Goal: Contribute content: Contribute content

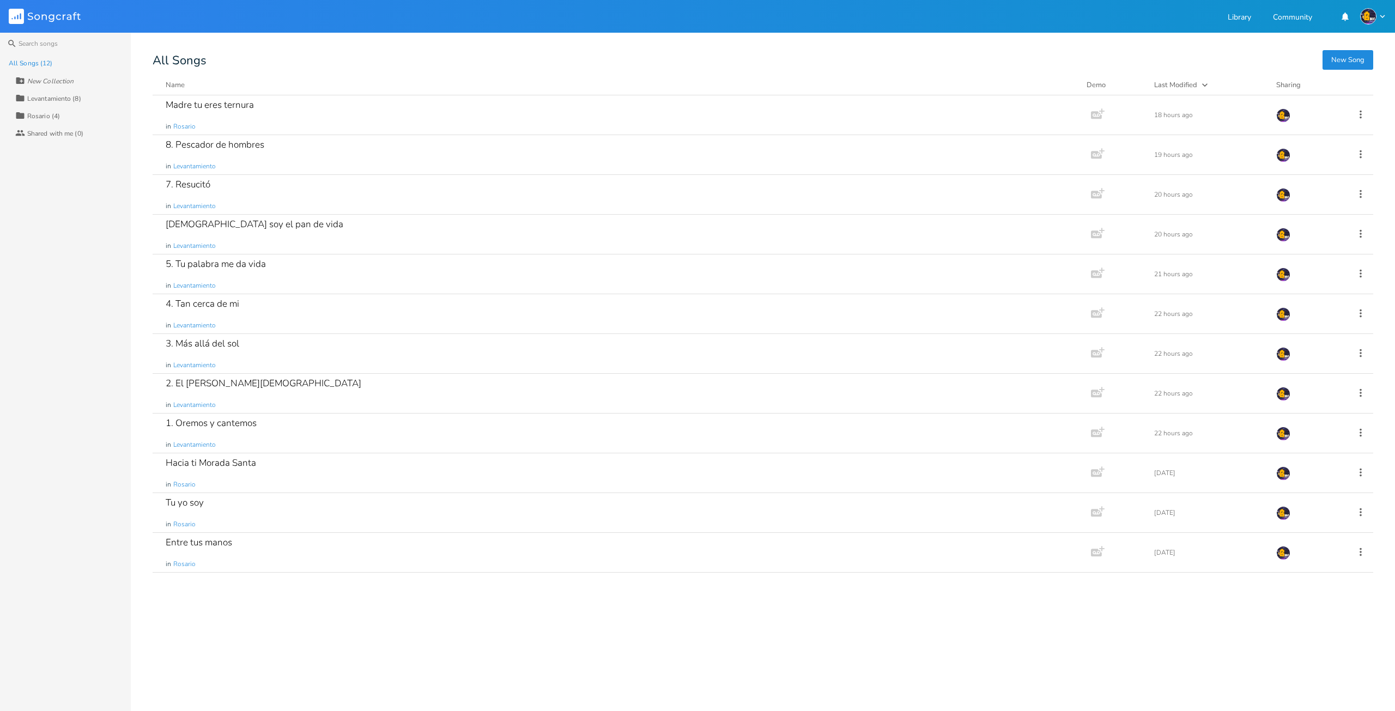
click at [70, 93] on div "Collection Levantamiento (8)" at bounding box center [73, 97] width 116 height 17
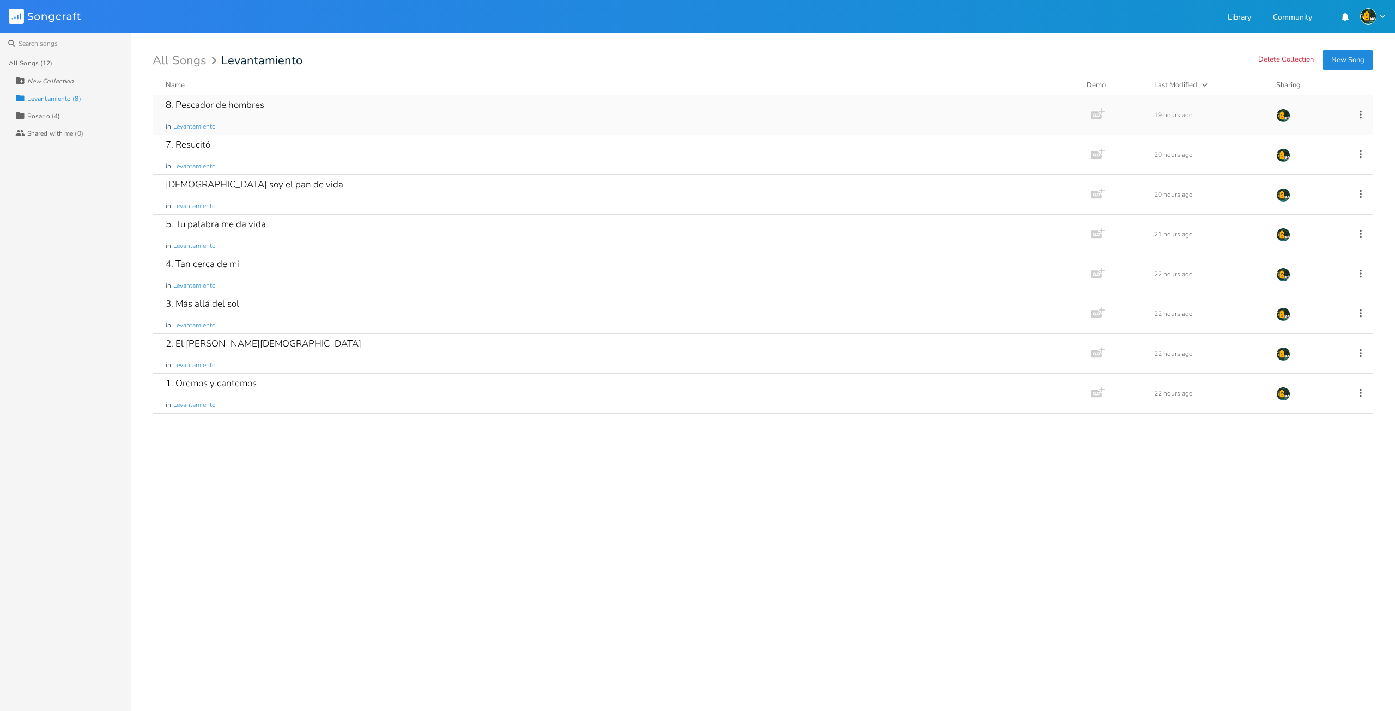
click at [210, 108] on div "8. Pescador de hombres" at bounding box center [215, 104] width 99 height 9
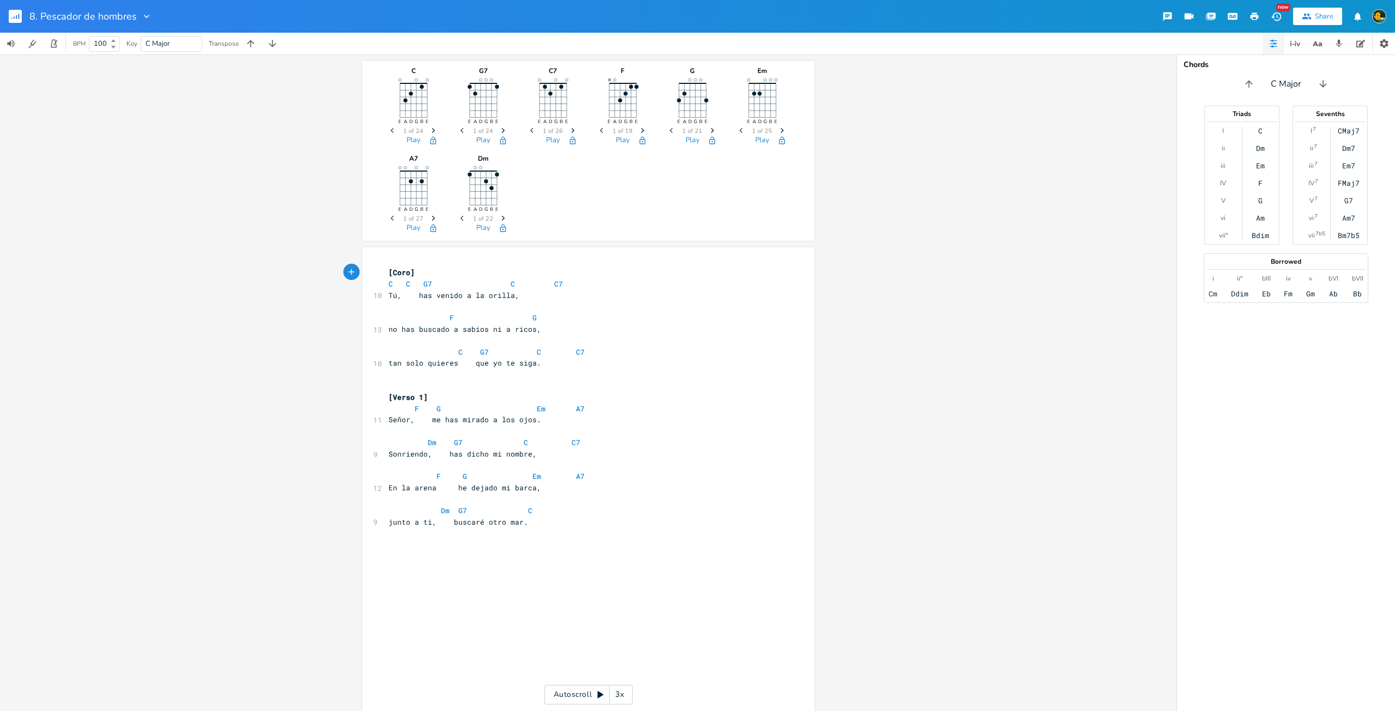
click at [16, 14] on rect "button" at bounding box center [15, 16] width 13 height 13
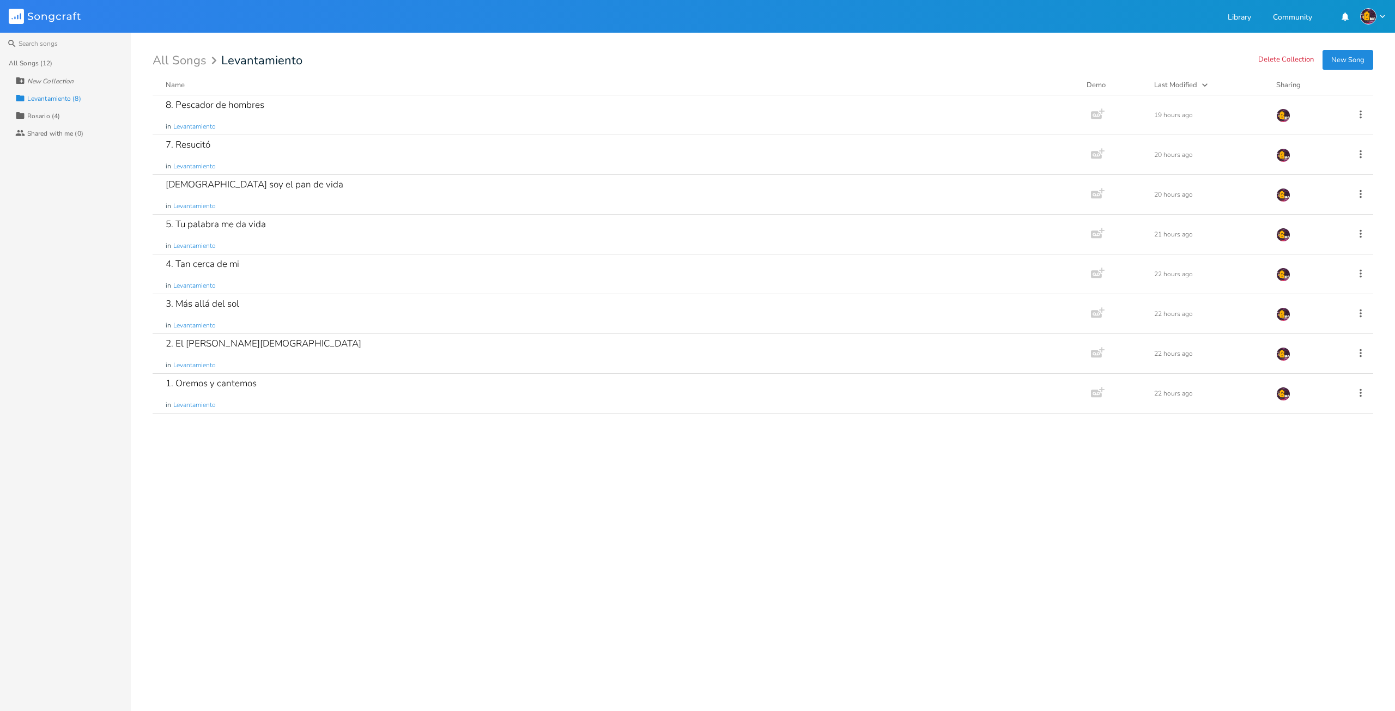
click at [345, 554] on div "8. Pescador de hombres in Levantamiento Add Demo 19 hours [DATE]. Resucitó in L…" at bounding box center [763, 398] width 1220 height 607
click at [1341, 63] on button "New Song" at bounding box center [1347, 60] width 51 height 20
click at [253, 103] on div "8. Pescador de hombres" at bounding box center [215, 104] width 99 height 9
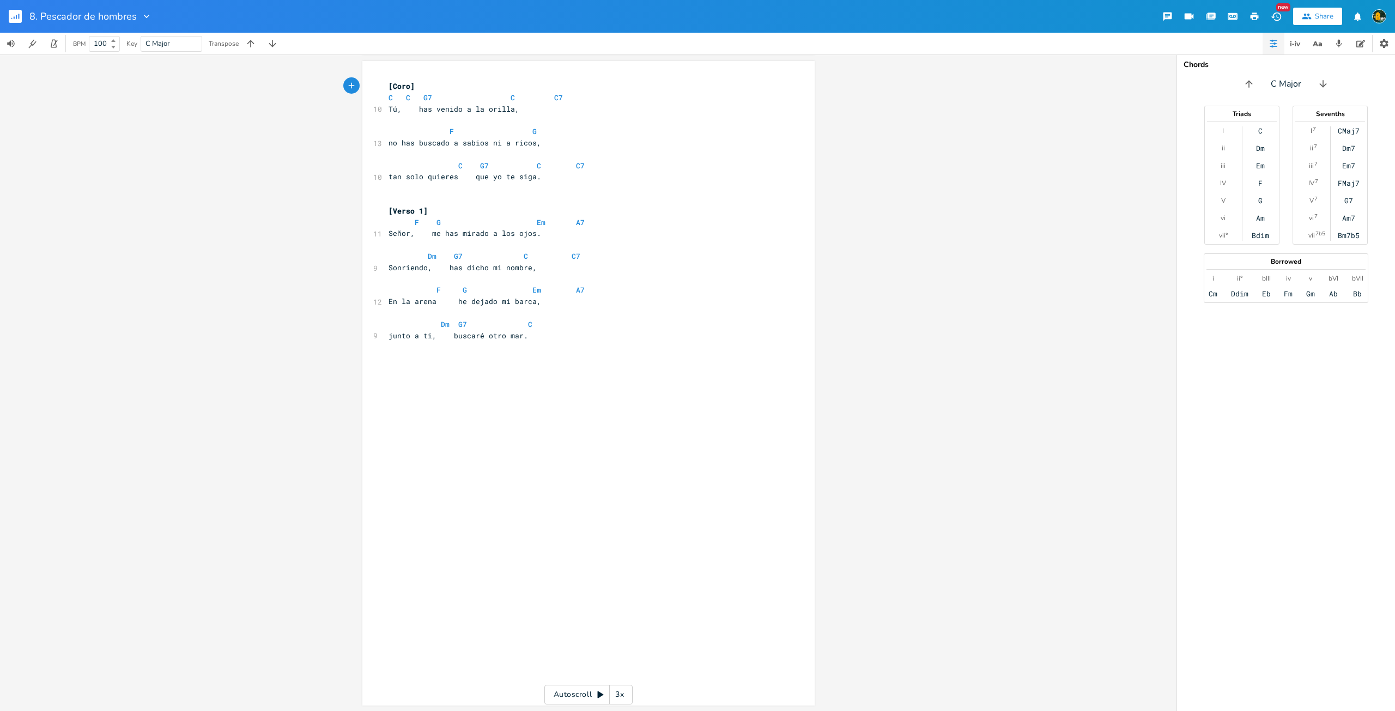
scroll to position [187, 0]
click at [612, 343] on pre "​" at bounding box center [582, 345] width 393 height 11
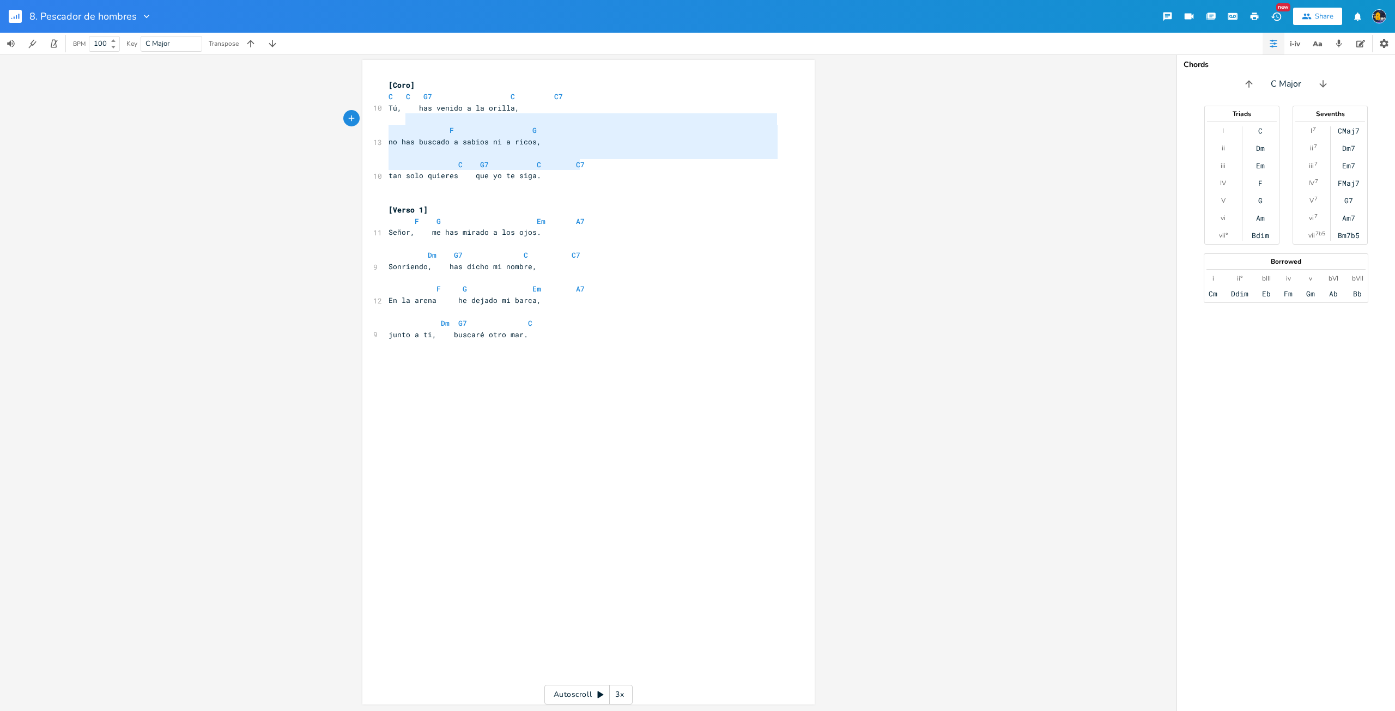
type textarea "a orilla, F G no has buscado a sabios ni a ricos, C G7 C C7"
drag, startPoint x: 603, startPoint y: 166, endPoint x: 493, endPoint y: 107, distance: 124.3
click at [493, 107] on div "[Coro] C C G7 C C7 10 Tú, has venido a la orilla, F G 13 no has buscado a sabio…" at bounding box center [582, 216] width 393 height 272
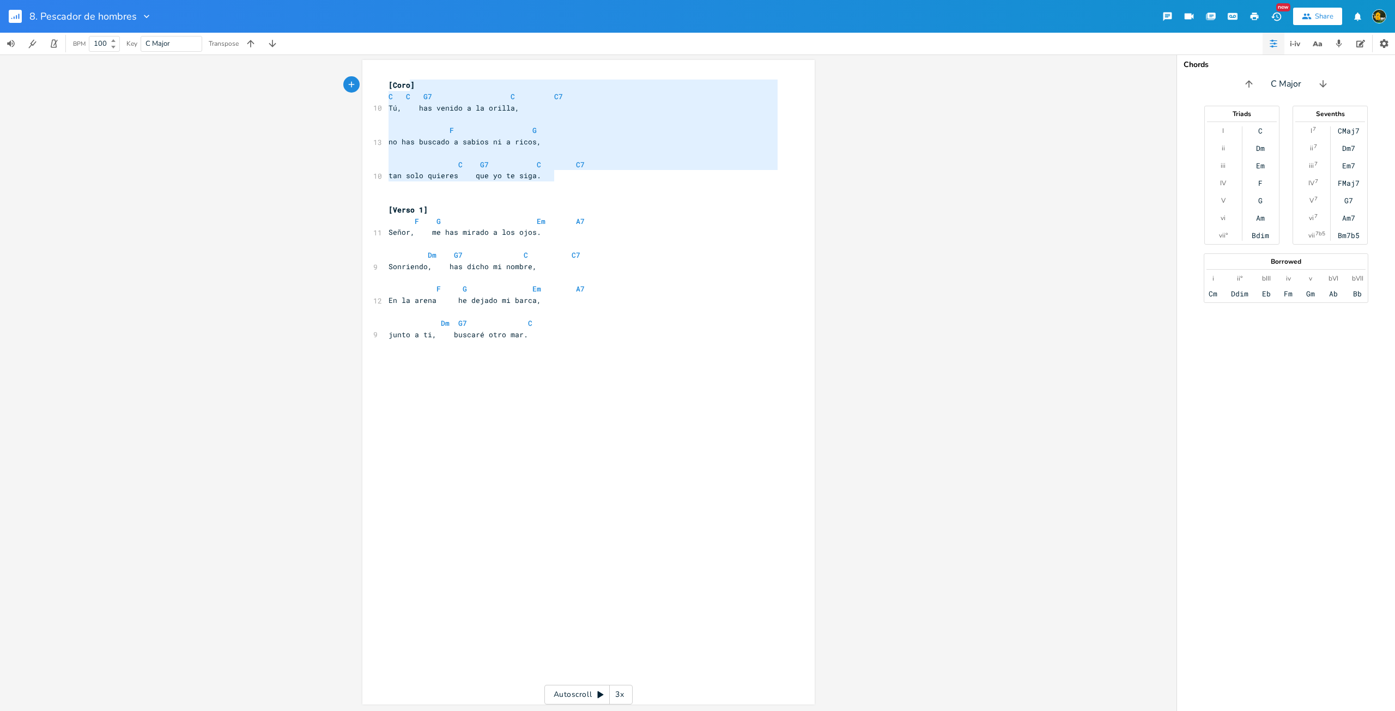
type textarea "oro] C C G7 C C7 Tú, has venido a la orilla, F G no has buscado a sabios ni a r…"
drag, startPoint x: 594, startPoint y: 179, endPoint x: 410, endPoint y: 117, distance: 194.7
click at [392, 84] on div "[Coro] C C G7 C C7 10 Tú, has venido a la orilla, F G 13 no has buscado a sabio…" at bounding box center [582, 216] width 393 height 272
click at [602, 347] on pre "​" at bounding box center [582, 345] width 393 height 11
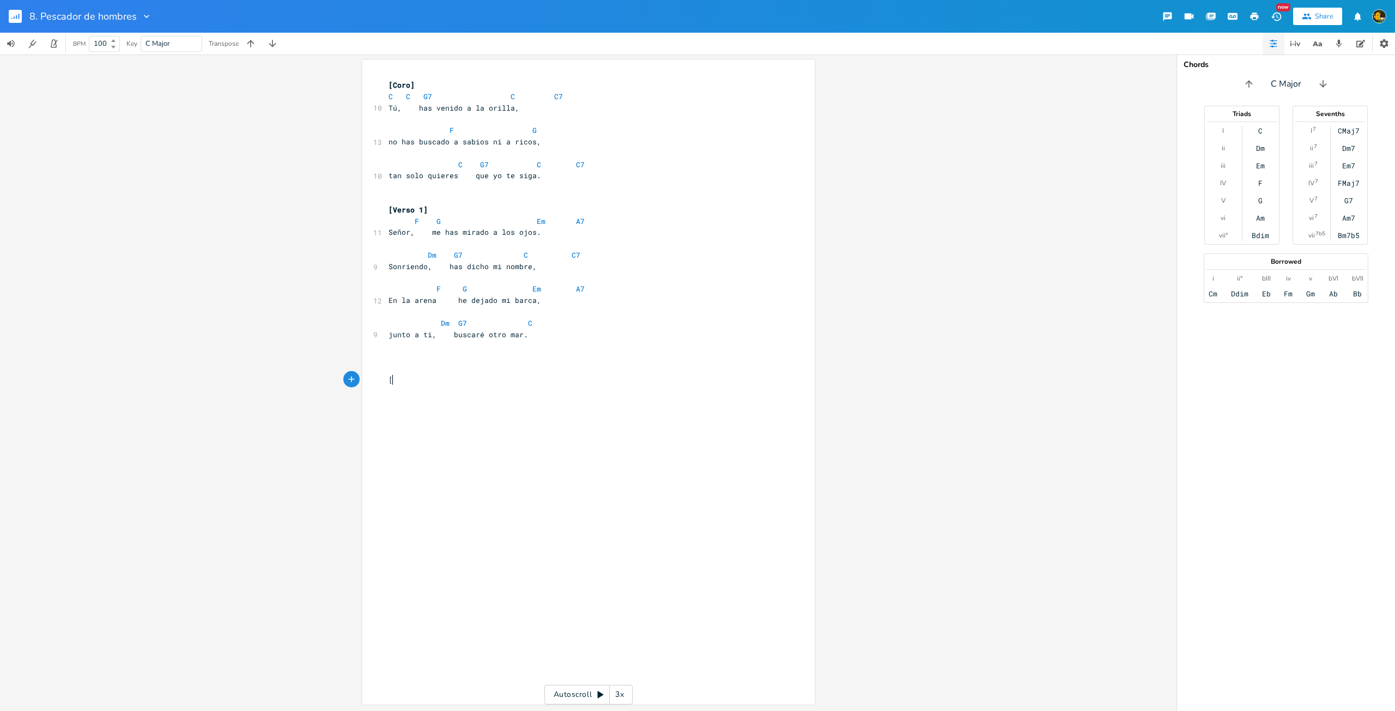
type textarea "[]"
type textarea "Verso 2"
type textarea "Sabes bien lo que tengo."
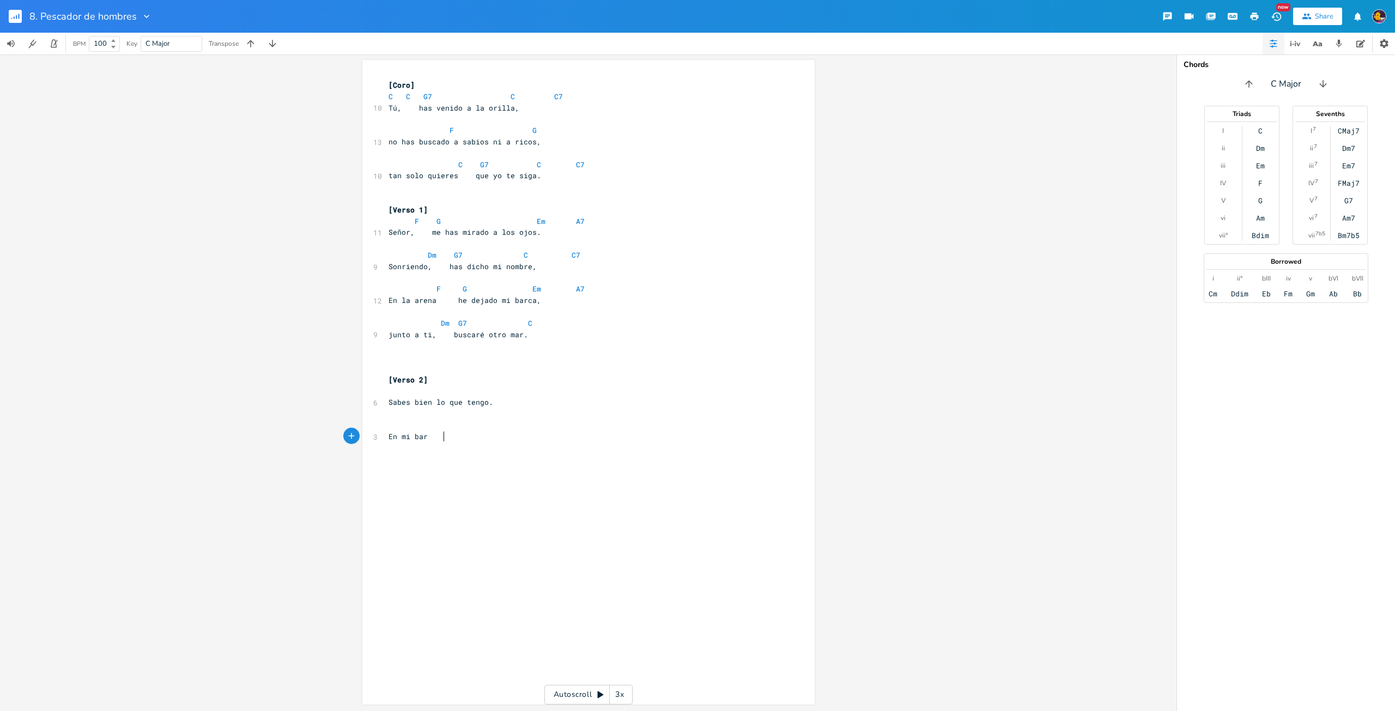
scroll to position [0, 37]
type textarea "En mi barca, no hay oro ni plata,"
type textarea "Tan solo redes y mi trabajo"
type textarea "t"
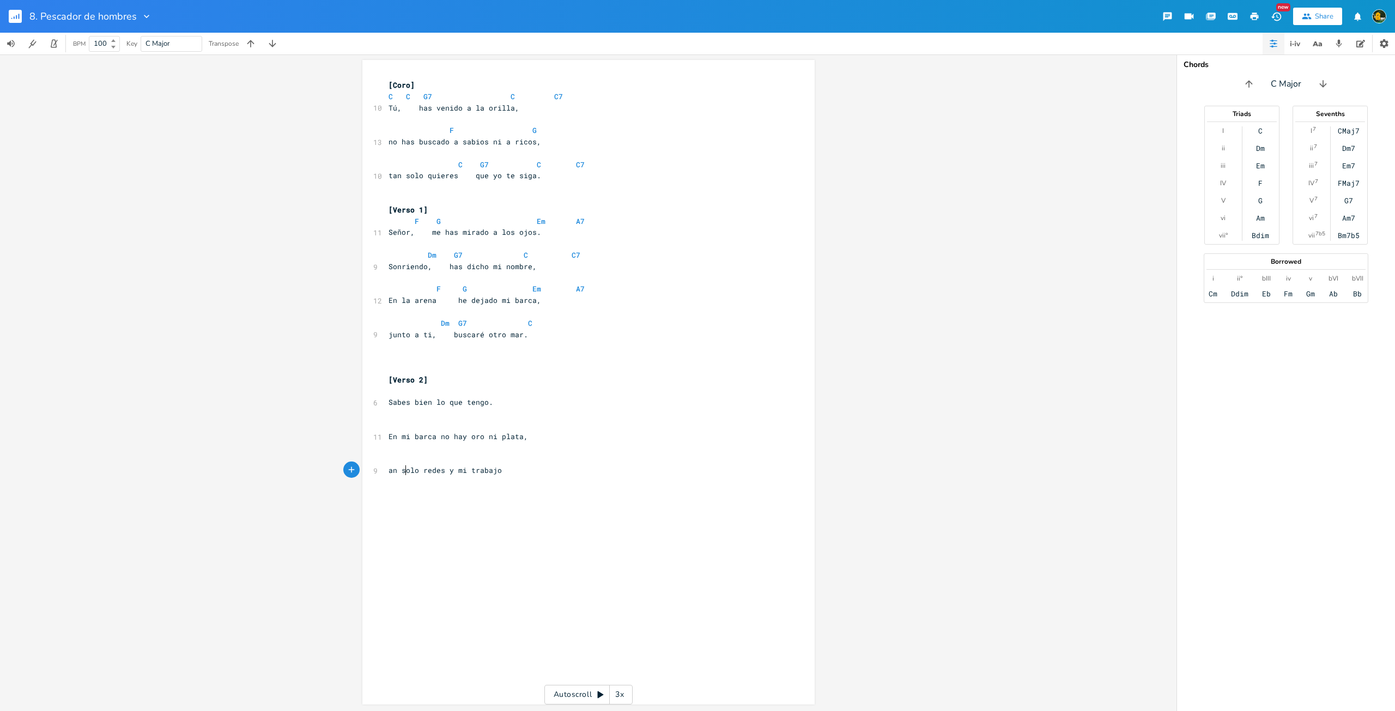
scroll to position [0, 2]
type textarea "."
type textarea "[]"
type textarea "Verso 3"
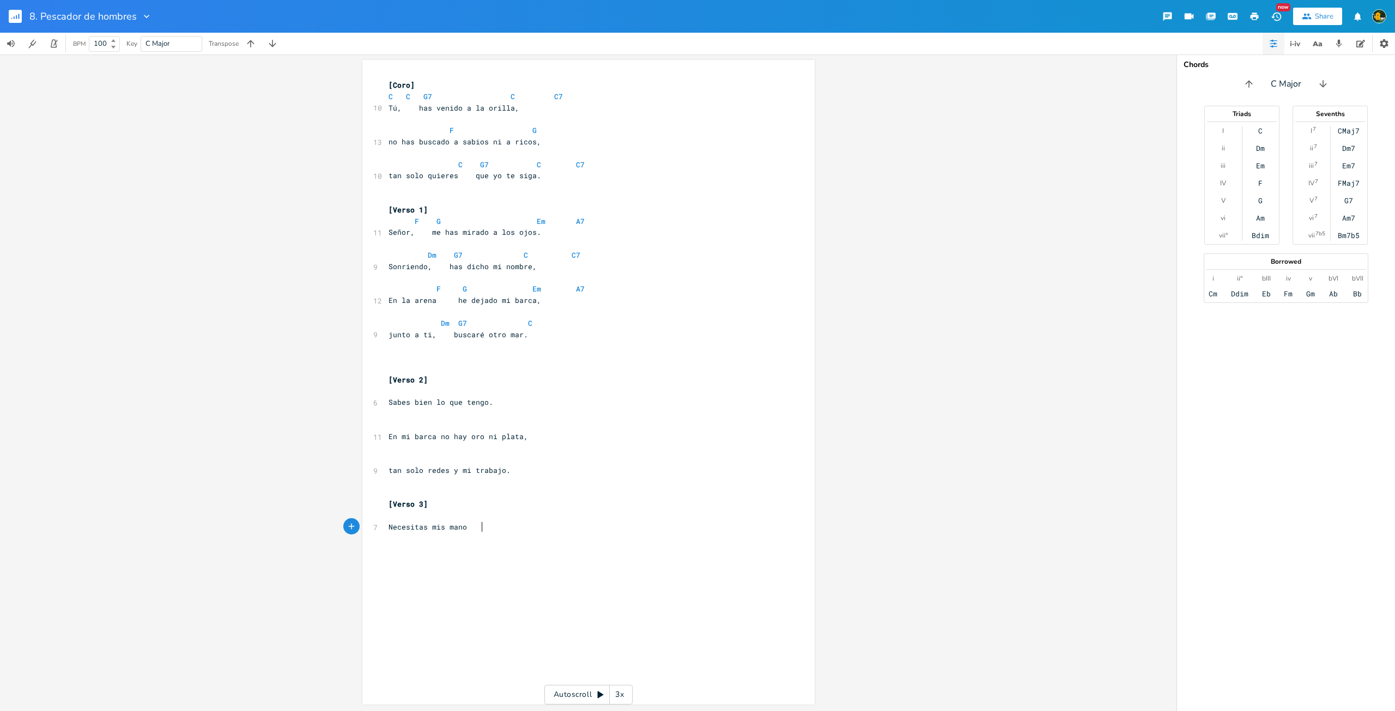
scroll to position [0, 68]
type textarea "Necesitas mis manos,"
type textarea "Mi cansancio que a otros descanse"
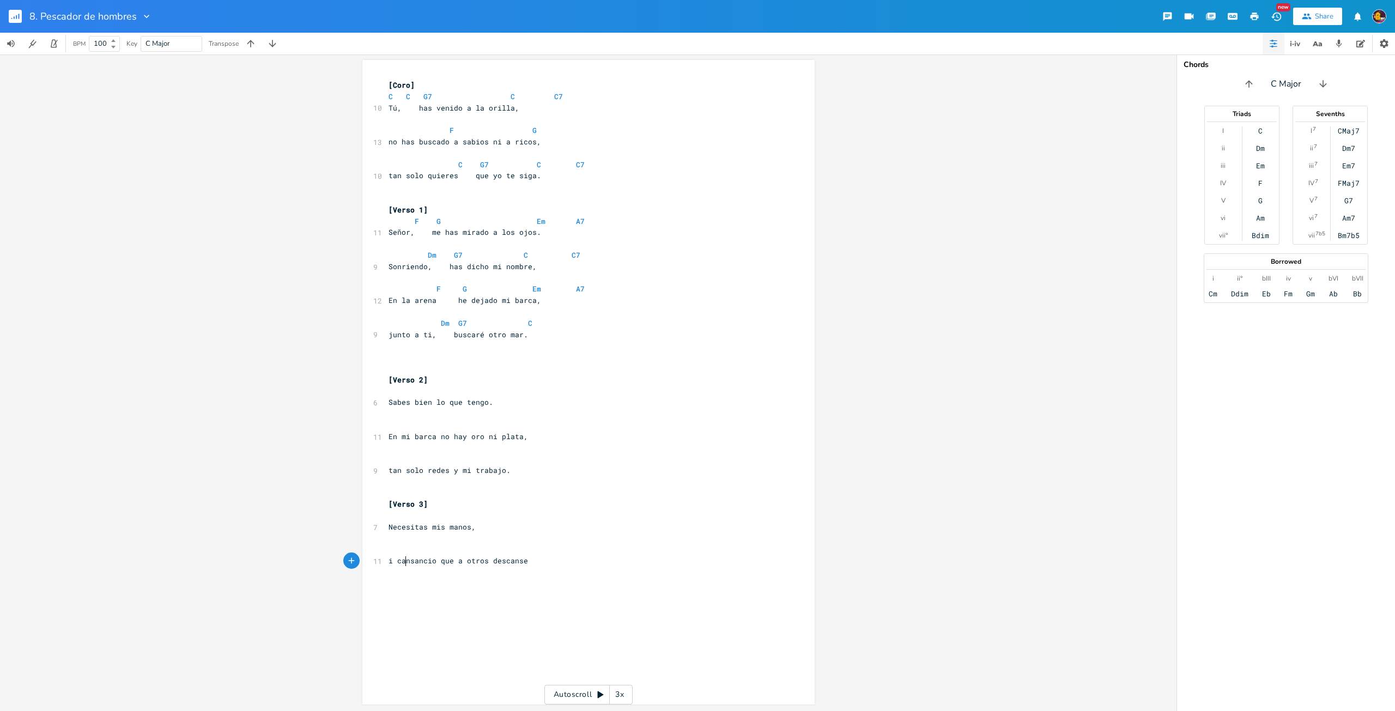
type textarea "m"
type textarea "Amor que quiera seguir amando."
type textarea "[]"
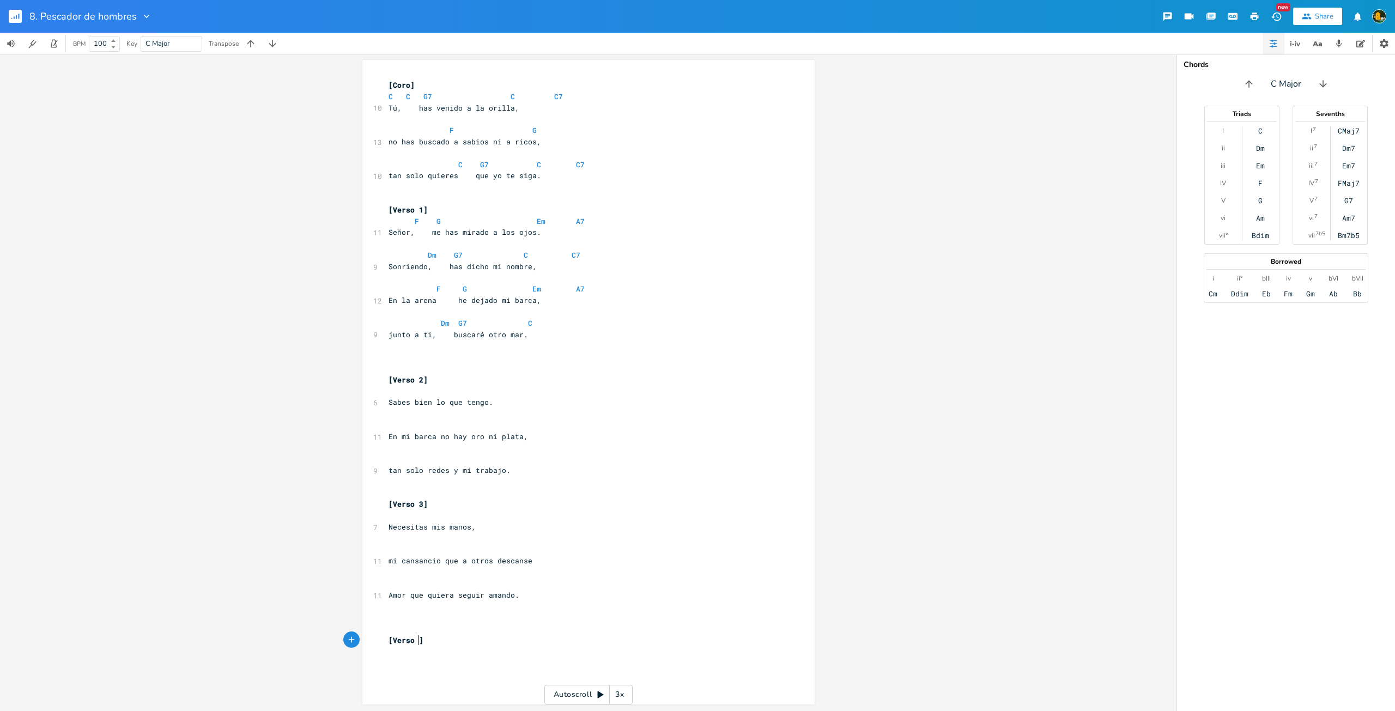
type textarea "Verso 4"
type textarea "Pescador de otros lagos,"
type textarea "."
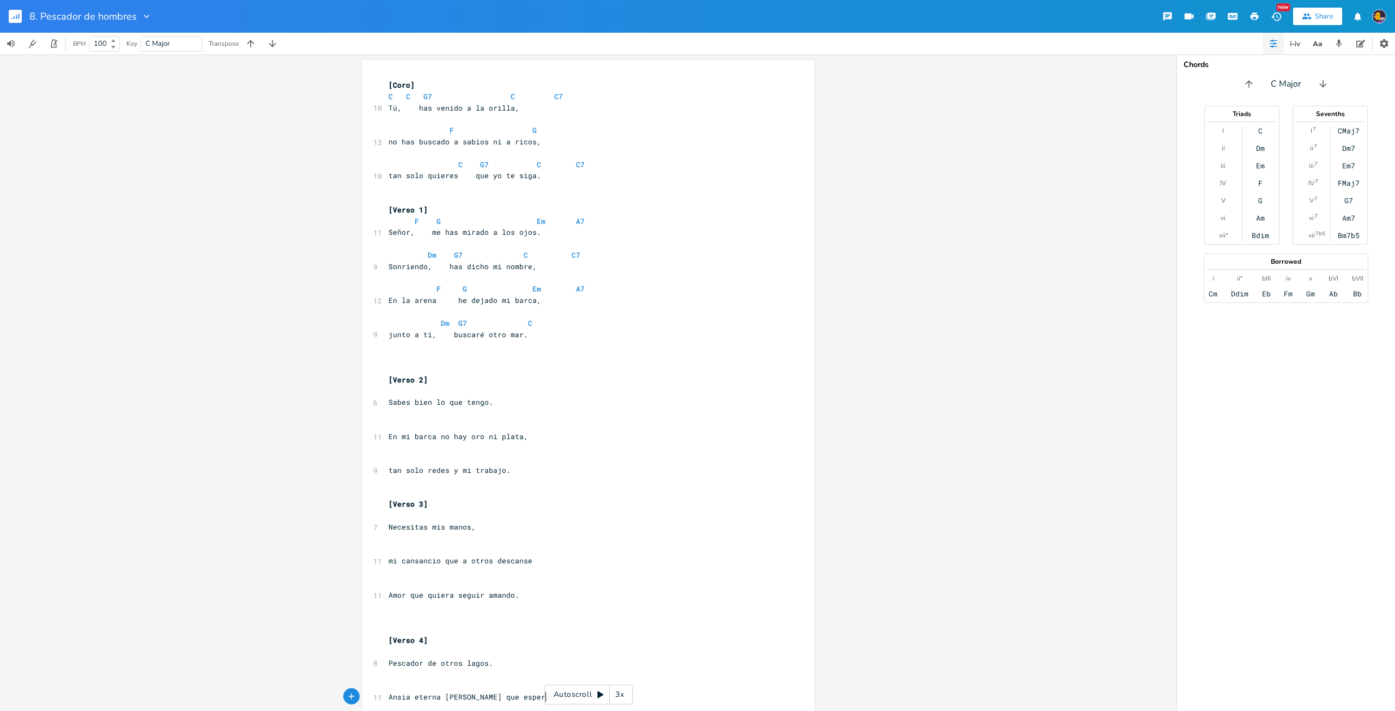
scroll to position [0, 114]
type textarea "Ansia eterna [PERSON_NAME] que esperan,"
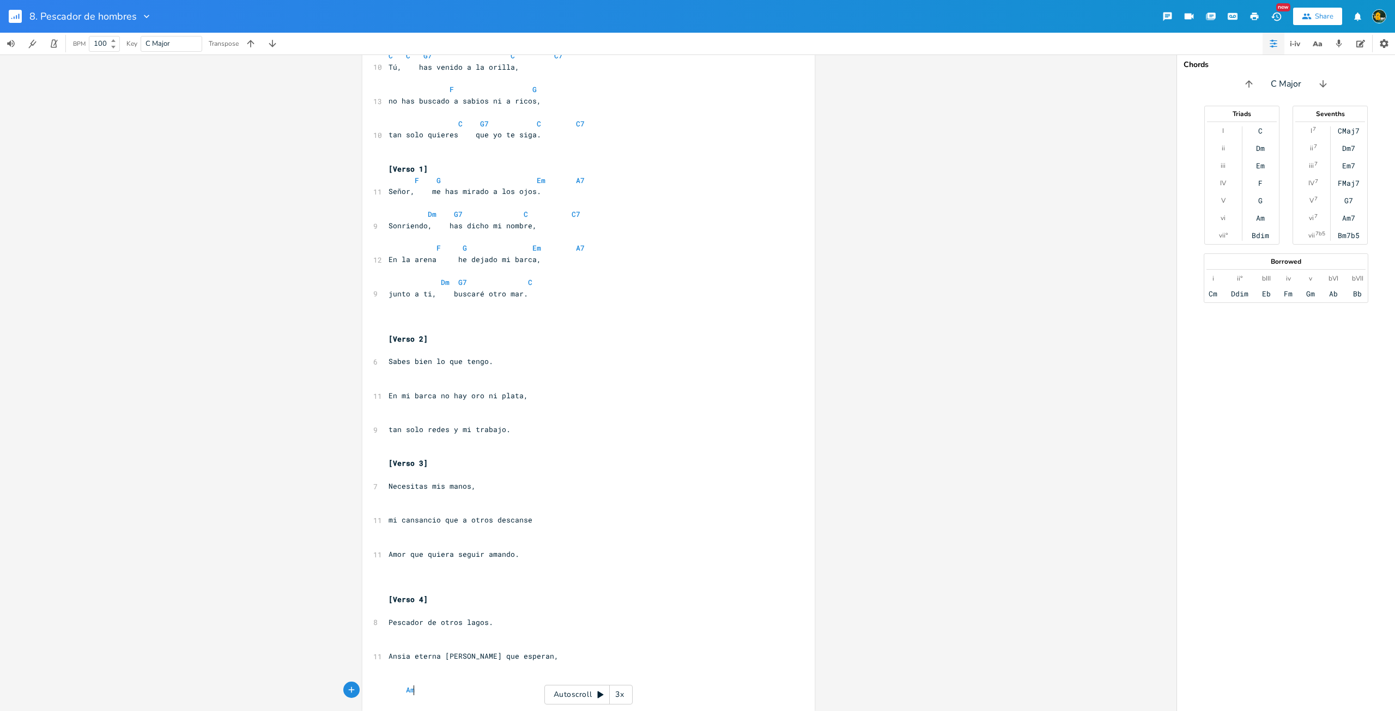
scroll to position [0, 13]
type textarea "Ami"
type textarea "amigo bueno, que así me llamas."
type textarea "."
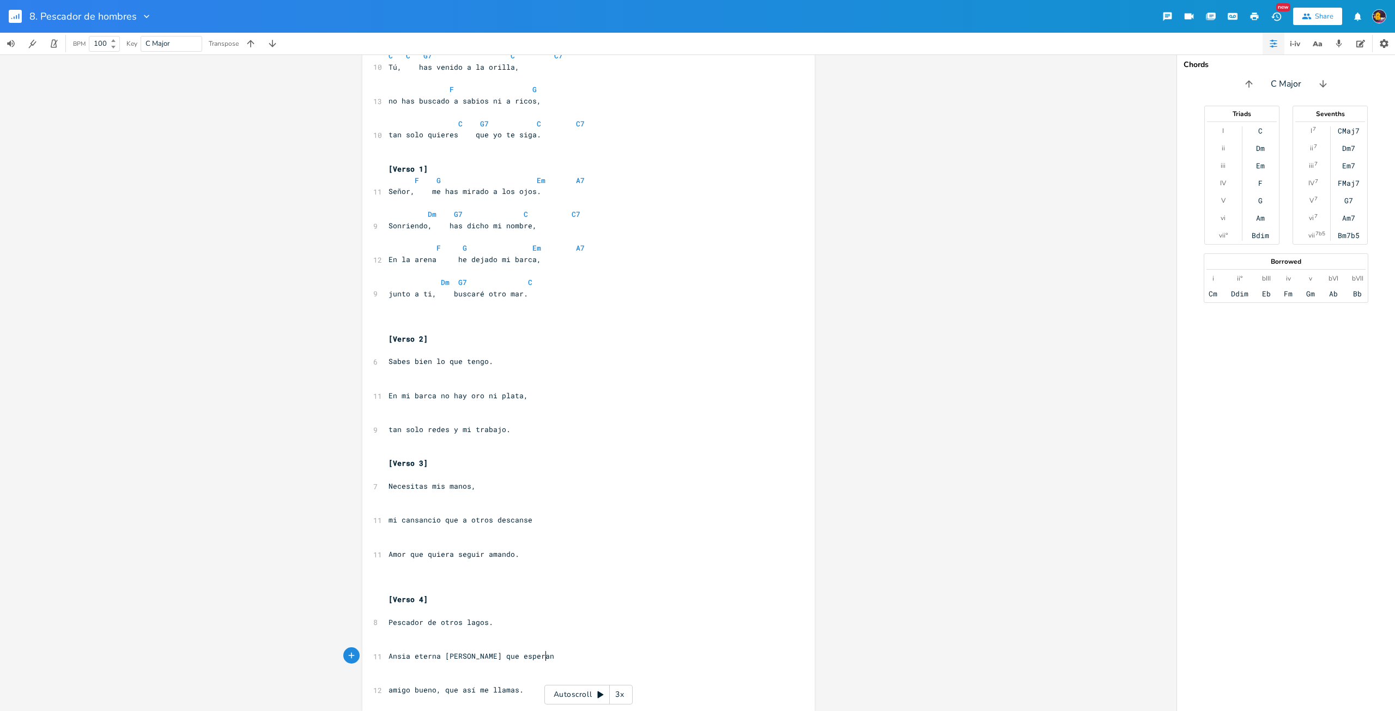
scroll to position [0, 2]
type textarea "A"
click at [474, 348] on pre "​" at bounding box center [582, 350] width 393 height 11
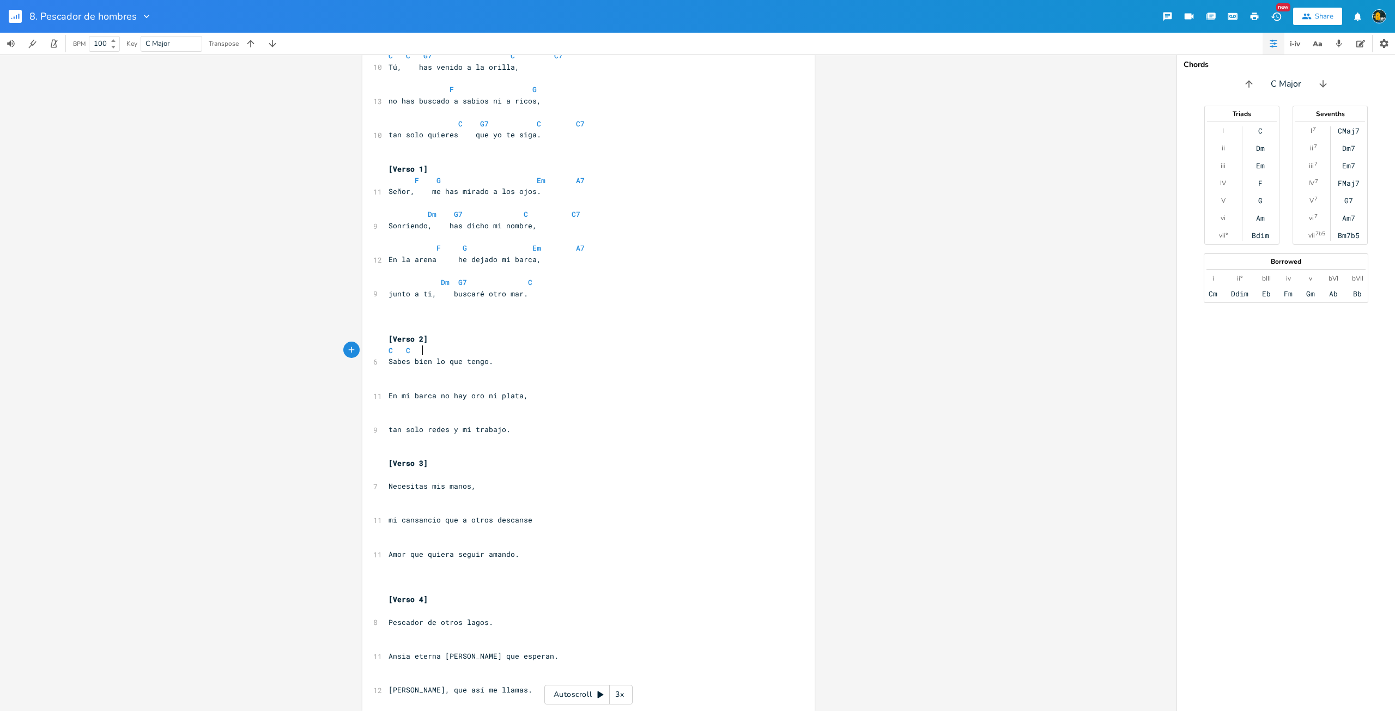
type textarea "C C"
type textarea "G7 C C7"
type textarea "F"
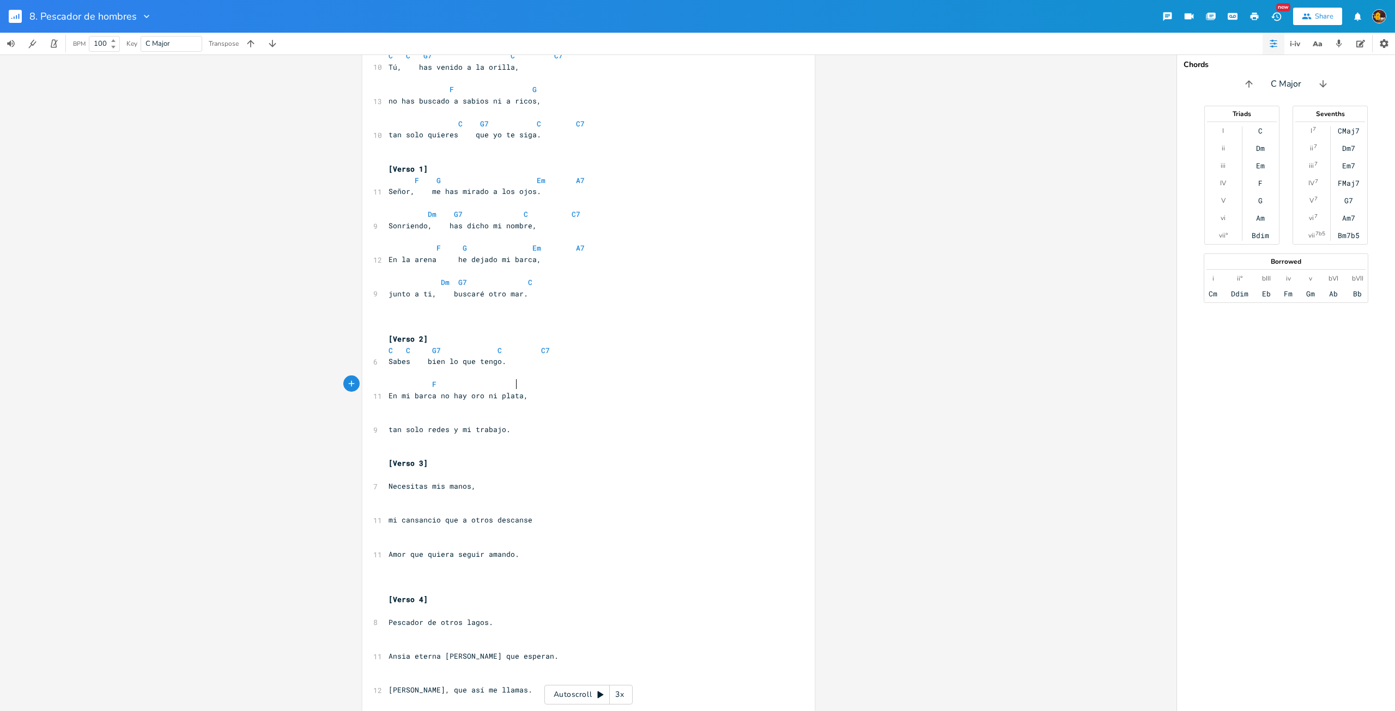
type textarea "F H"
type textarea "G"
type textarea "C"
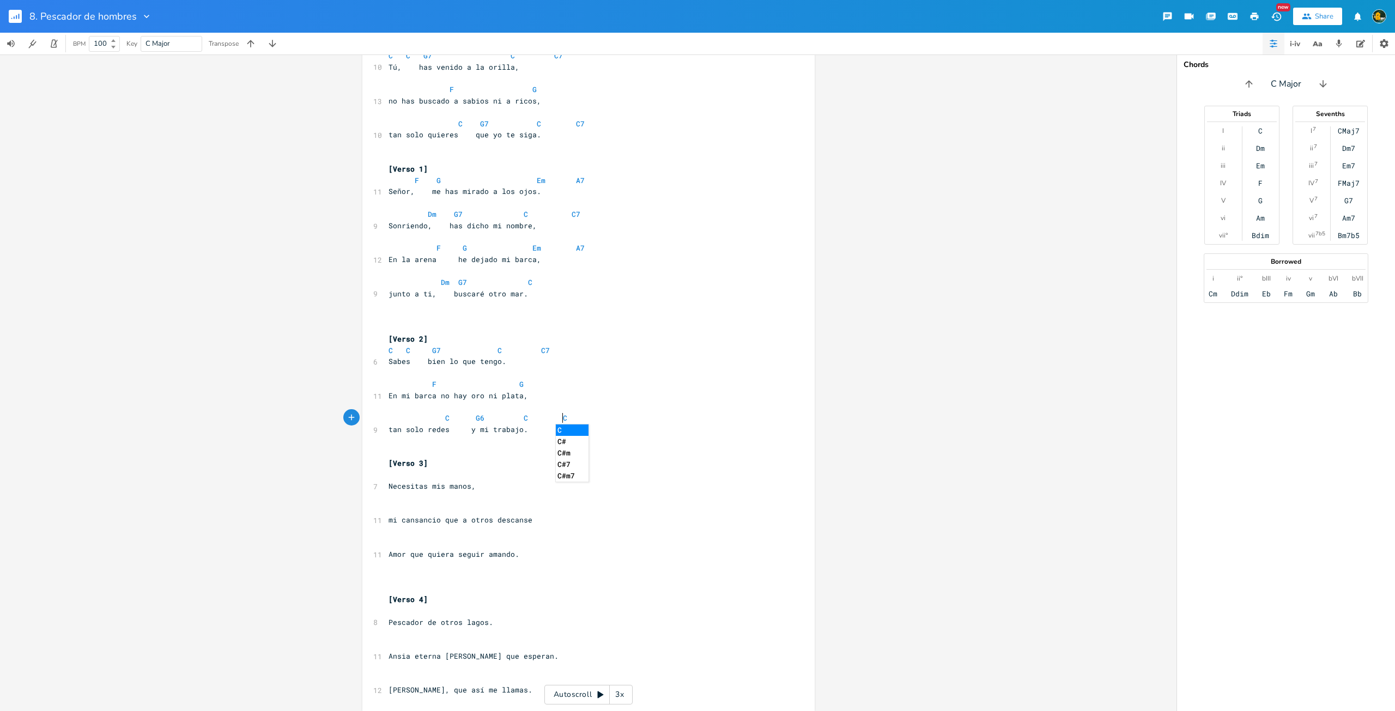
type textarea "G6 C C6"
type textarea "7"
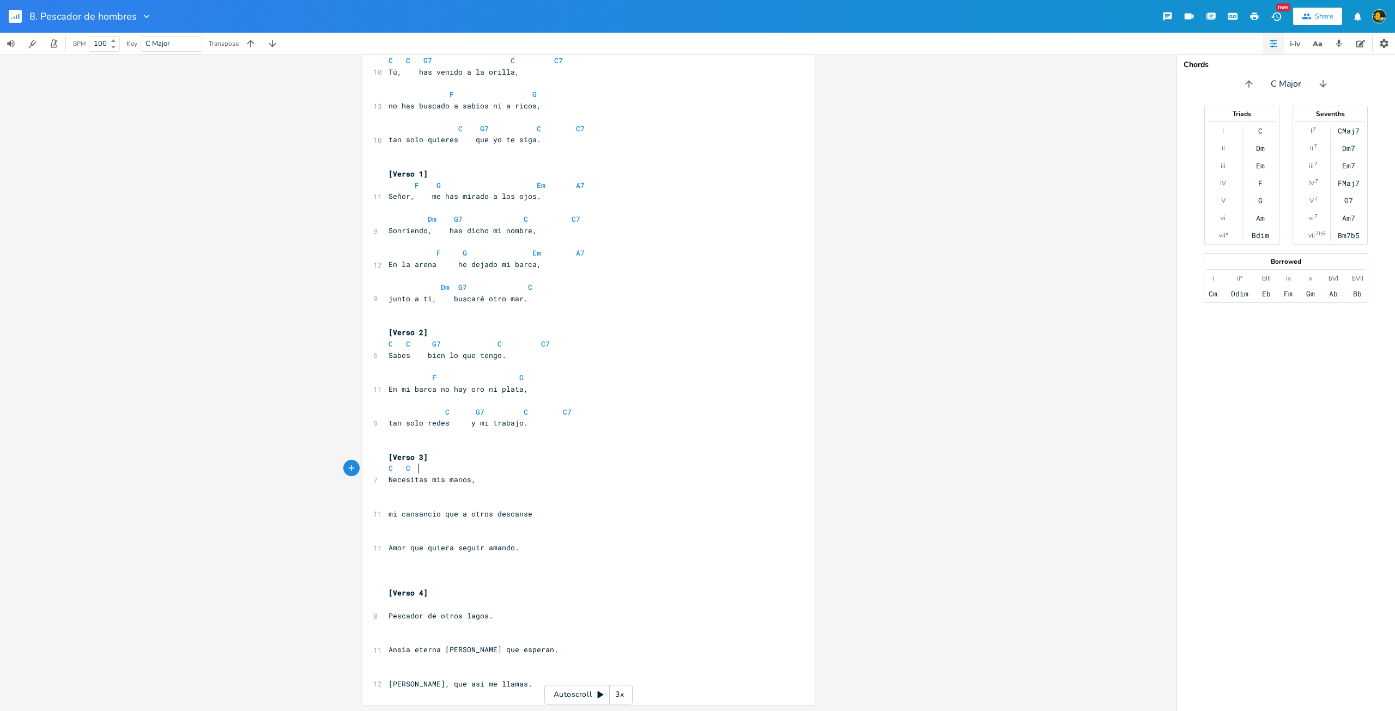
type textarea "C C"
type textarea "G"
type textarea "F"
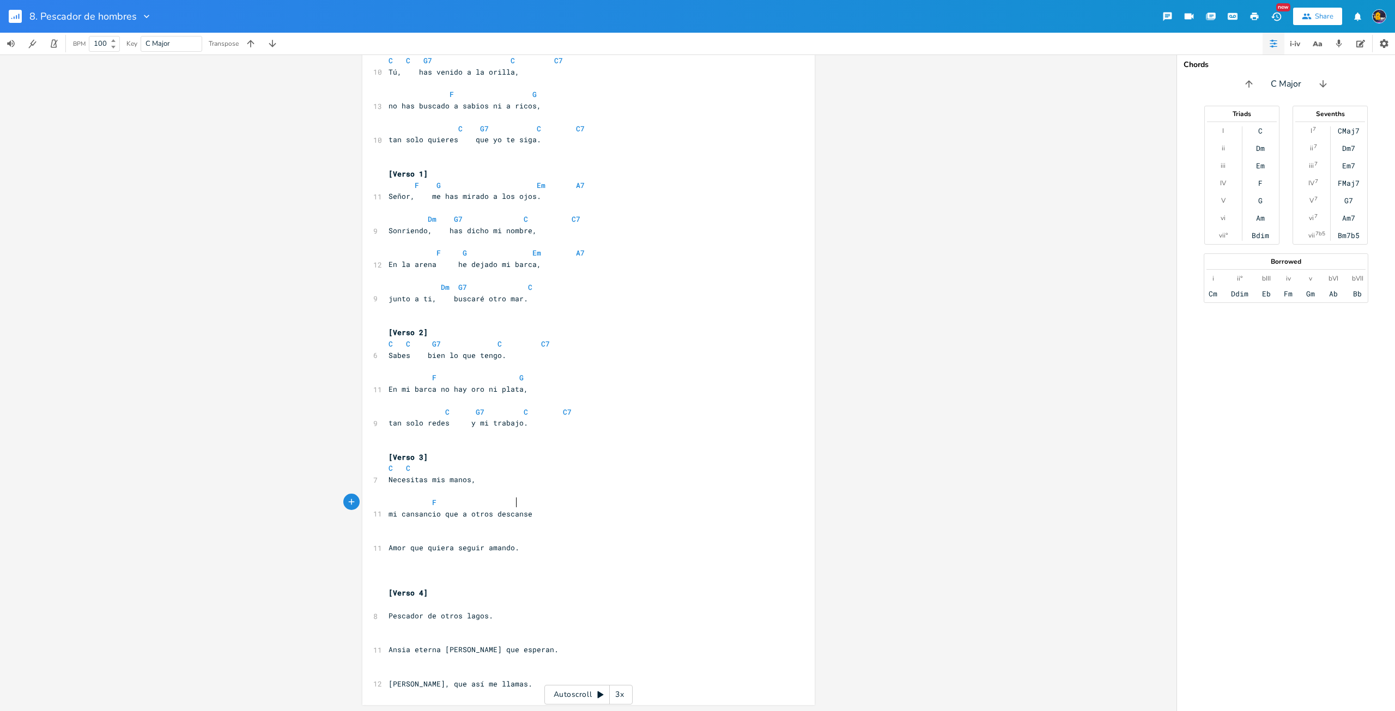
scroll to position [0, 44]
type textarea "H"
type textarea "G"
type textarea "C"
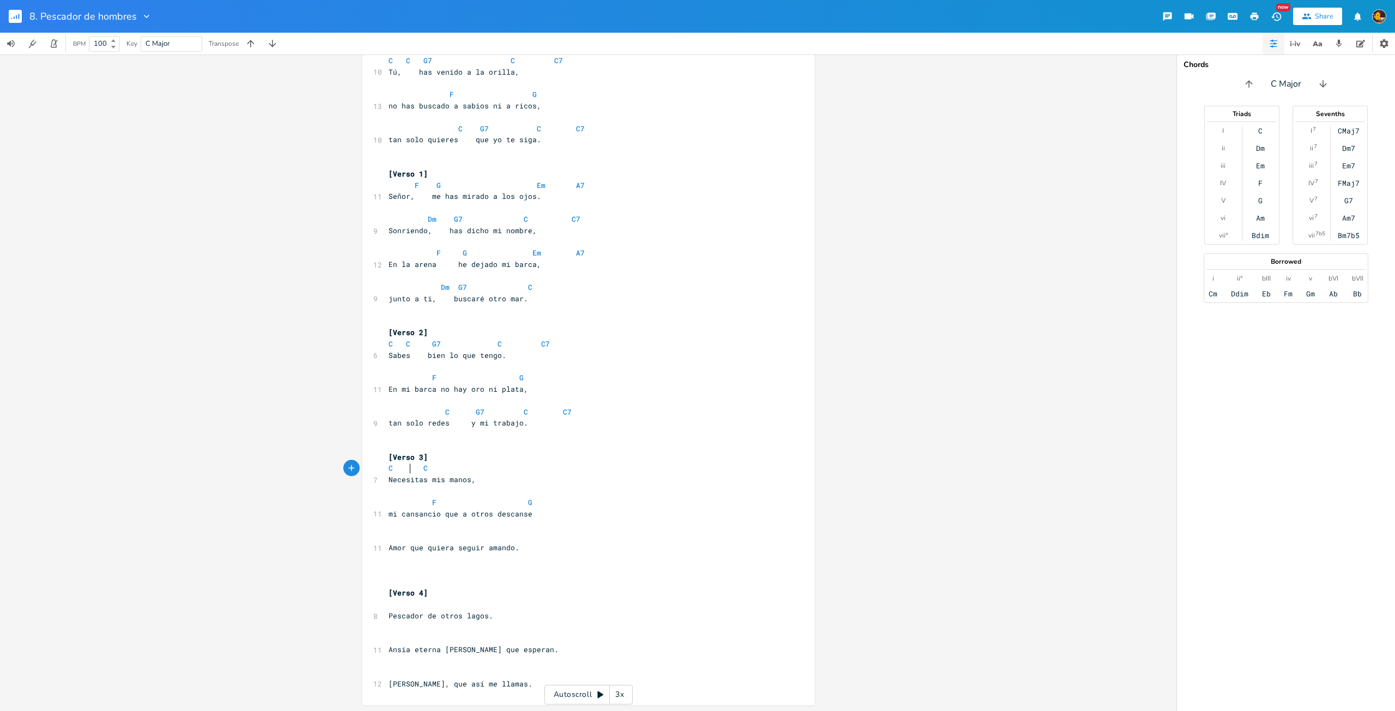
scroll to position [0, 2]
type textarea "G6"
type textarea "78"
type textarea "C C6"
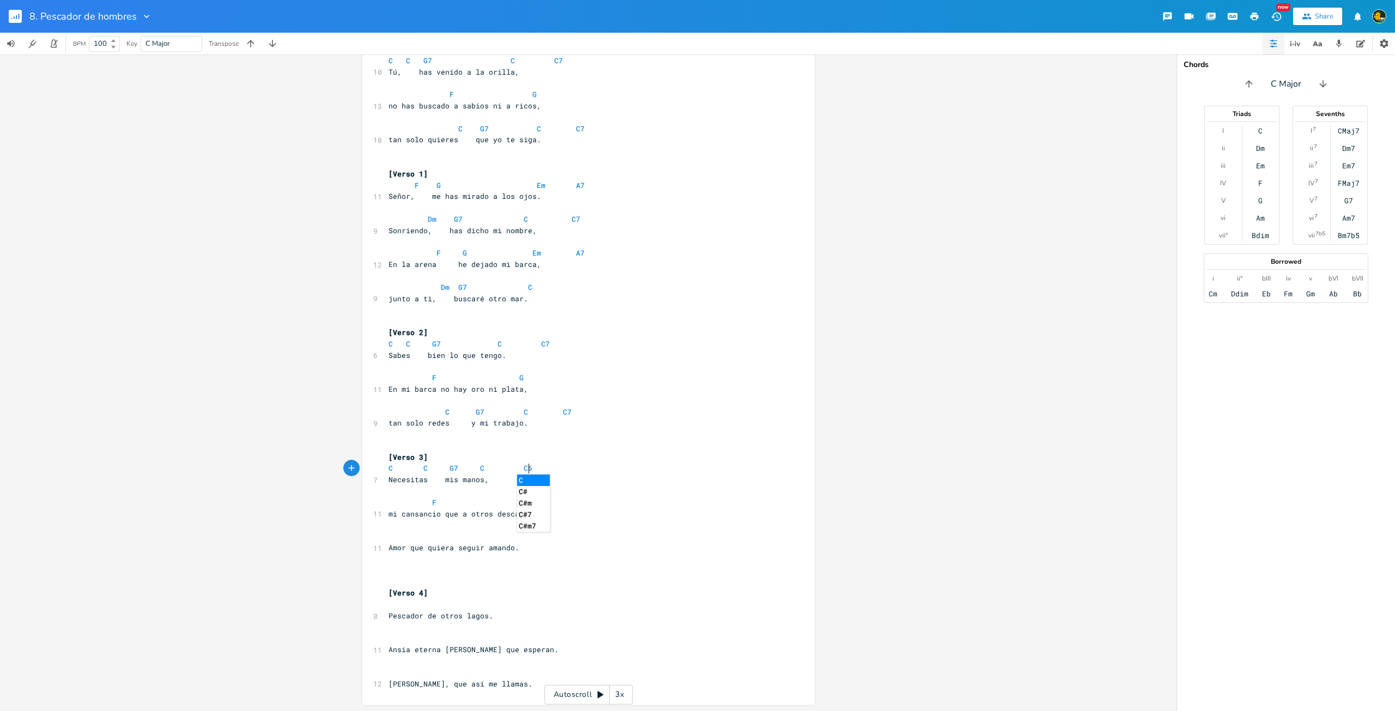
scroll to position [0, 40]
type textarea "7"
type textarea "C"
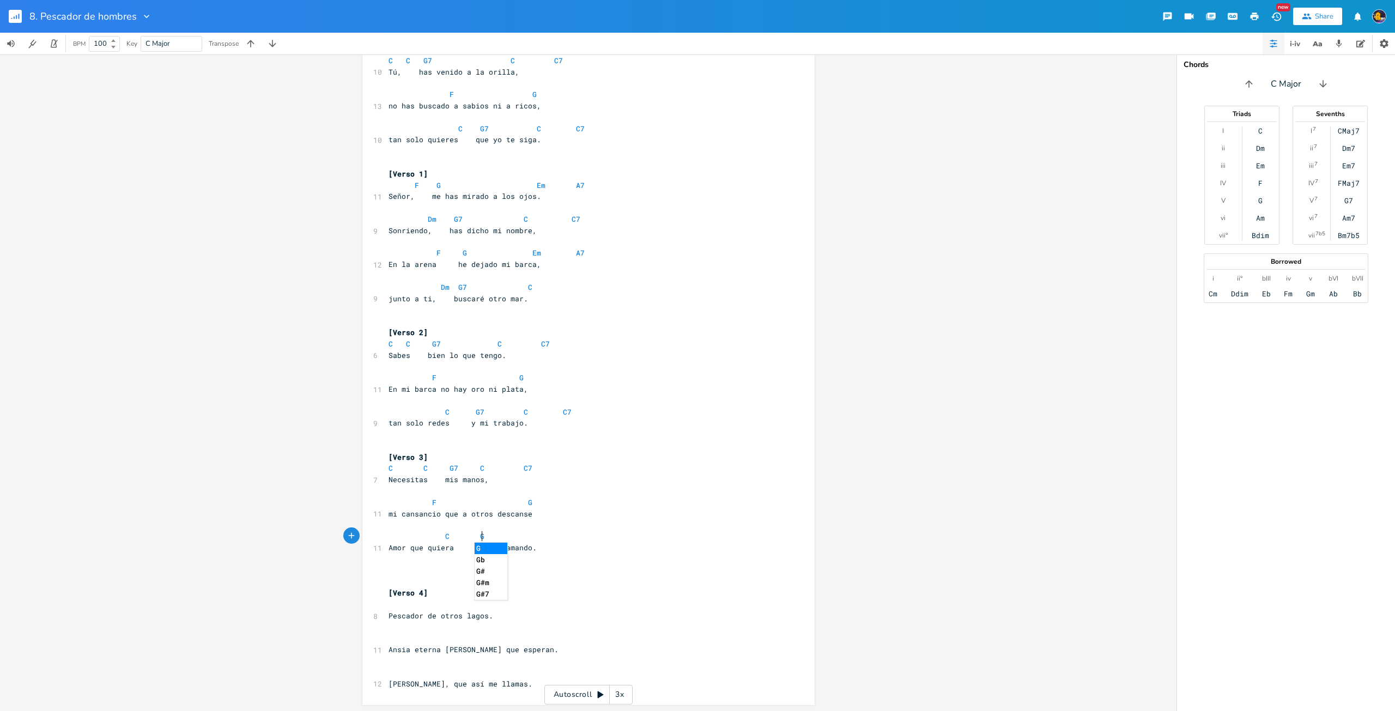
type textarea "G6"
type textarea "7"
type textarea "C C7"
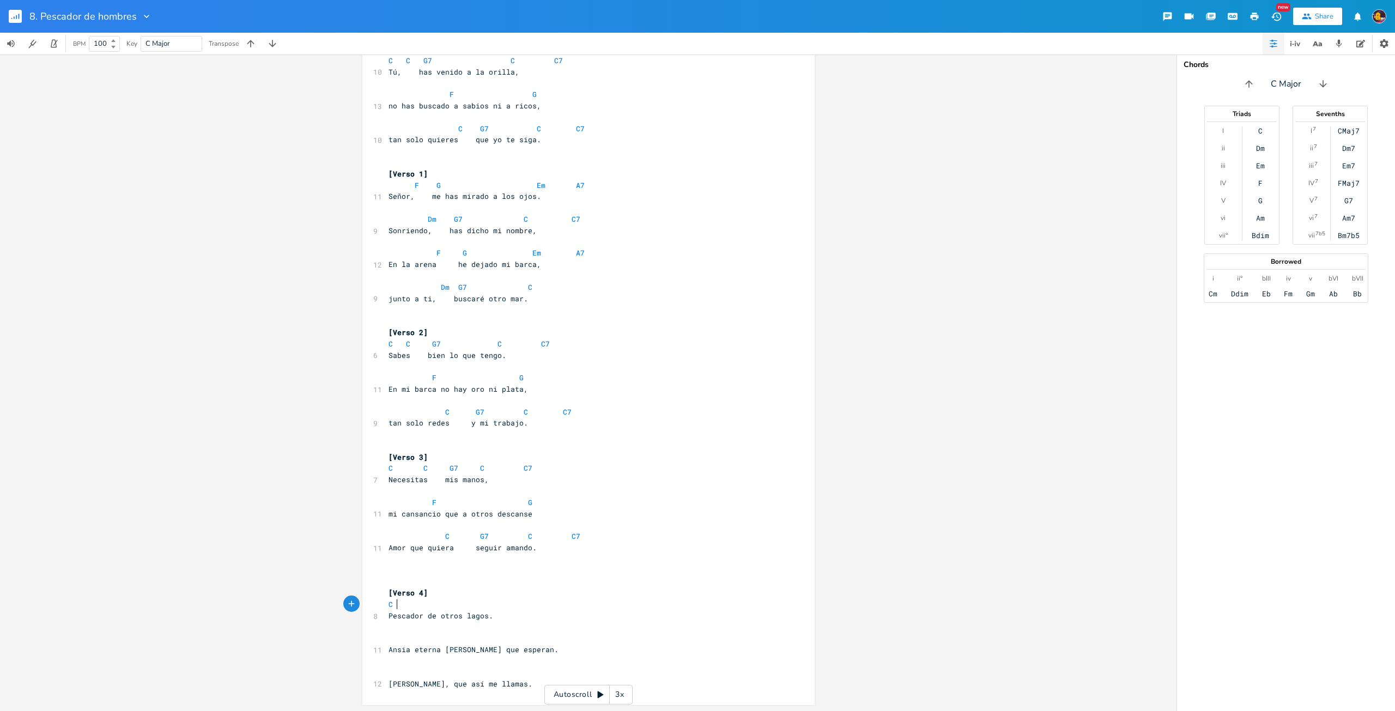
scroll to position [0, 7]
type textarea "C"
type textarea "G"
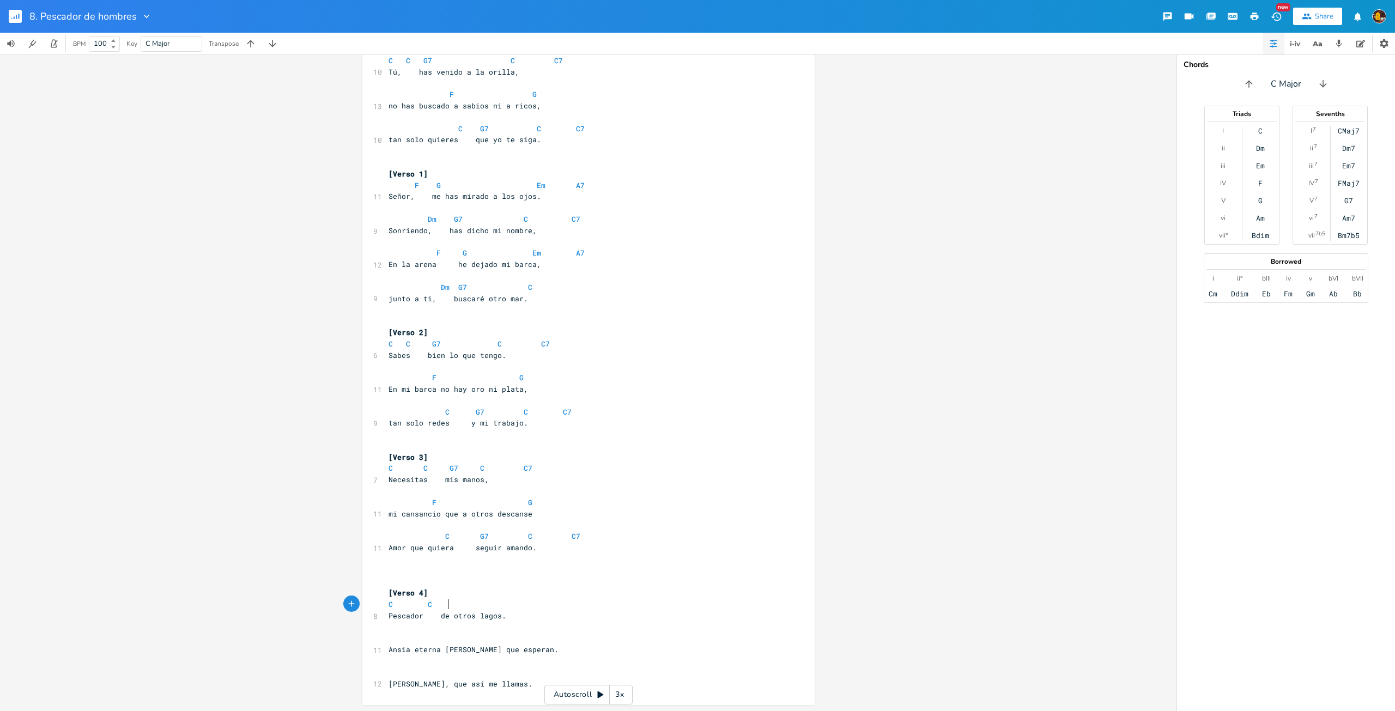
scroll to position [0, 12]
type textarea "G6"
type textarea "7"
type textarea "C C7"
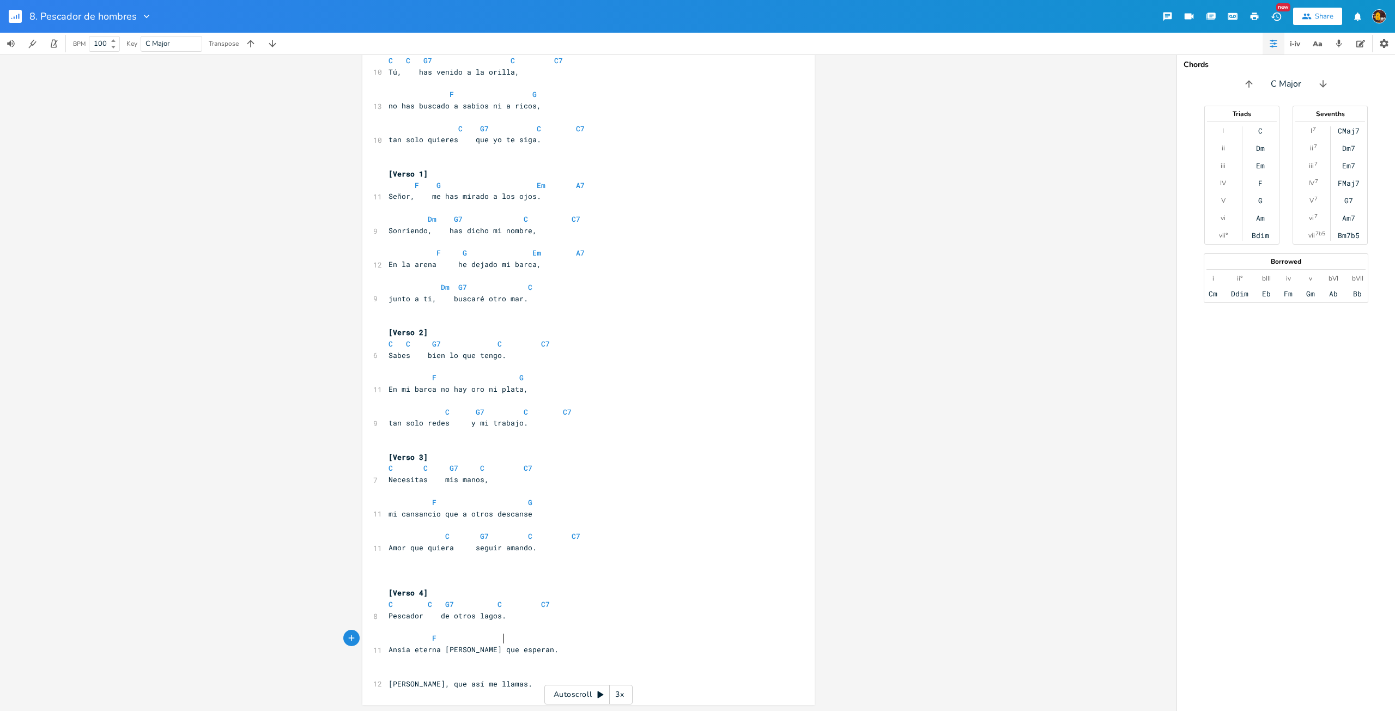
scroll to position [0, 52]
type textarea "F G"
type textarea "C"
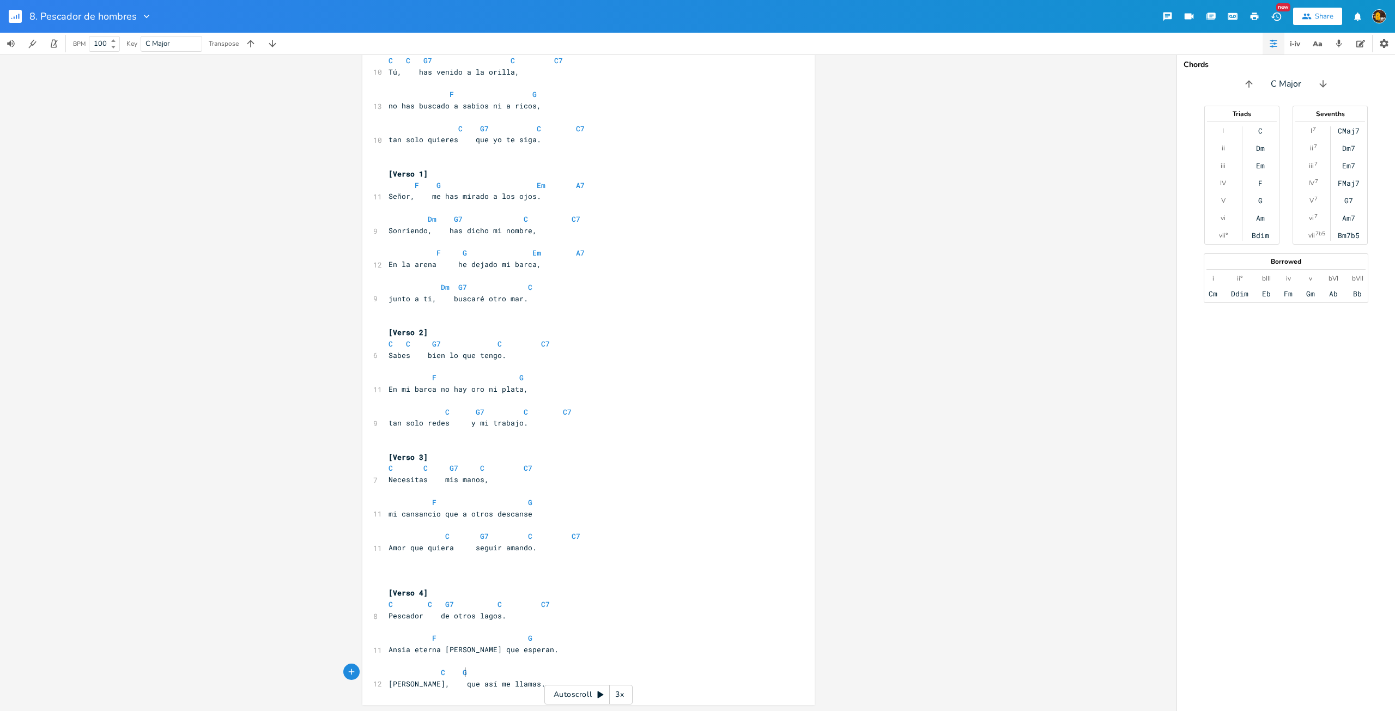
type textarea "G6"
type textarea "7 C C7"
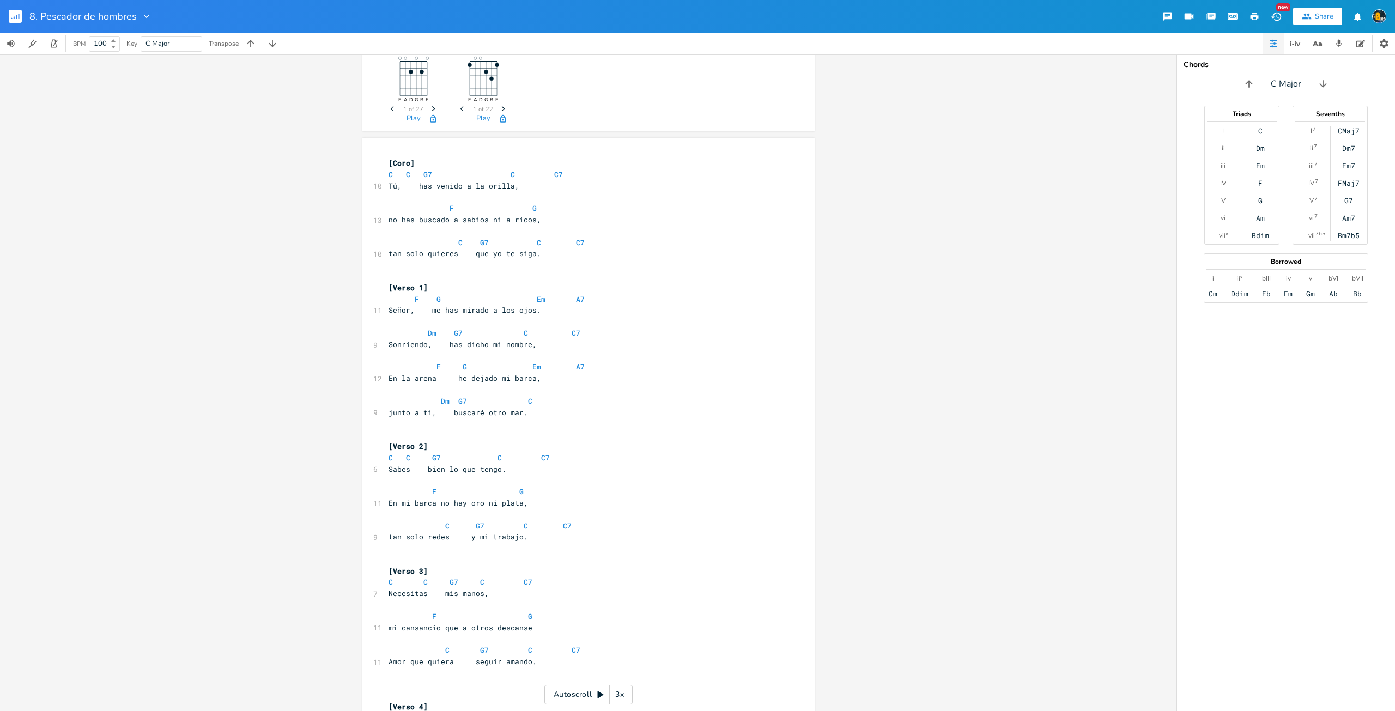
scroll to position [5, 0]
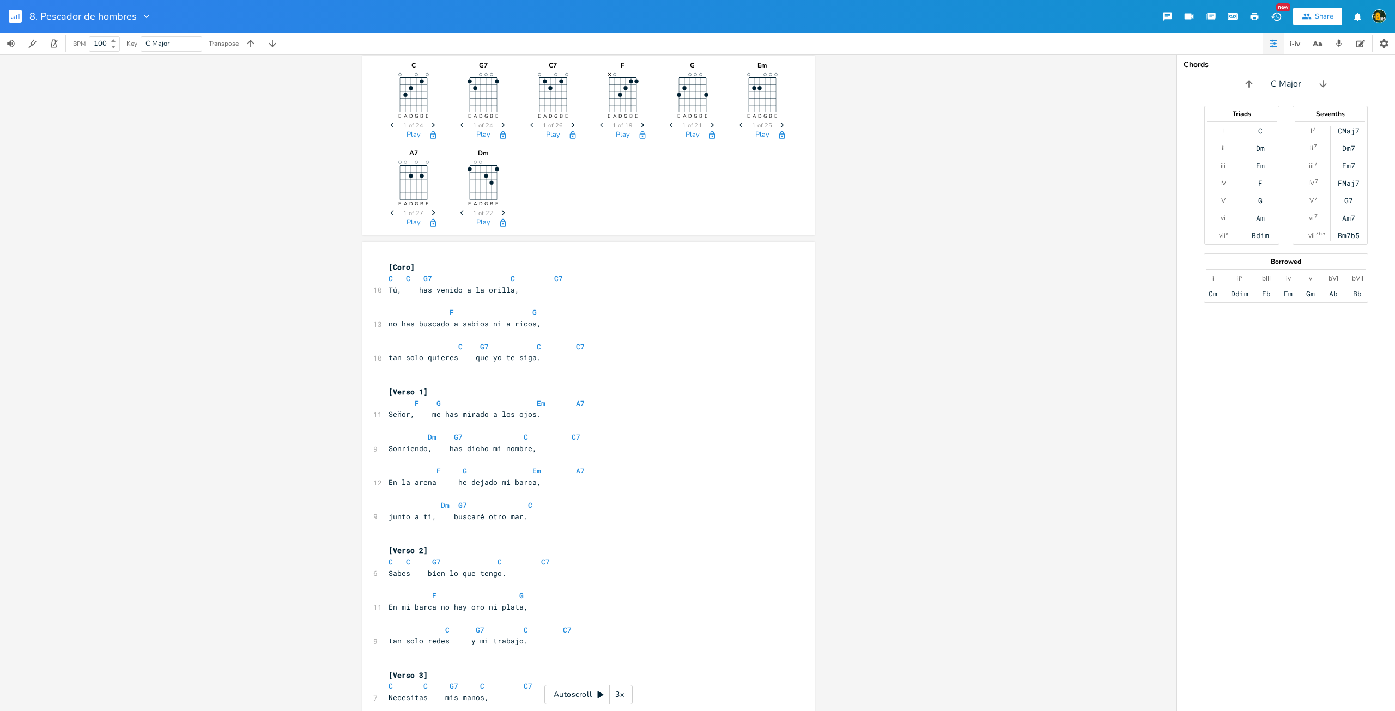
click at [406, 266] on span "[Coro]" at bounding box center [401, 267] width 26 height 10
type textarea "Verso1"
type textarea "1"
click at [418, 397] on pre "[Verso 1]" at bounding box center [582, 391] width 393 height 11
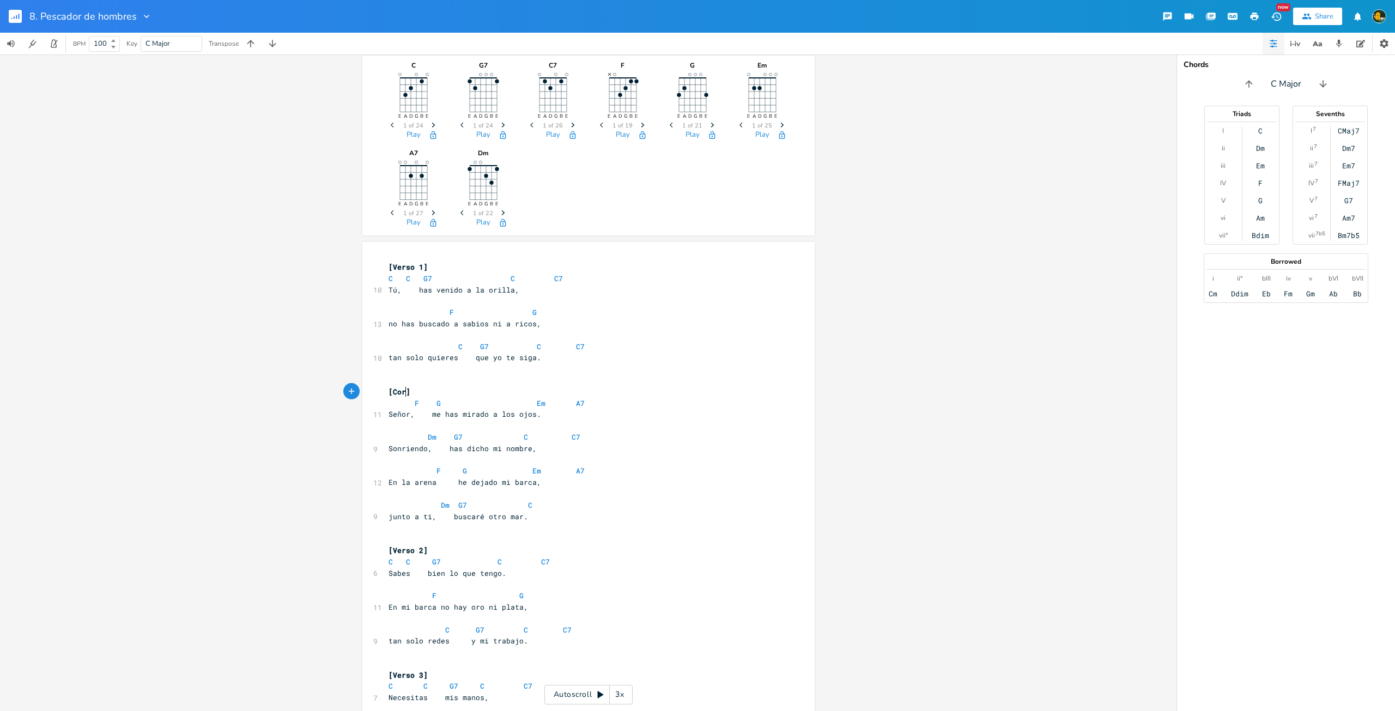
type textarea "Coro"
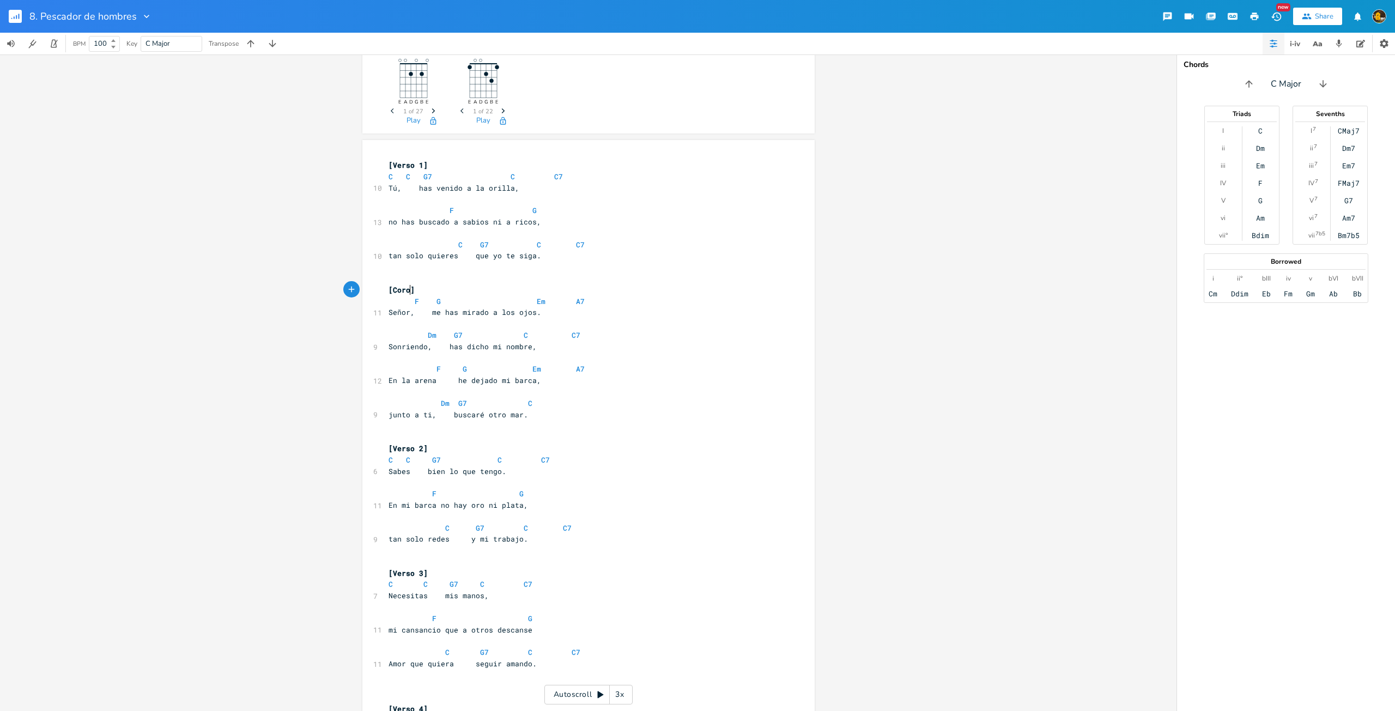
scroll to position [114, 0]
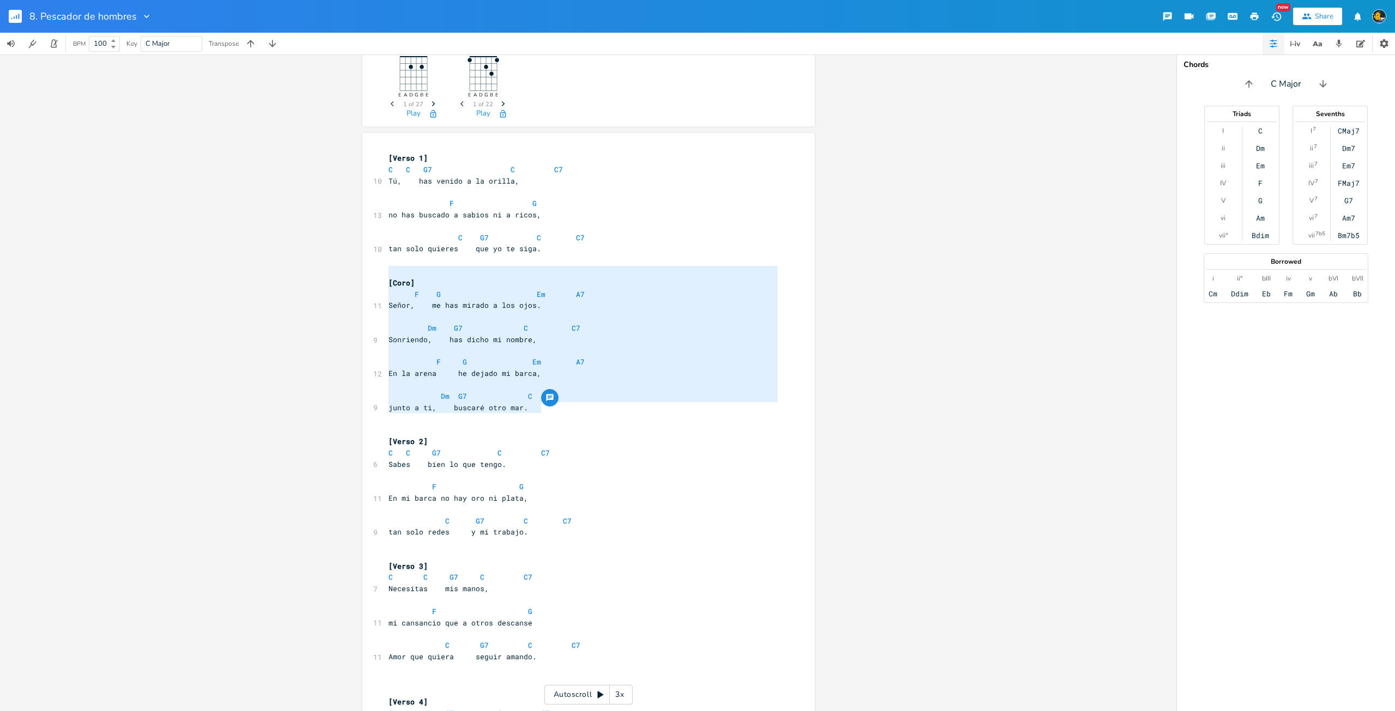
type textarea "[Coro] F G Em A7 Señor, me has mirado a los ojos. Dm G7 C C7 Sonriendo, has dic…"
drag, startPoint x: 574, startPoint y: 409, endPoint x: 371, endPoint y: 281, distance: 240.5
click at [371, 281] on div "[Coro] F G Em A7 Señor, me has mirado a los ojos. Dm G7 C C7 Sonriendo, has dic…" at bounding box center [588, 473] width 452 height 681
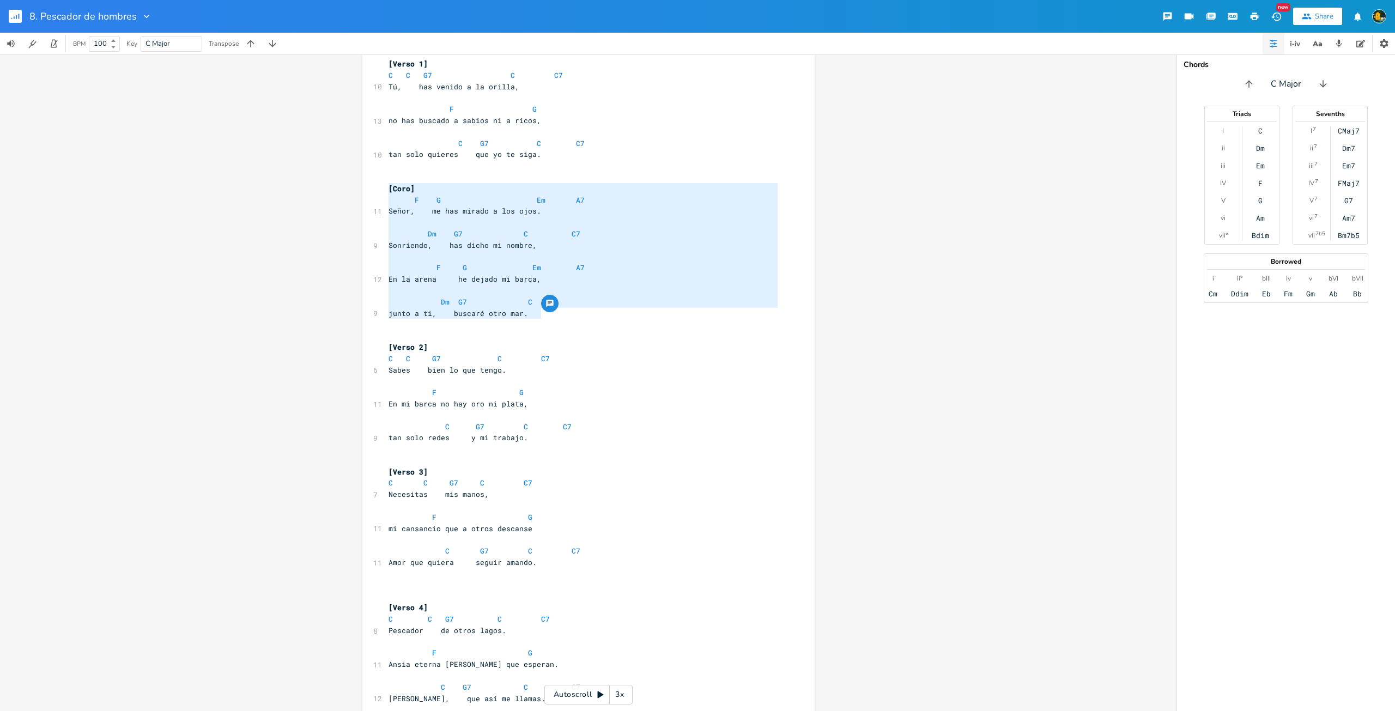
scroll to position [224, 0]
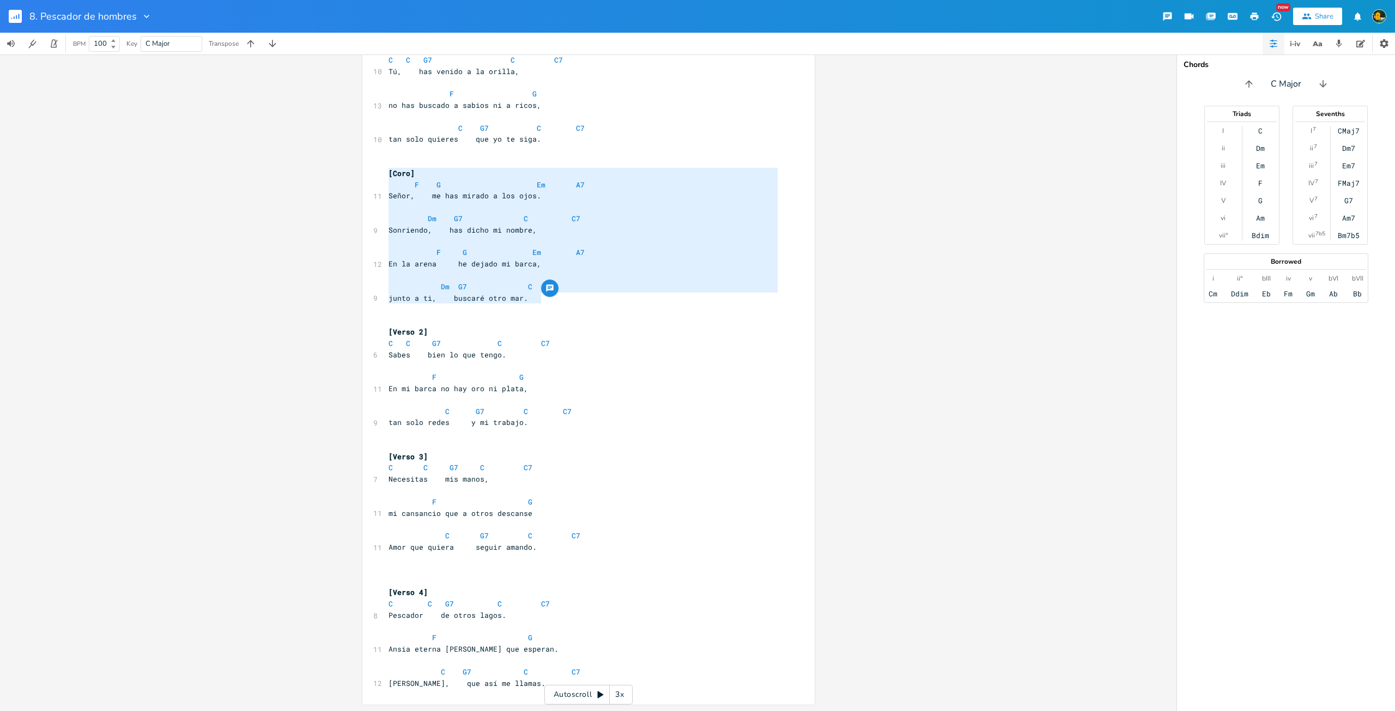
click at [609, 431] on pre at bounding box center [582, 433] width 393 height 11
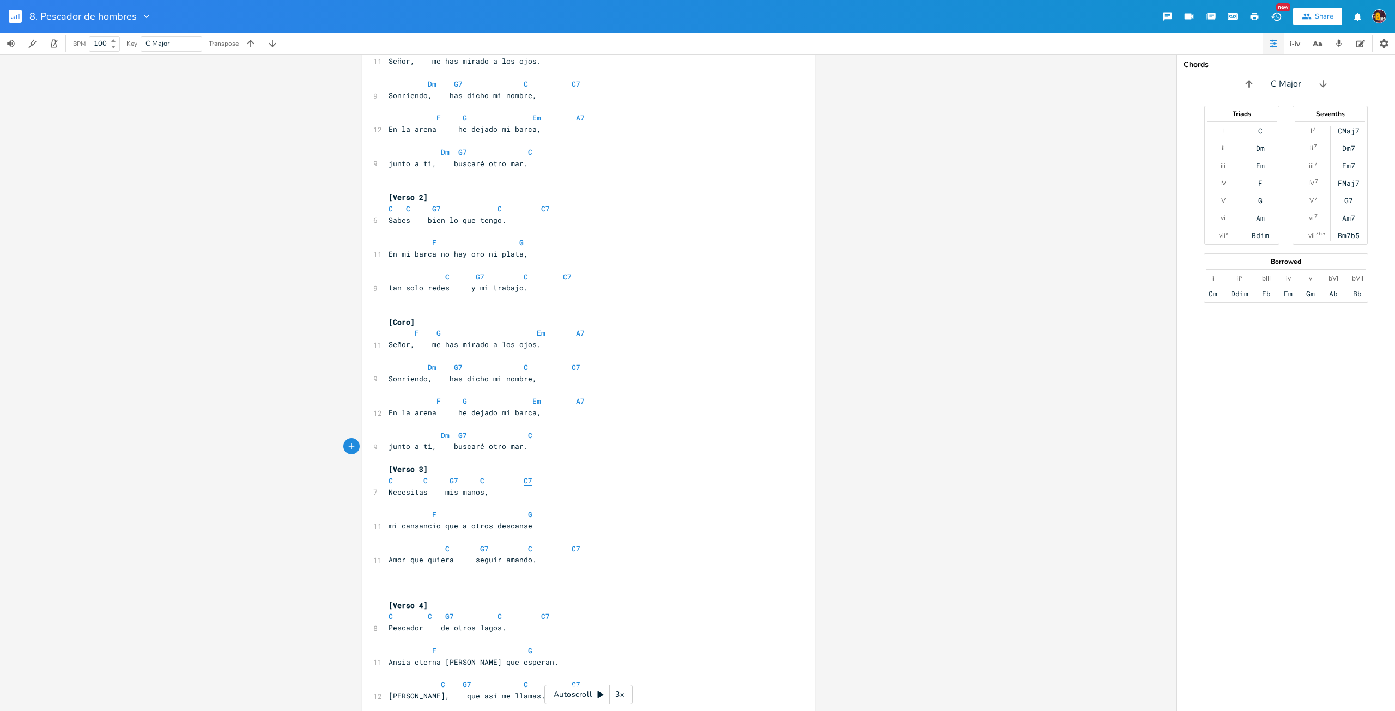
scroll to position [371, 0]
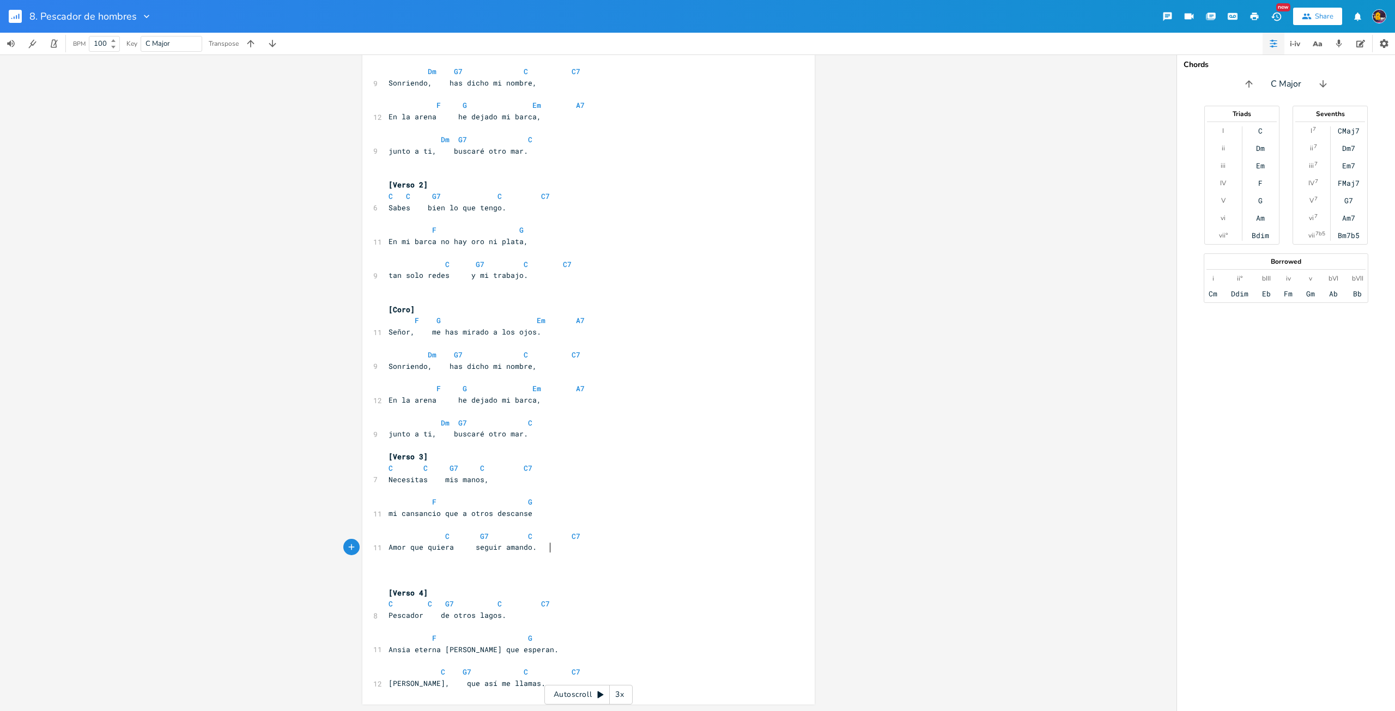
click at [617, 544] on pre "Amor que quiera seguir amando." at bounding box center [582, 547] width 393 height 11
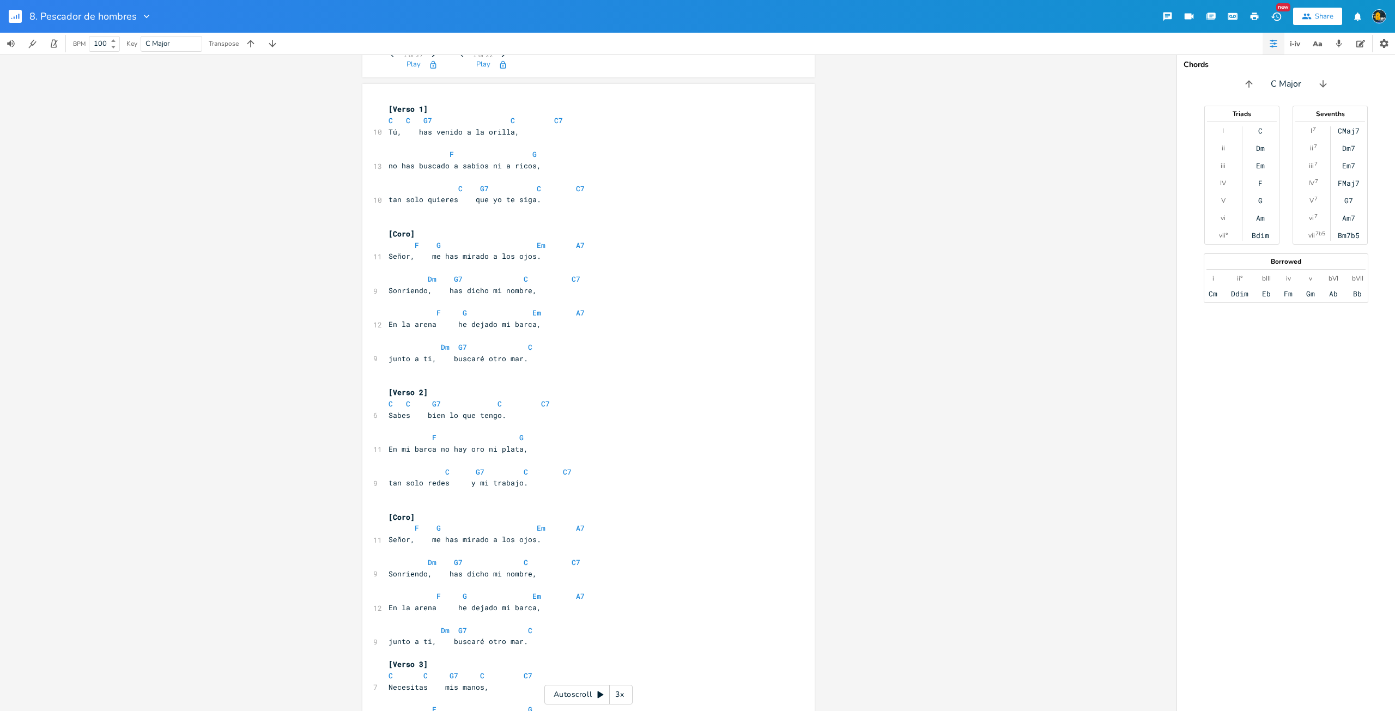
scroll to position [223, 0]
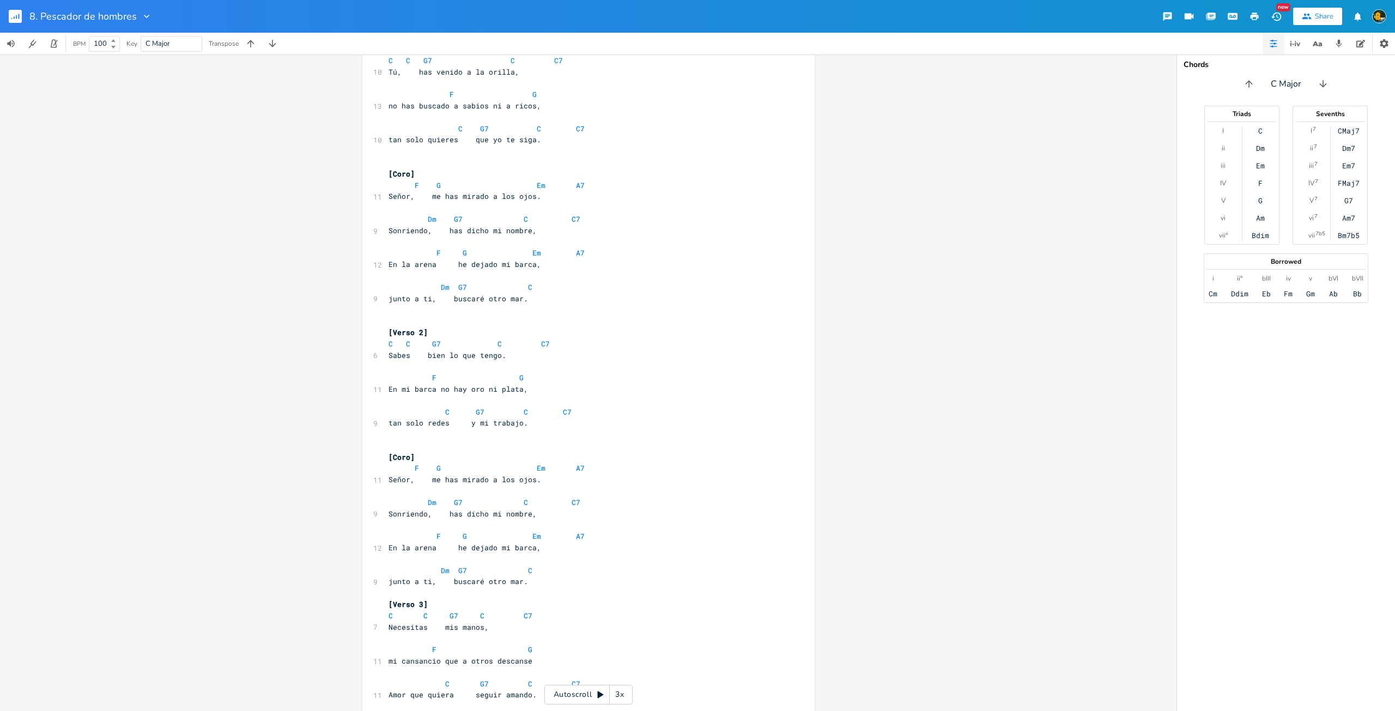
click at [619, 295] on pre "junto a ti, buscaré otro mar." at bounding box center [582, 298] width 393 height 11
click at [611, 288] on pre "Dm G7 C" at bounding box center [582, 287] width 393 height 11
type textarea "G6"
type textarea "7"
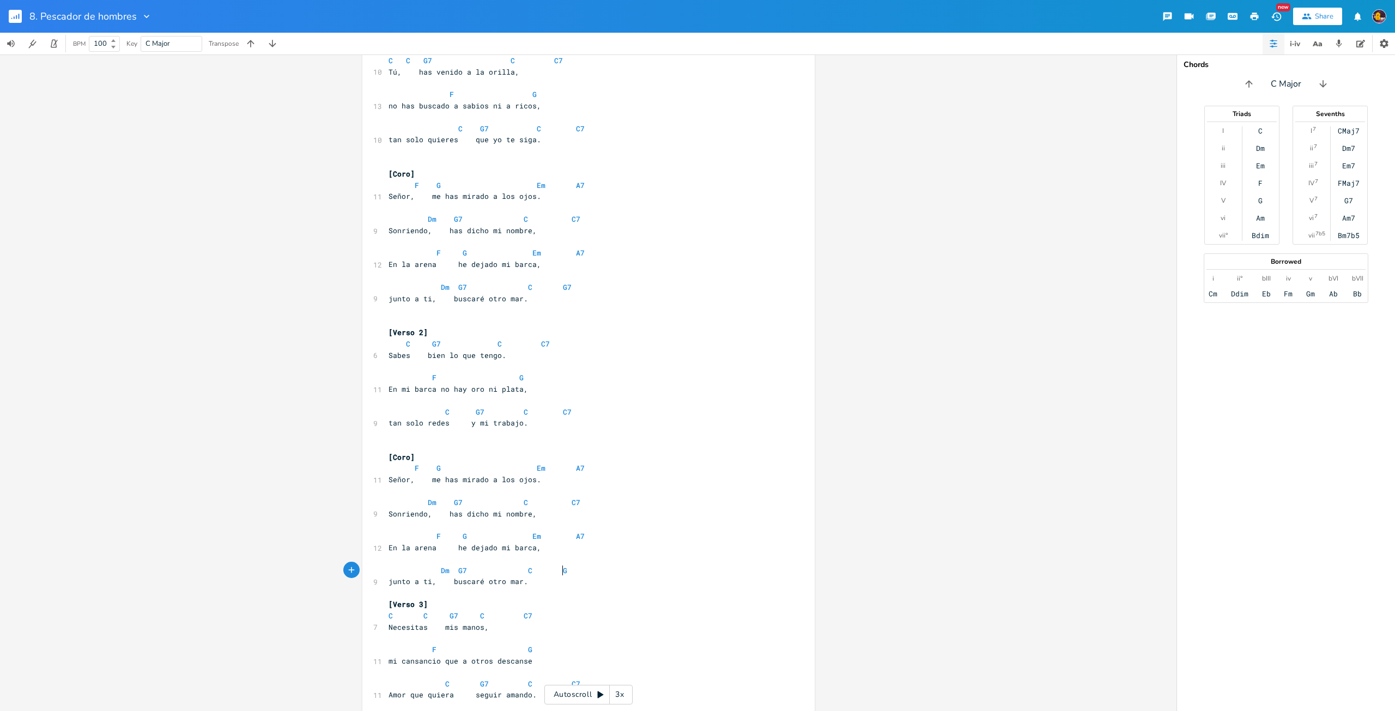
type textarea "G6"
type textarea "7"
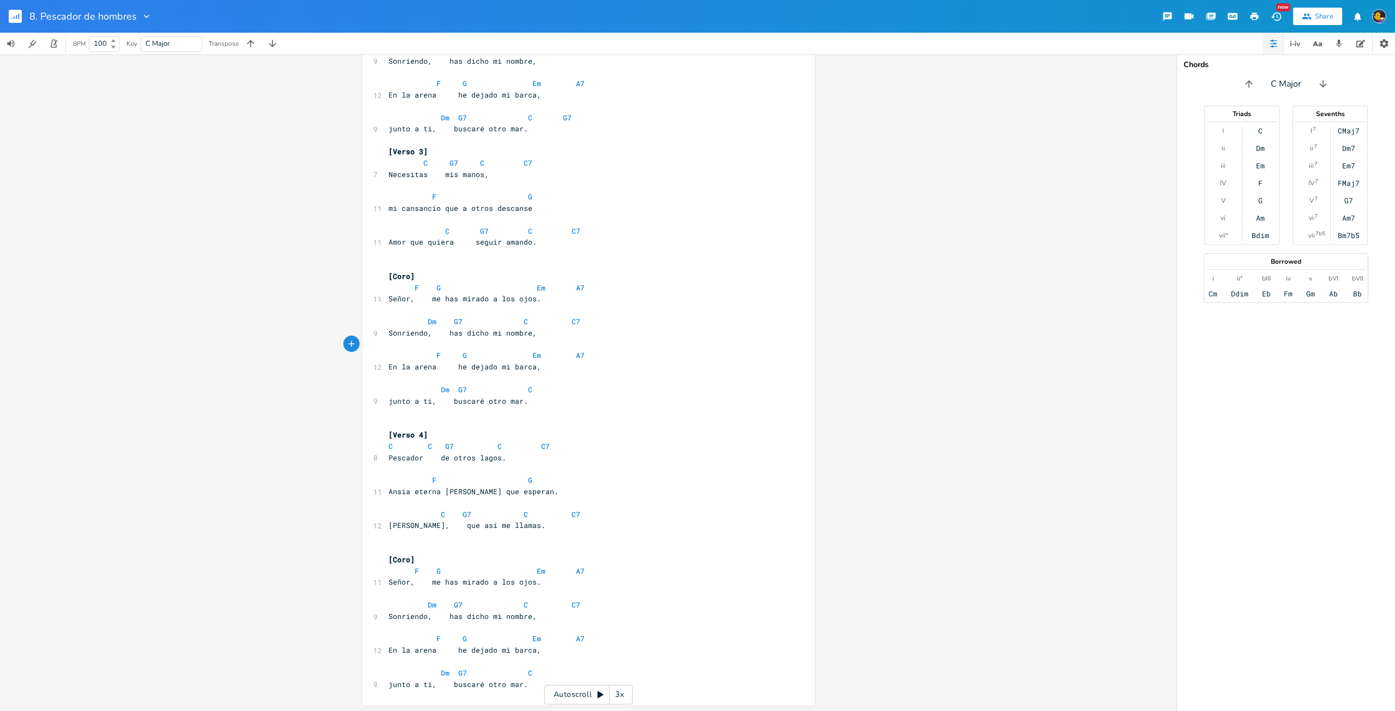
scroll to position [677, 0]
click at [613, 384] on pre "Dm G7 C" at bounding box center [582, 388] width 393 height 11
type textarea "C7"
type textarea "G7"
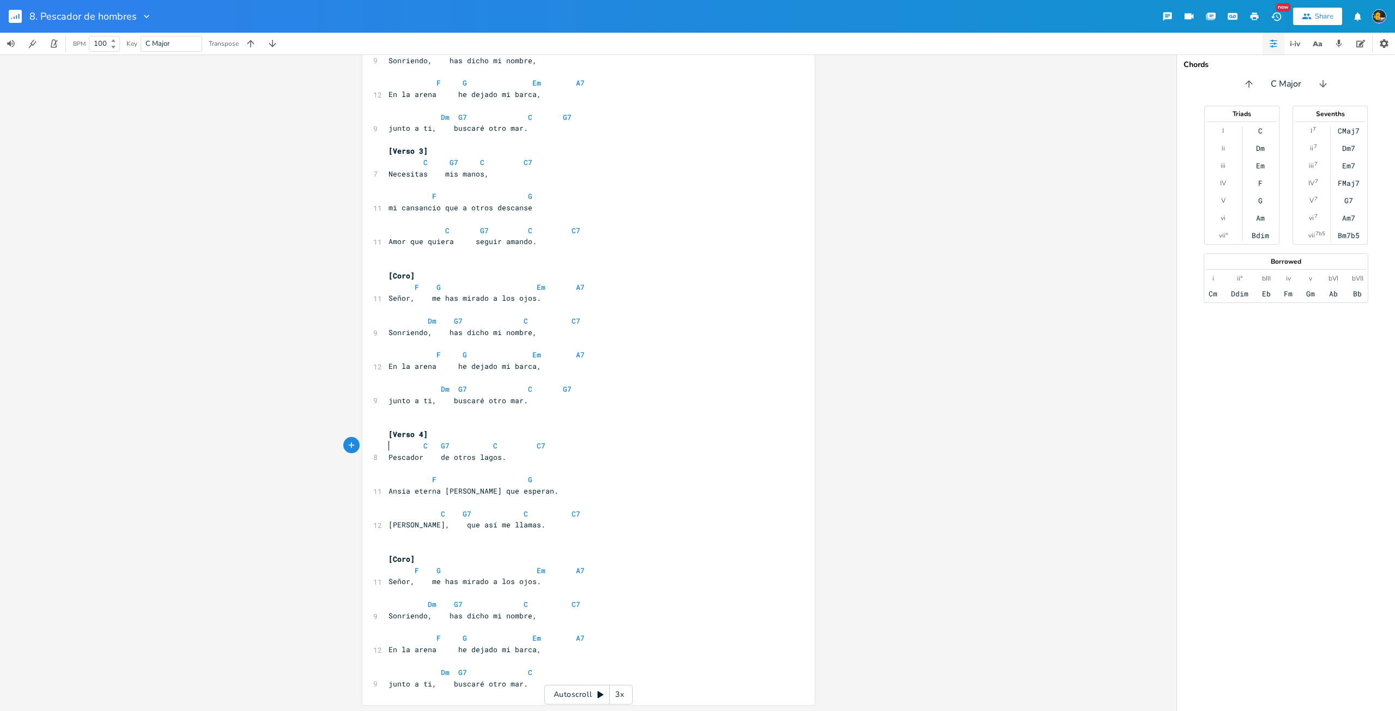
scroll to position [0, 2]
type textarea "G6"
type textarea "7"
click at [18, 21] on rect "button" at bounding box center [15, 16] width 13 height 13
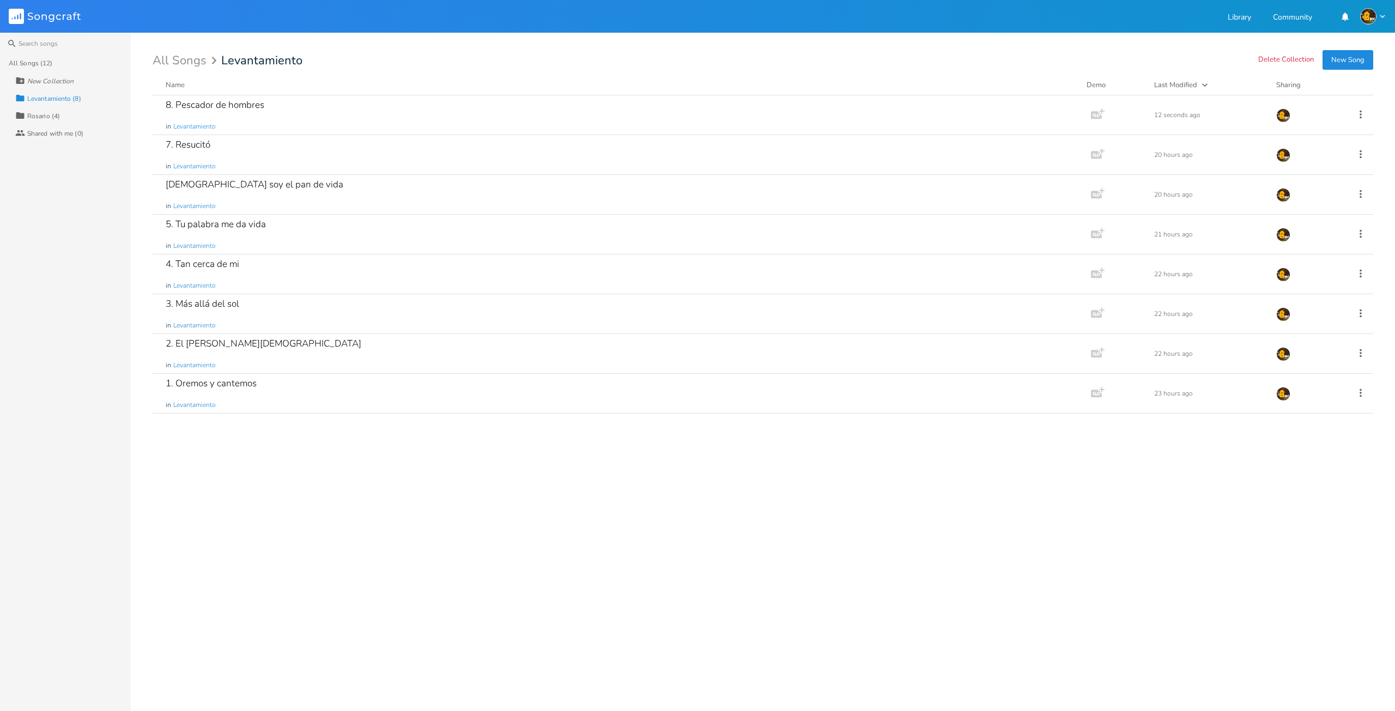
click at [1192, 65] on div "All Songs Levantamiento" at bounding box center [763, 60] width 1220 height 12
click at [1201, 60] on div "All Songs Levantamiento" at bounding box center [763, 60] width 1220 height 12
click at [1174, 57] on div "All Songs Levantamiento" at bounding box center [763, 60] width 1220 height 12
click at [1181, 57] on div "All Songs Levantamiento" at bounding box center [763, 60] width 1220 height 12
click at [1360, 59] on button "New Song" at bounding box center [1347, 60] width 51 height 20
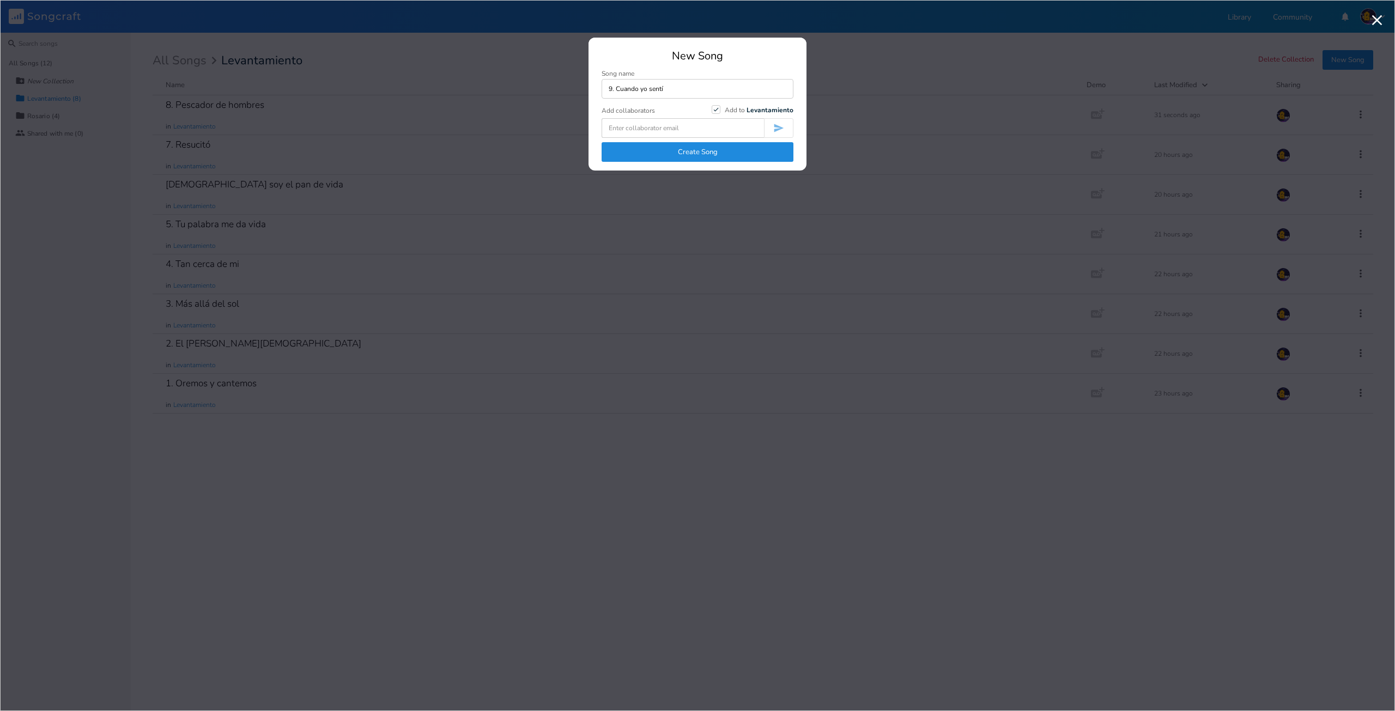
type input "9. Cuando yo sentí"
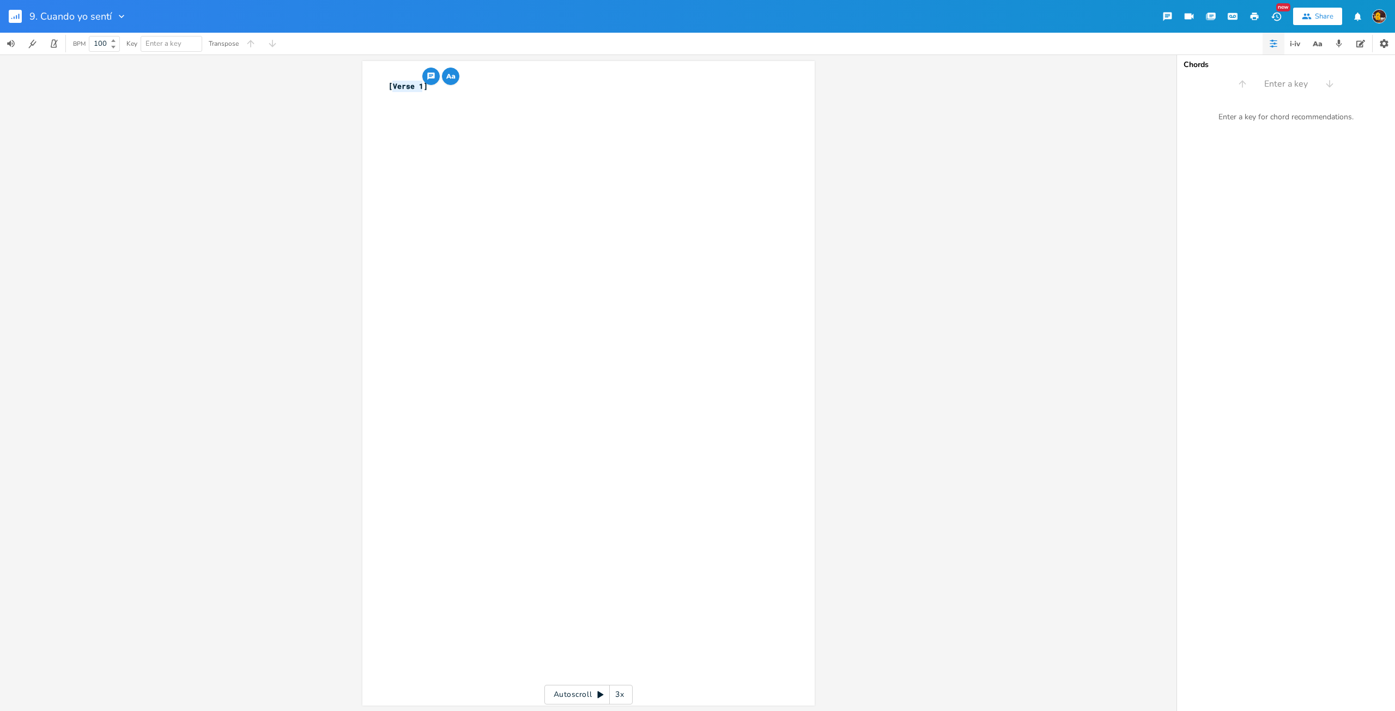
type textarea "C"
type textarea "Verso 1"
type textarea "Cuando yo sentí el amor de [DEMOGRAPHIC_DATA],"
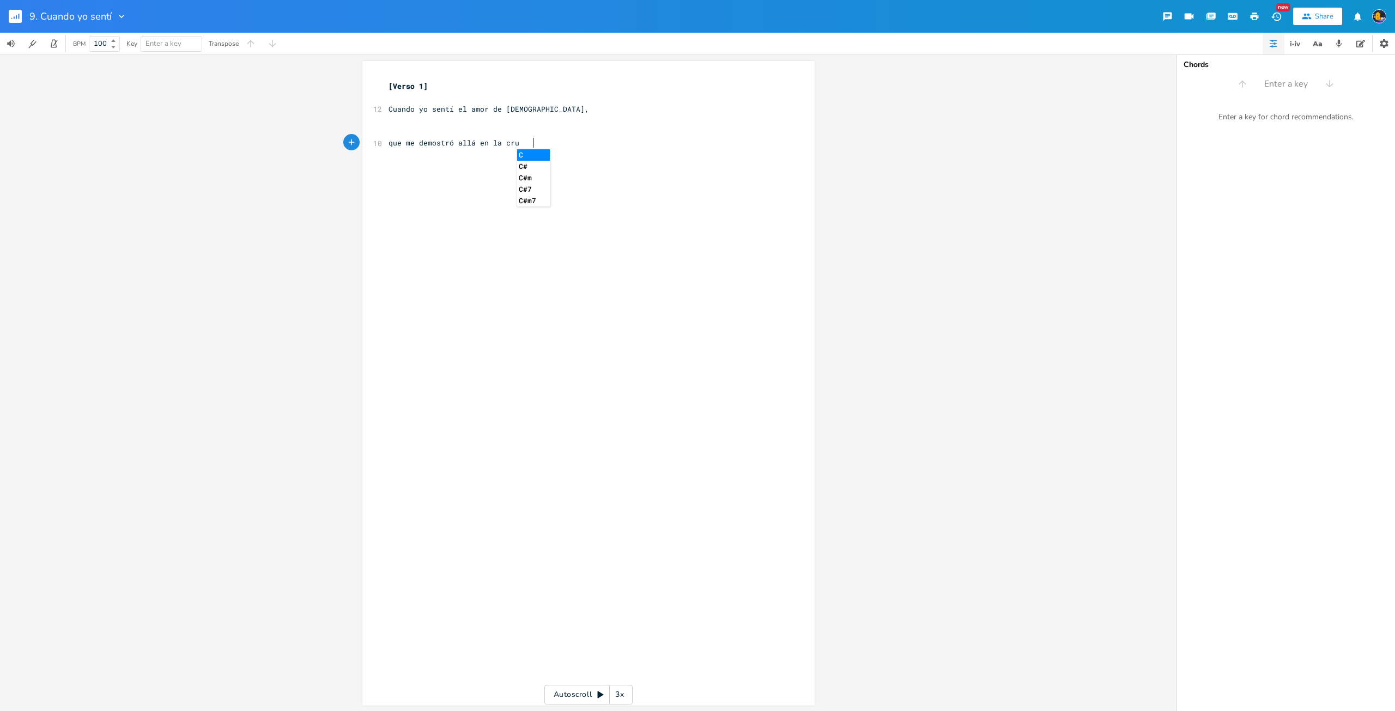
scroll to position [0, 103]
type textarea "que me demostró allá en la [PERSON_NAME]."
type textarea "Cuando yo sentí en mi corazón,"
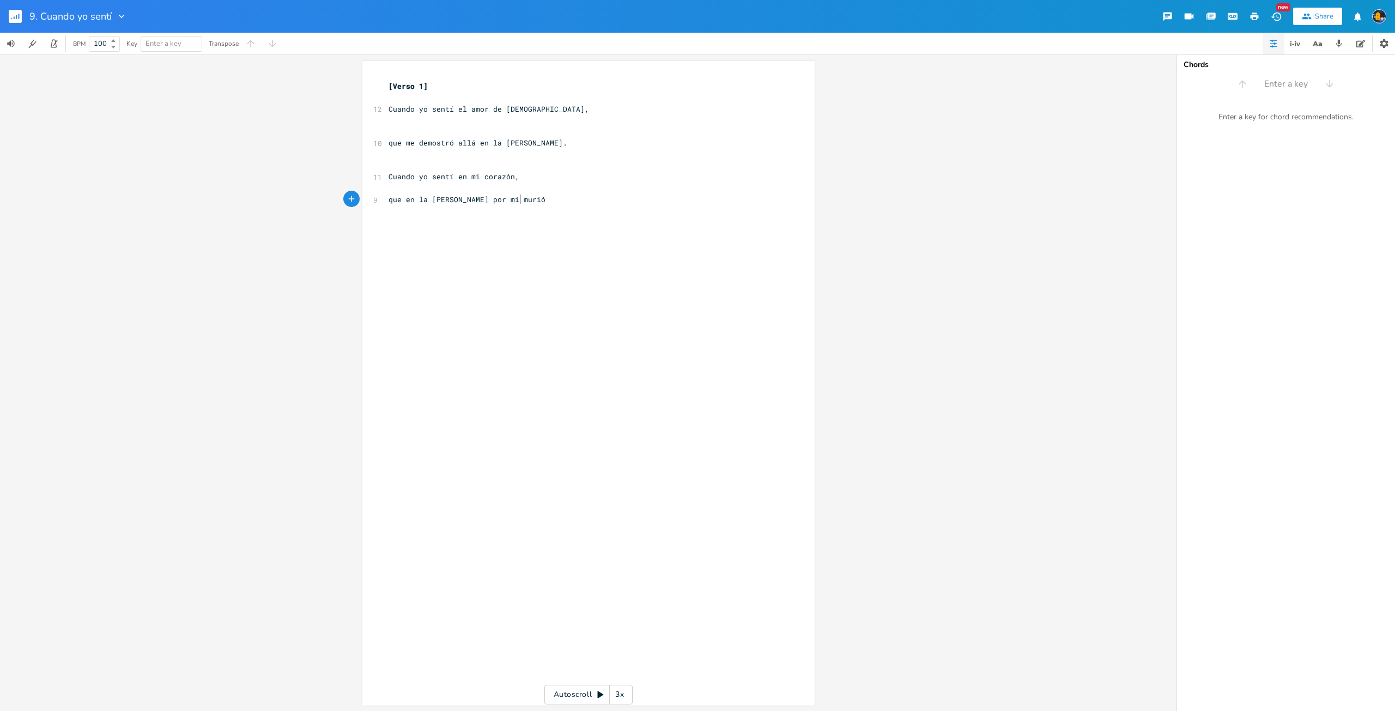
type textarea "que en la [PERSON_NAME] por mi murió."
type textarea "[*]"
type textarea "]"
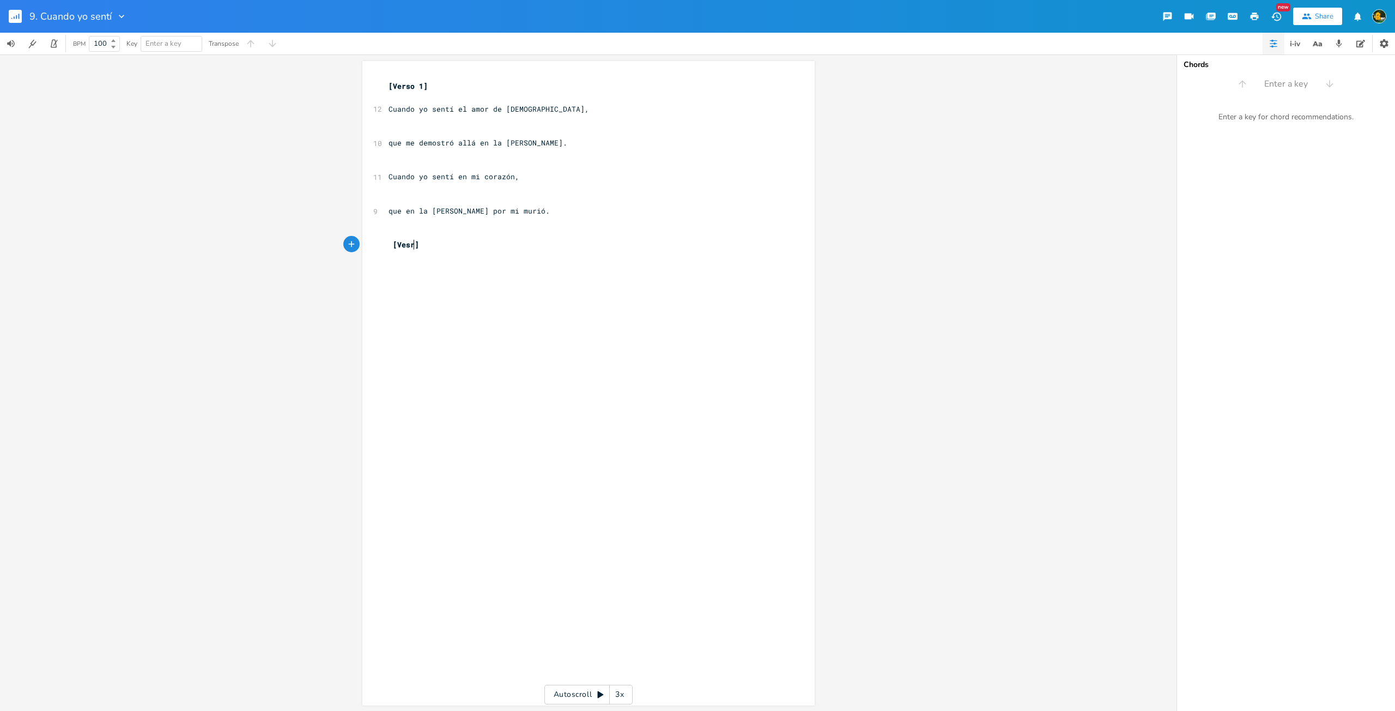
type textarea "Vesro"
type textarea "rso 2"
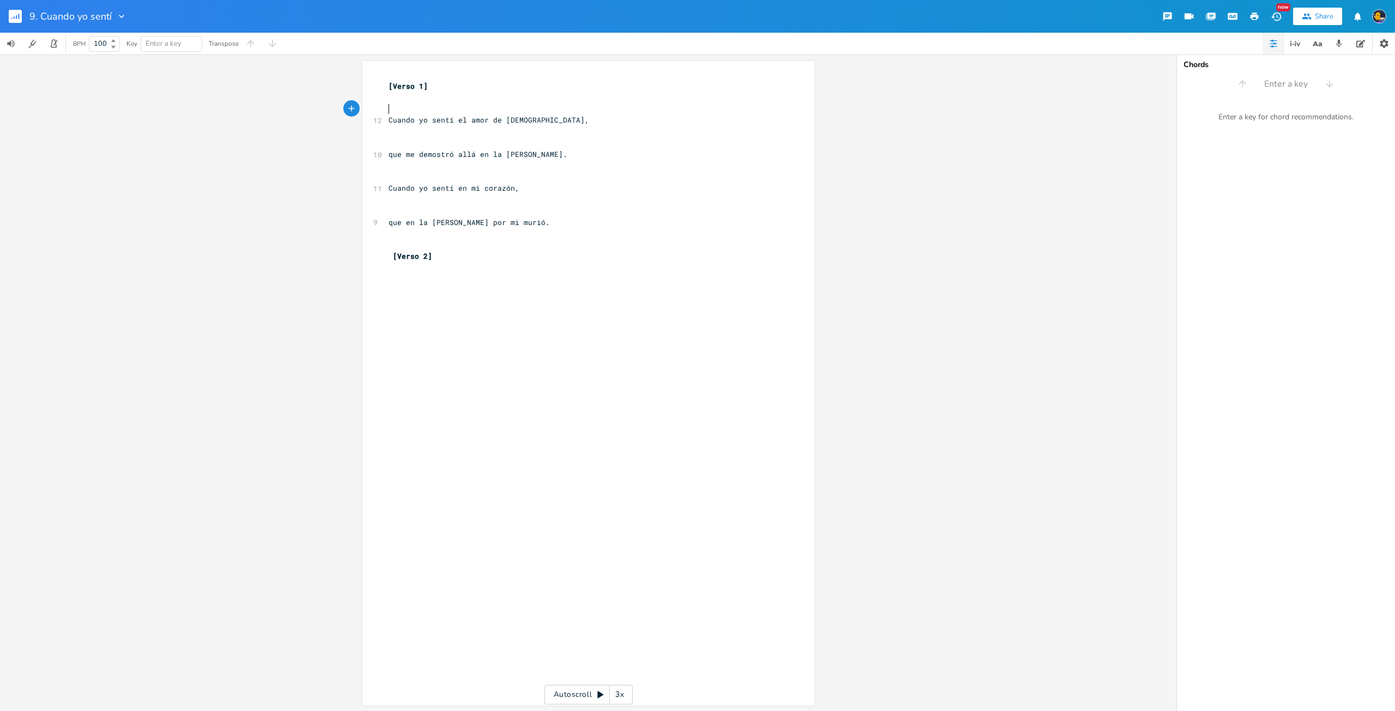
type textarea "D"
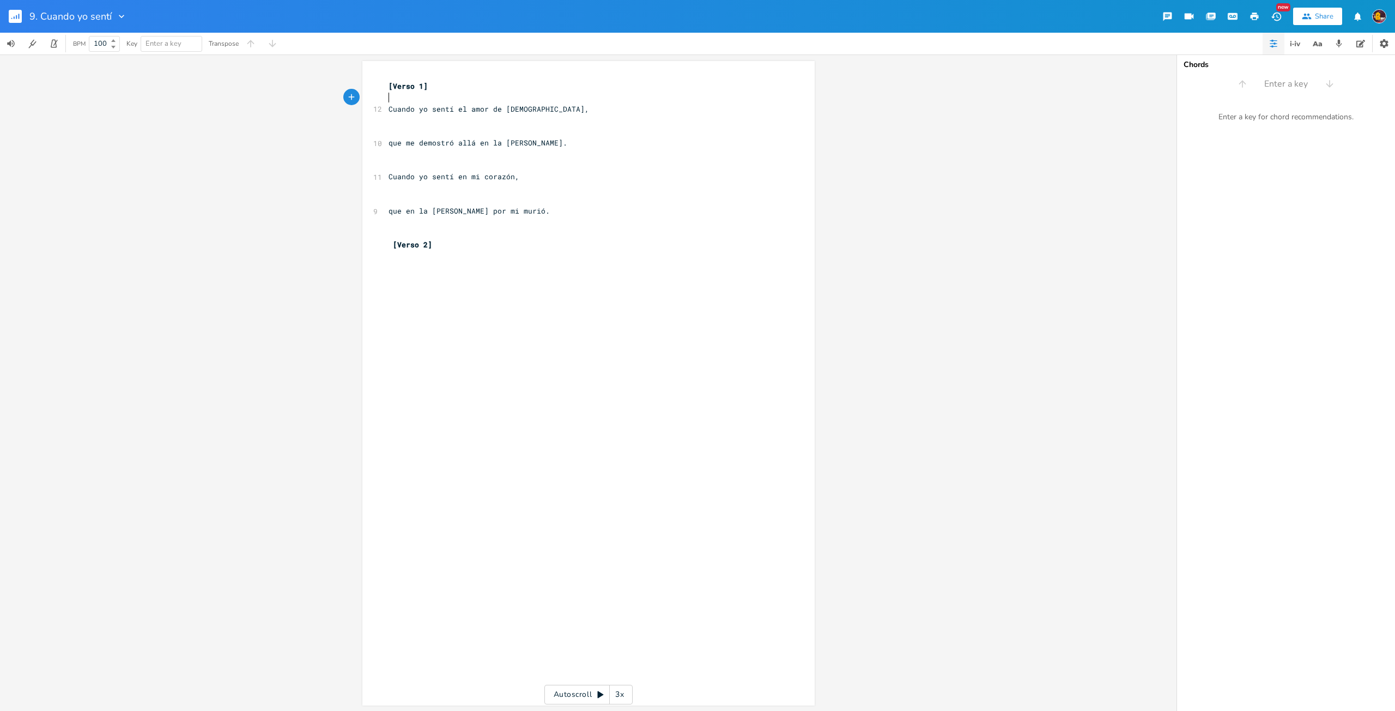
type textarea "D"
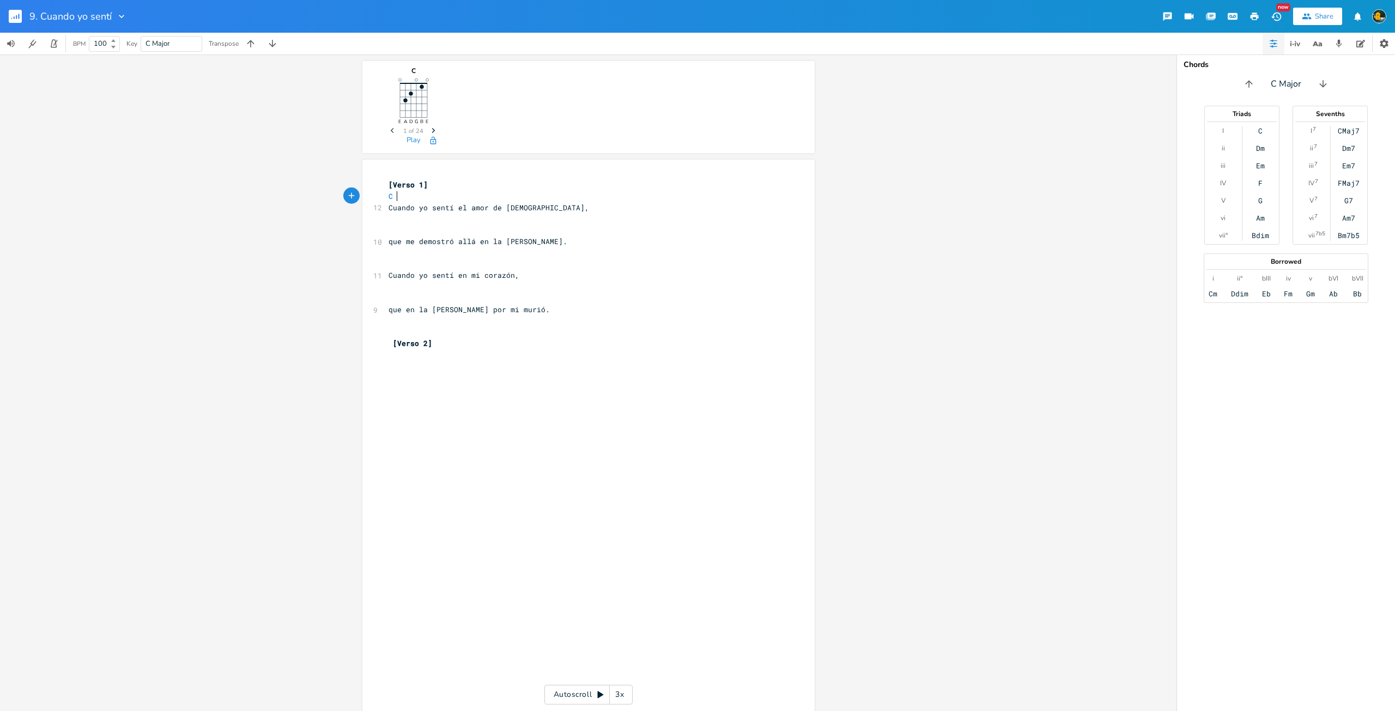
scroll to position [0, 11]
type textarea "C"
type textarea "C F C"
type textarea "G"
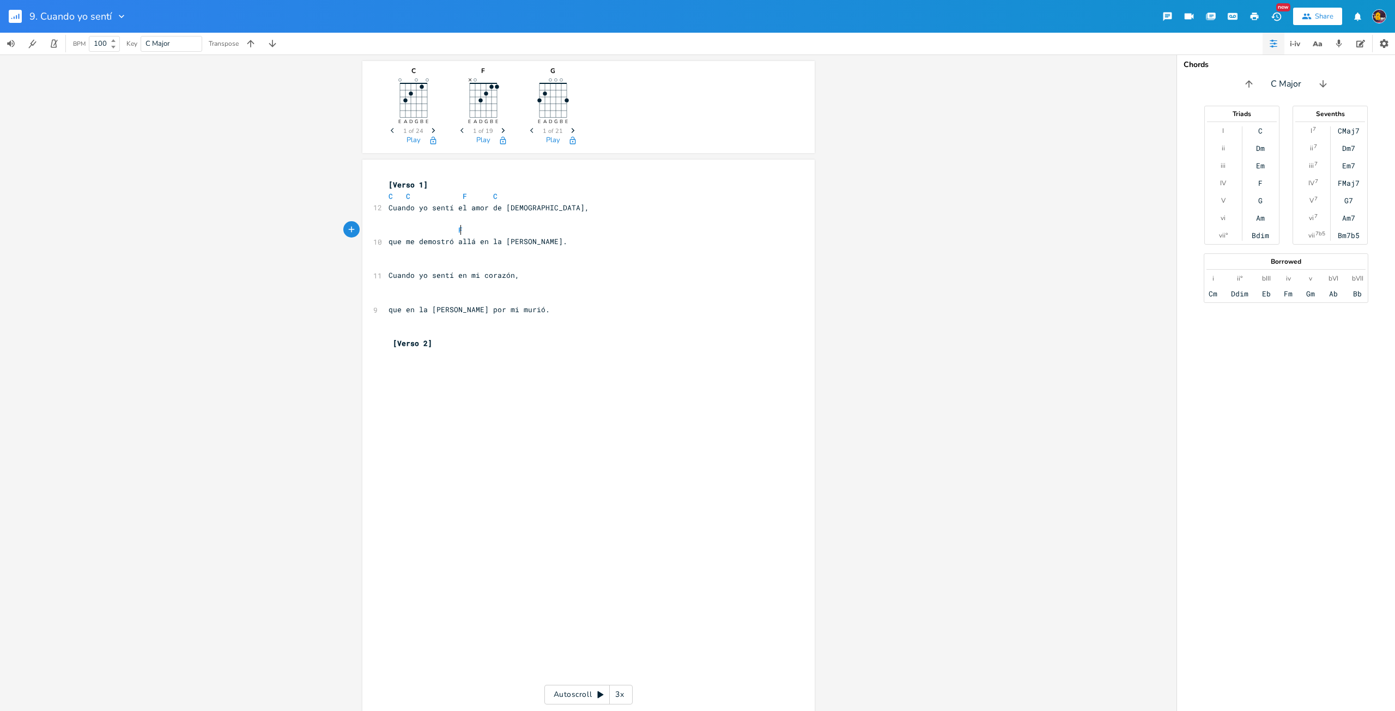
scroll to position [0, 4]
type textarea "F G"
type textarea "C F C"
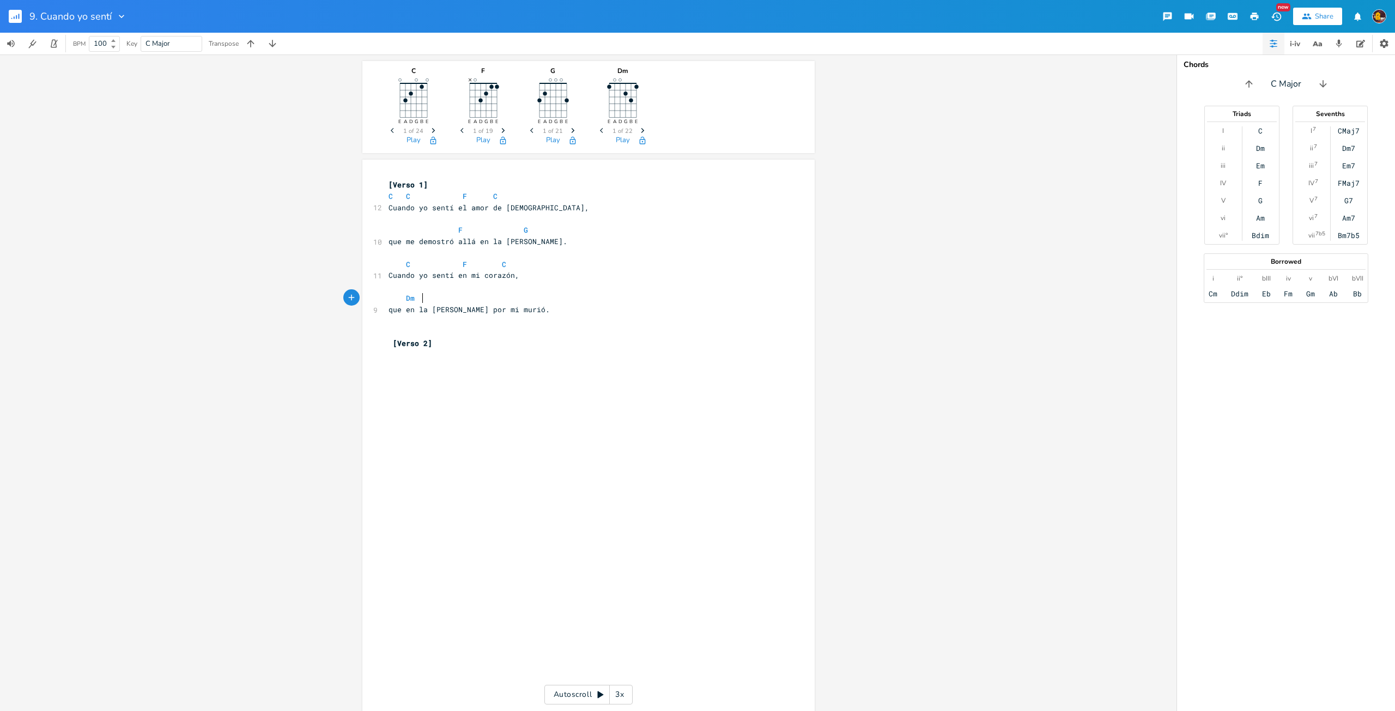
type textarea "Dm"
type textarea "G C"
click at [835, 433] on div "C E A D G B E Previous 1 of 24 Next Play F E A D G B E × Previous 1 of 19 Next …" at bounding box center [588, 382] width 1176 height 657
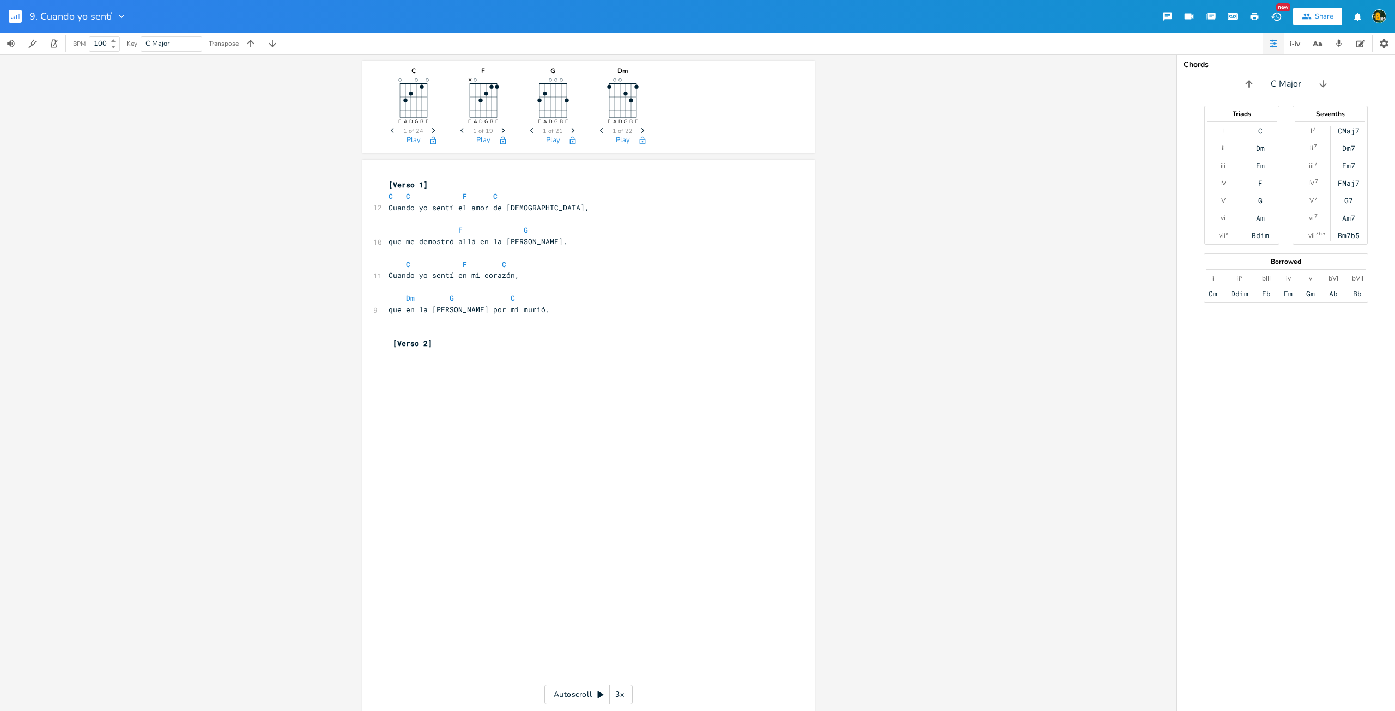
scroll to position [0, 0]
click at [441, 187] on pre "[Verso 1]" at bounding box center [582, 184] width 393 height 11
type textarea "[Verso 1]"
click at [441, 187] on pre "[Verso 1]" at bounding box center [582, 184] width 393 height 11
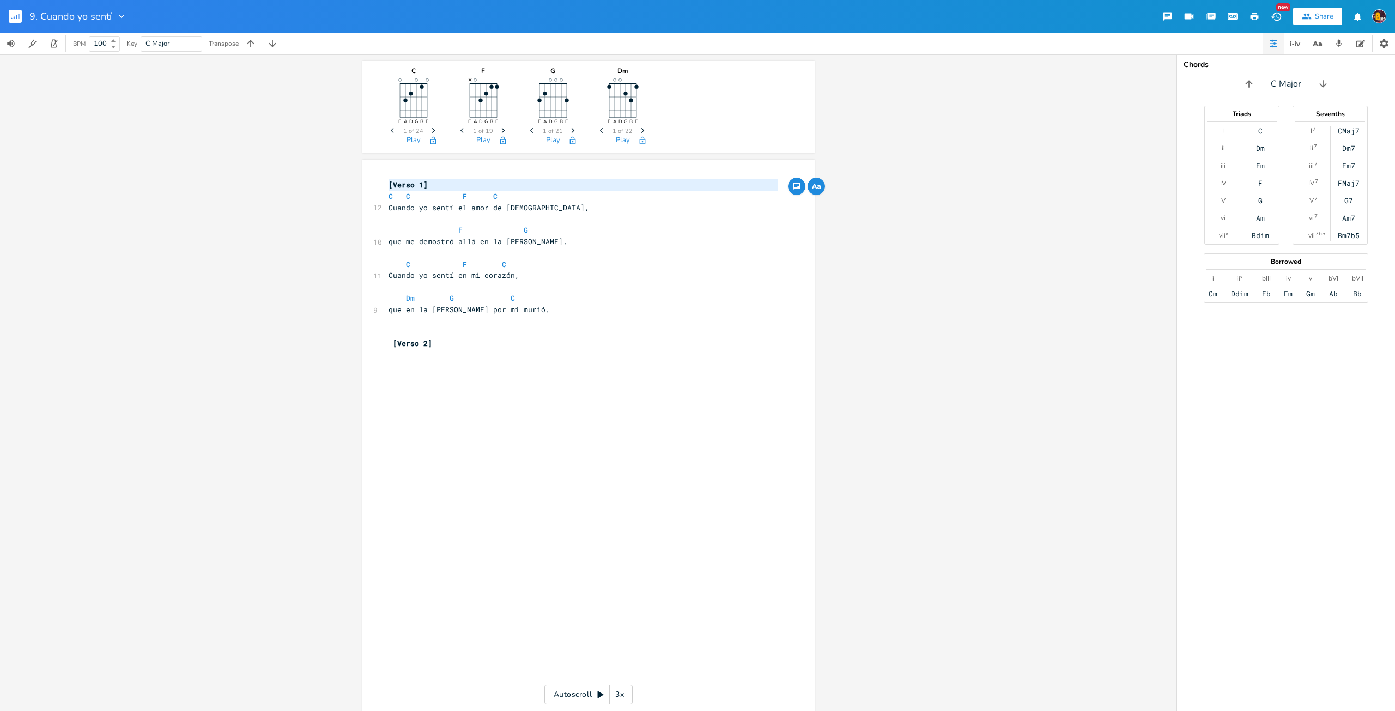
click at [502, 351] on pre "​" at bounding box center [582, 354] width 393 height 11
type textarea "Tan gtr"
type textarea "grande amor es el Señor"
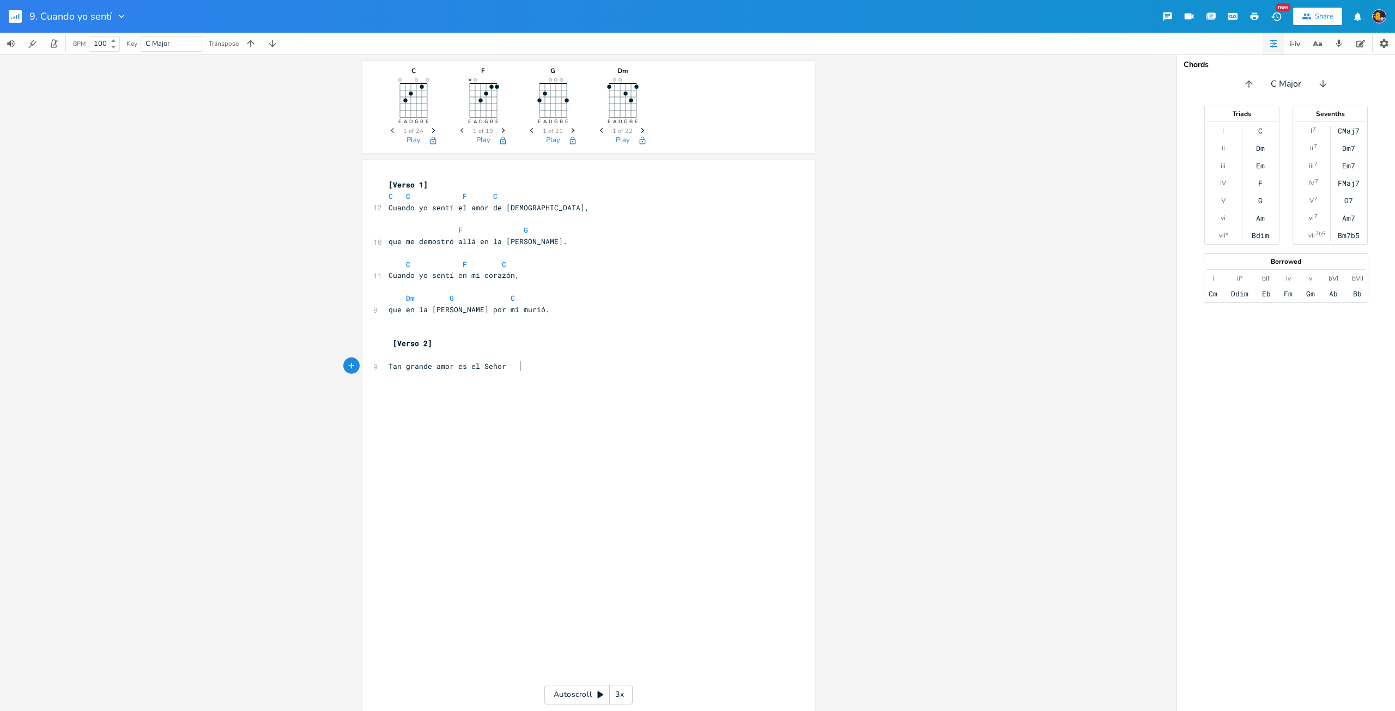
type textarea ","
type textarea "que no puedo comprender,"
type textarea "que me amara"
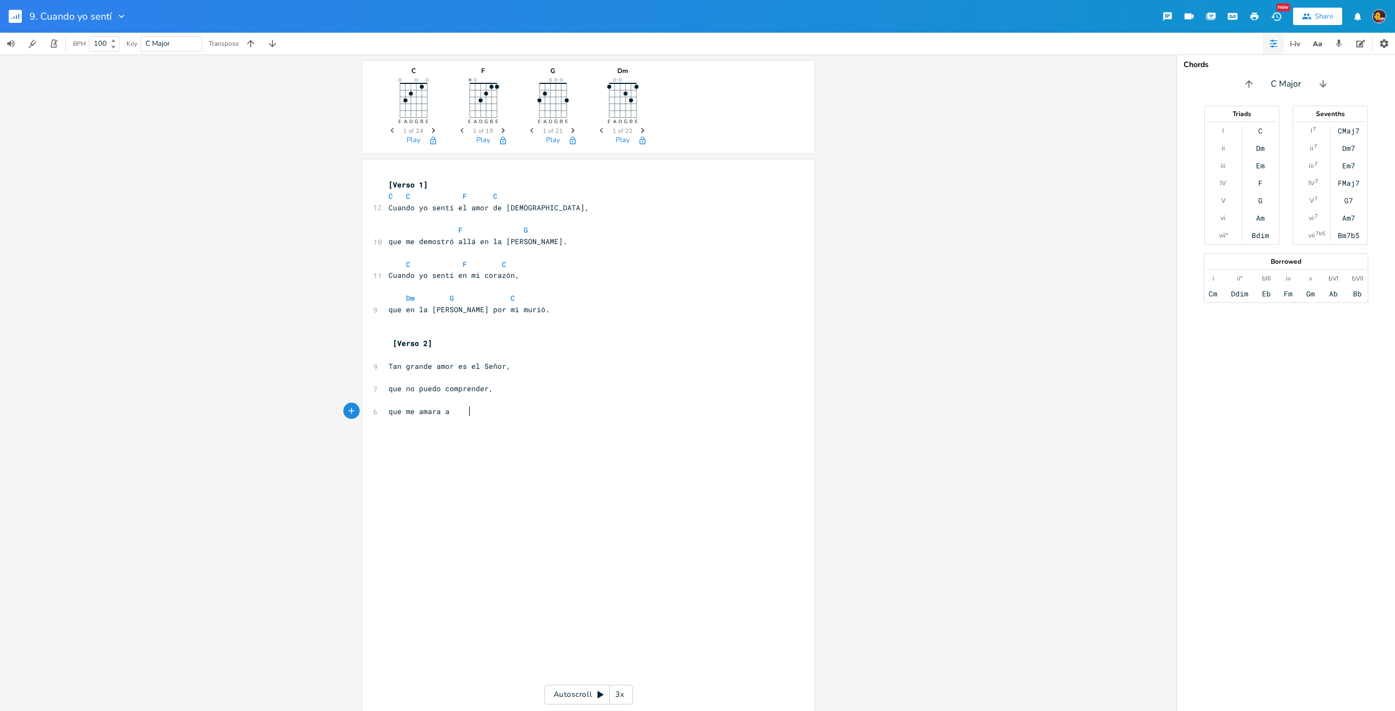
type textarea "a mi"
type textarea "ji"
type textarea "i."
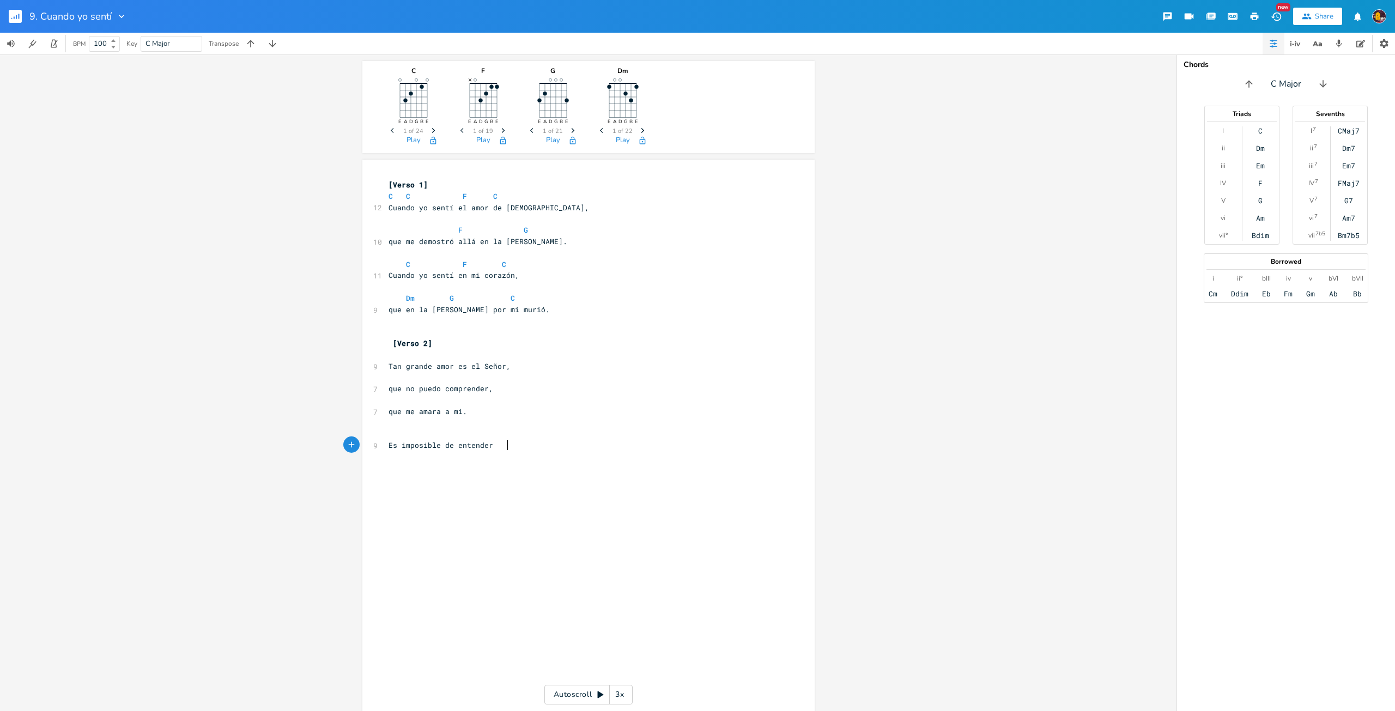
type textarea "Es imposible de entender,"
type textarea "la grandeza de su amor,"
type textarea "Gracias señor, gracias señor,"
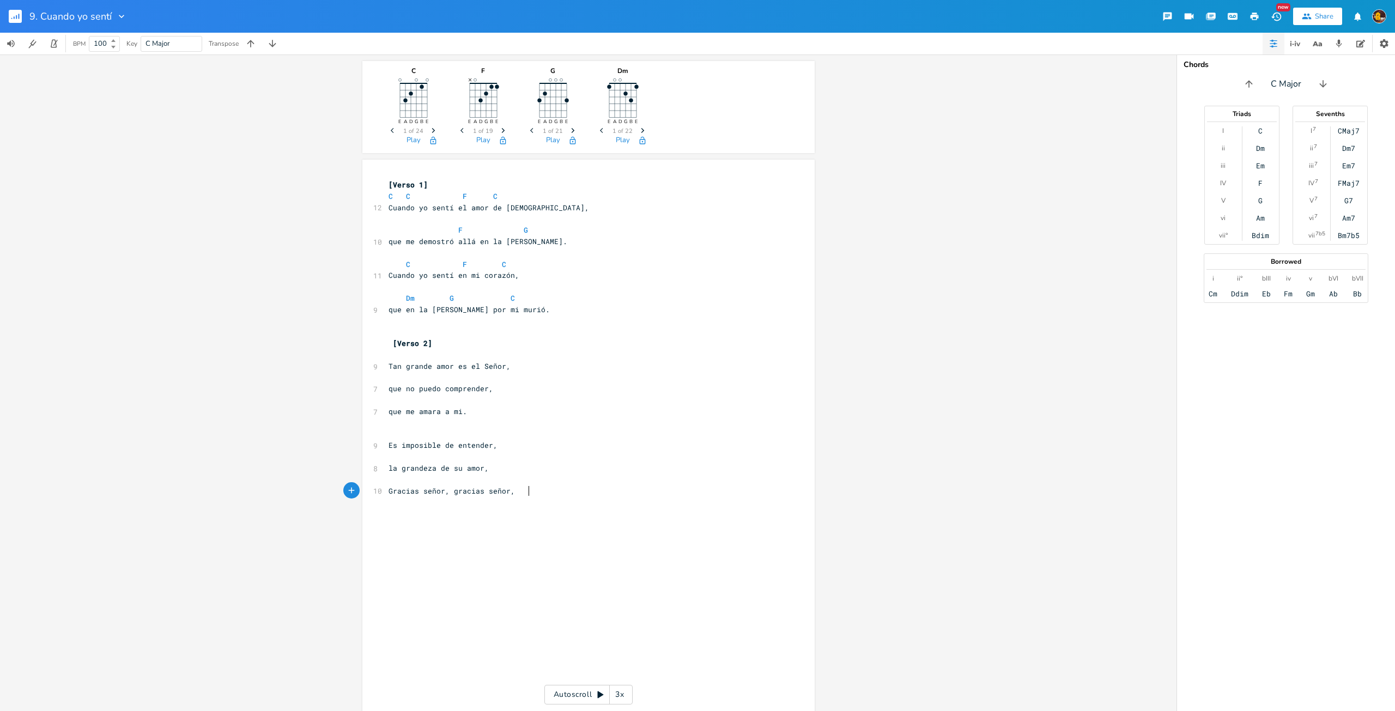
scroll to position [0, 91]
type textarea ", gracias señor por tu amor."
type textarea "S"
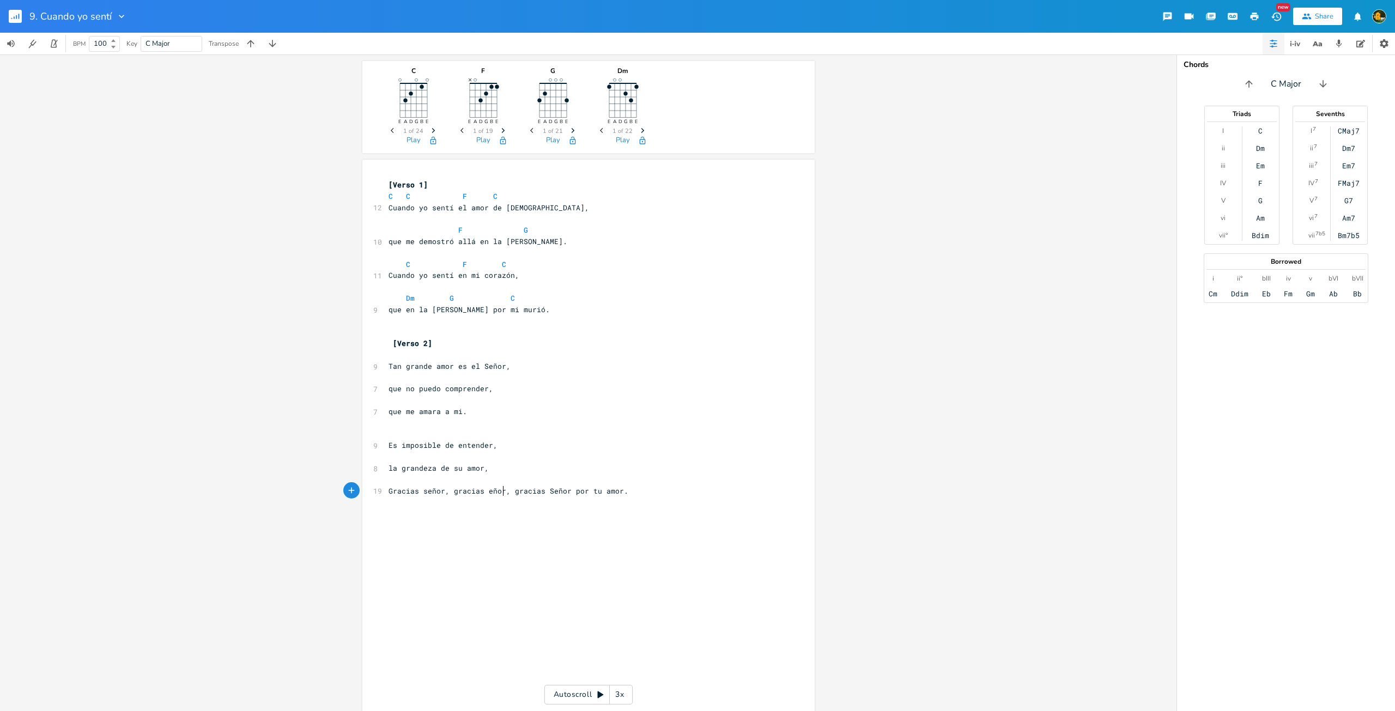
type textarea "S"
type textarea "p"
click at [680, 442] on pre "Es imposible de entender," at bounding box center [582, 445] width 393 height 11
click at [599, 423] on pre at bounding box center [582, 422] width 393 height 11
click at [571, 364] on pre "Tan grande amor es el Señor," at bounding box center [582, 366] width 393 height 11
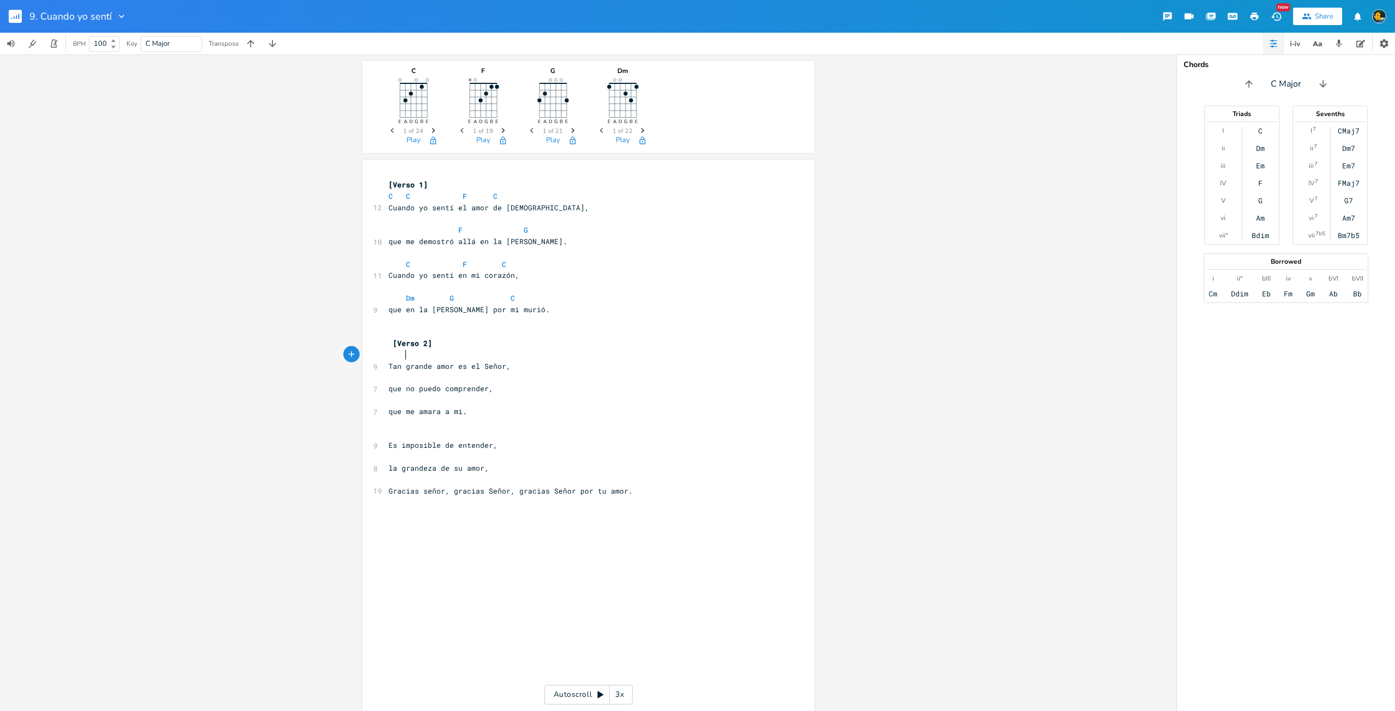
click at [567, 357] on pre at bounding box center [582, 354] width 393 height 11
type textarea "C7"
type textarea "F G"
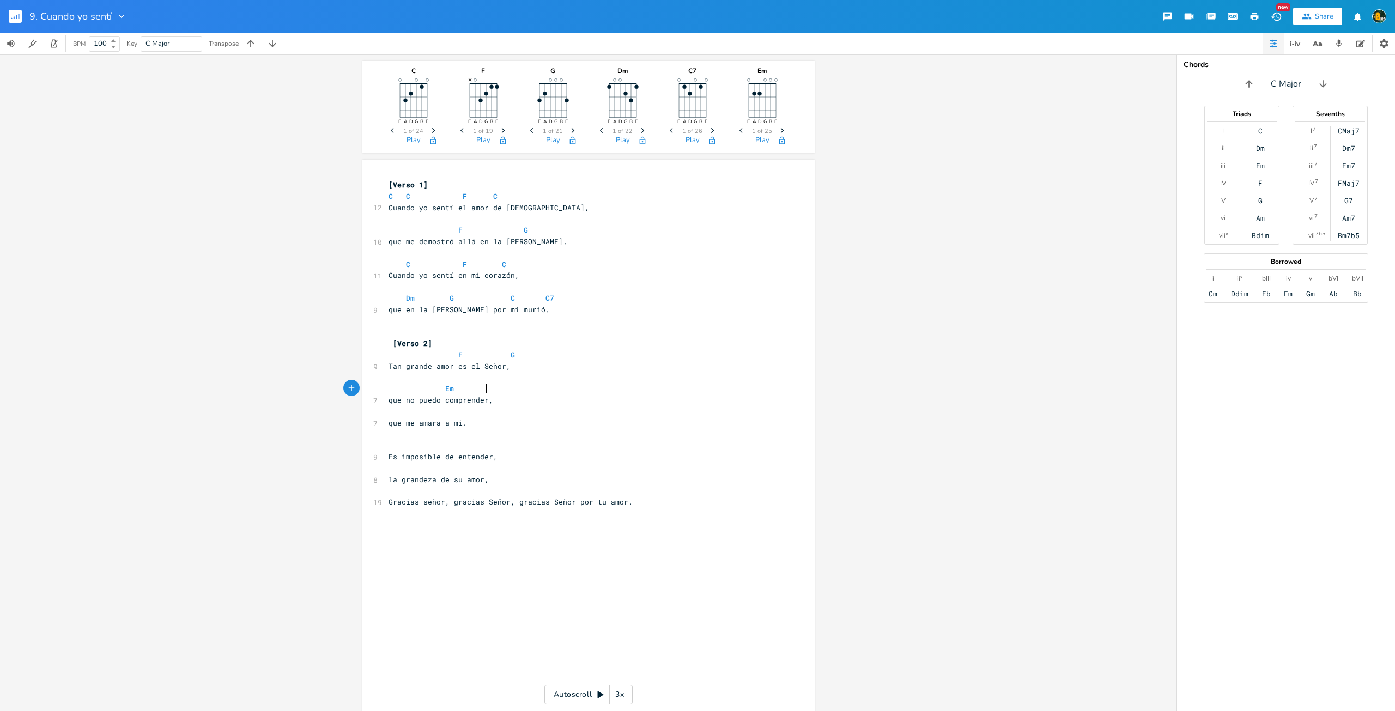
type textarea "Em"
type textarea "Am"
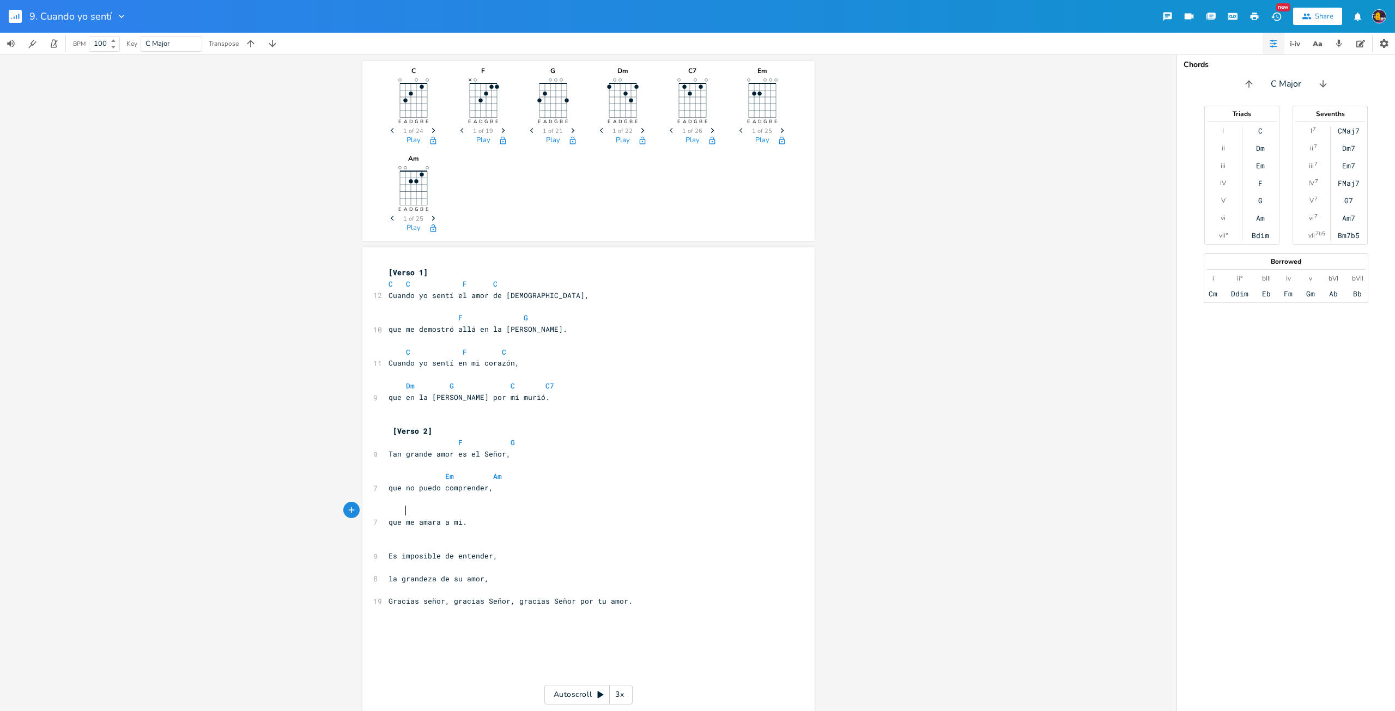
type textarea "G"
type textarea "F G"
type textarea ", siendo lo que soy"
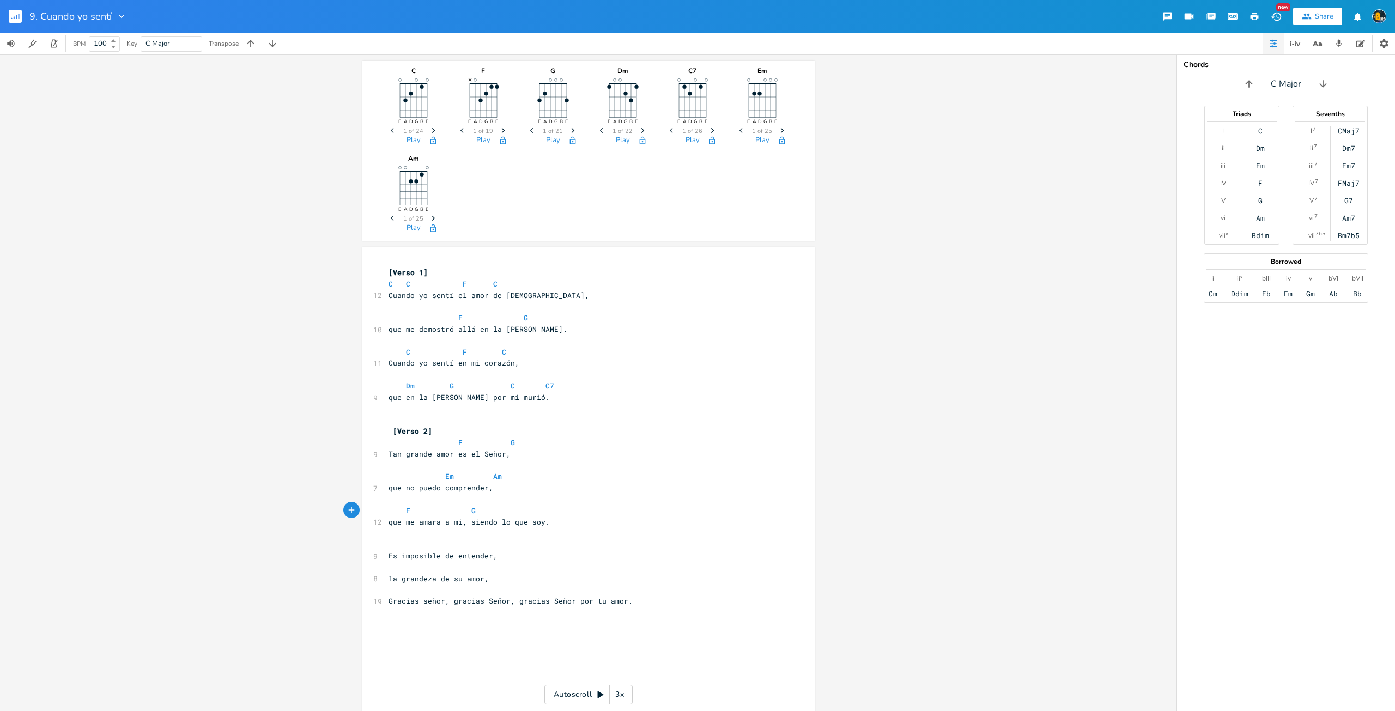
scroll to position [0, 5]
type textarea "C"
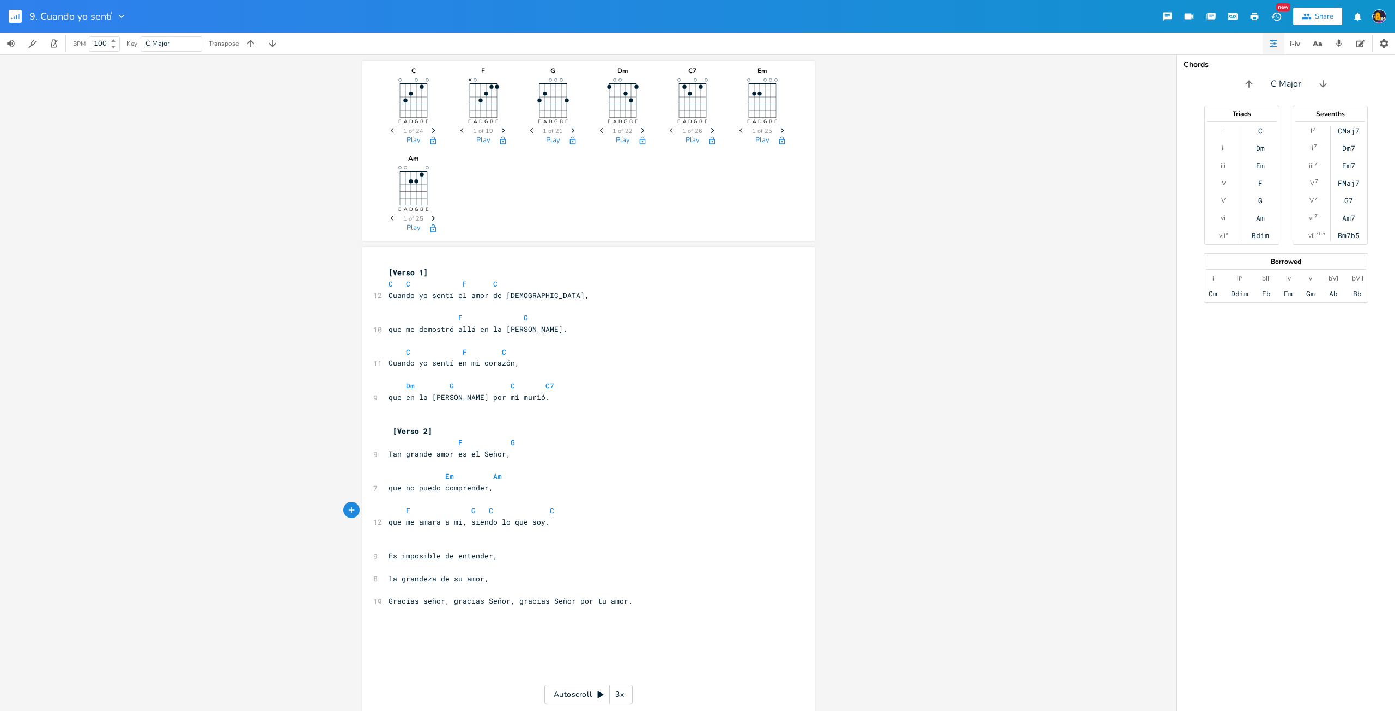
type textarea "Cu"
type textarea "7"
type textarea "F"
type textarea "G"
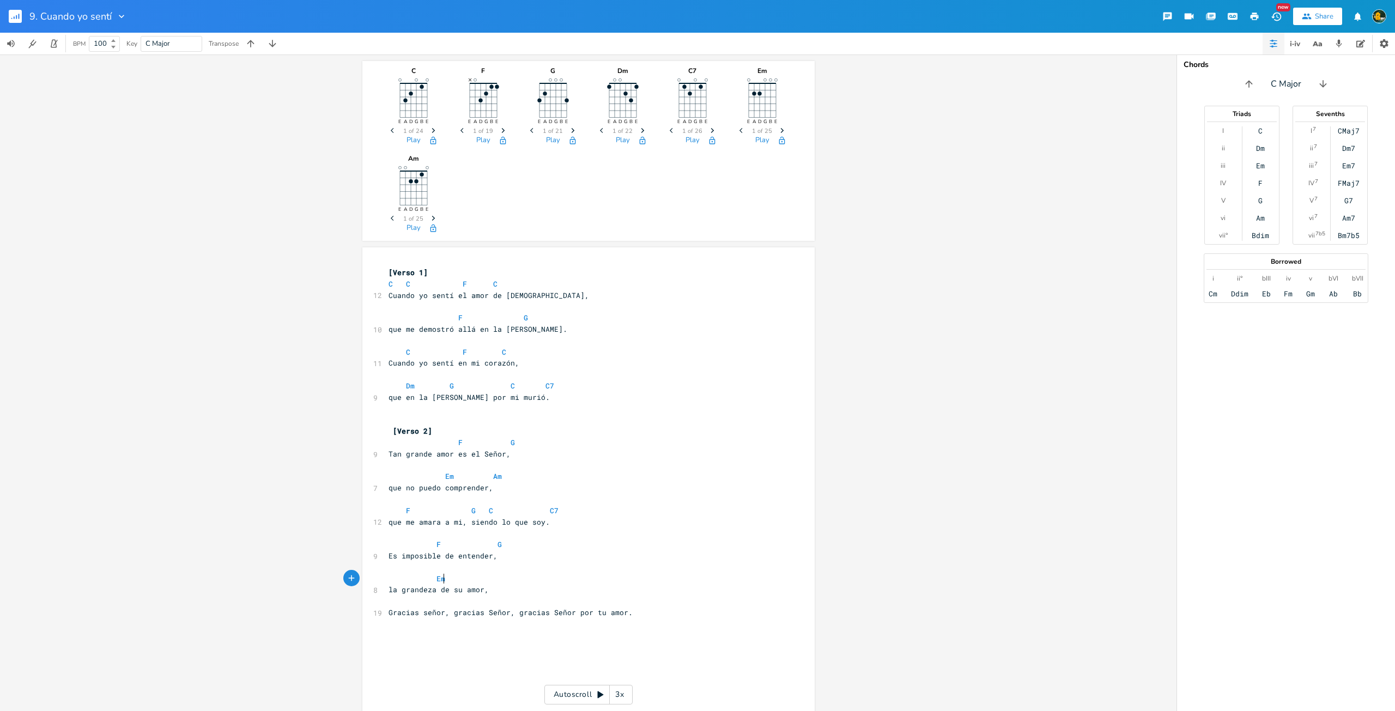
scroll to position [0, 25]
type textarea "Em"
type textarea "p"
type textarea "Am"
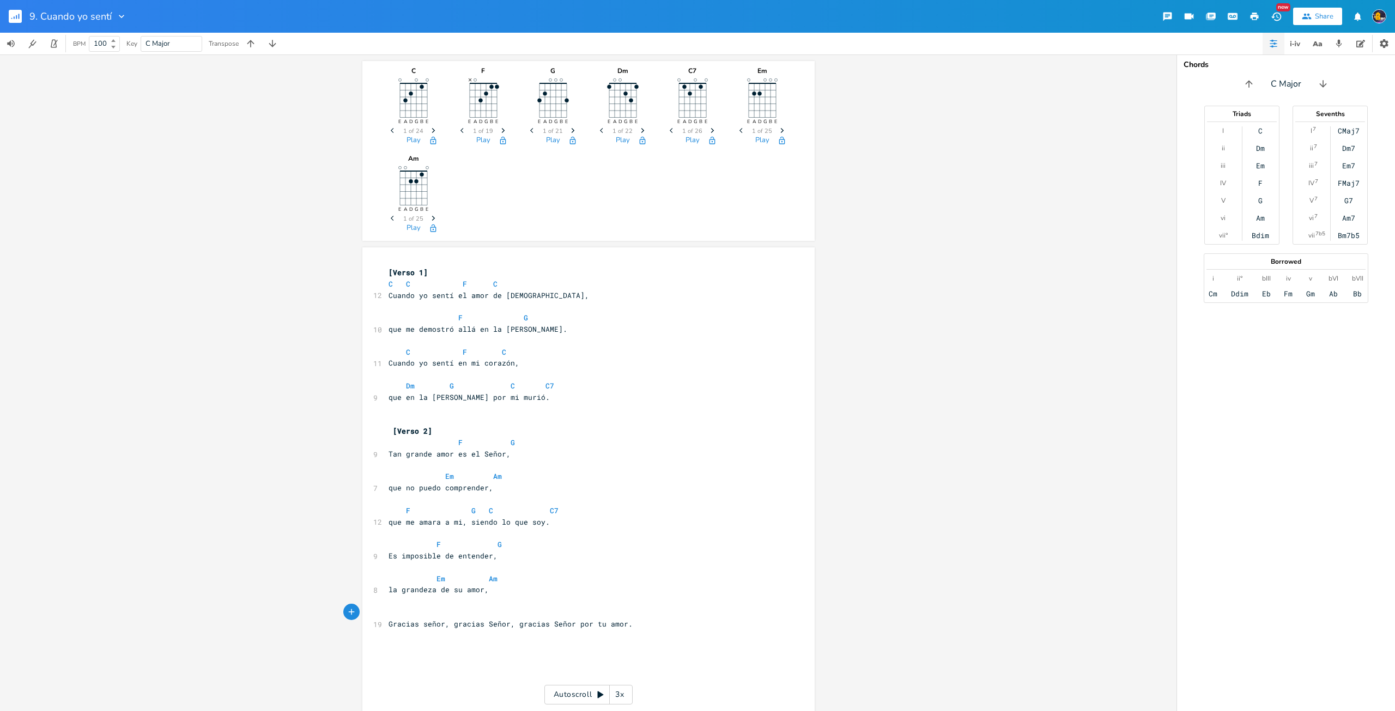
type textarea "G"
type textarea "+"
type textarea "F G Em Am"
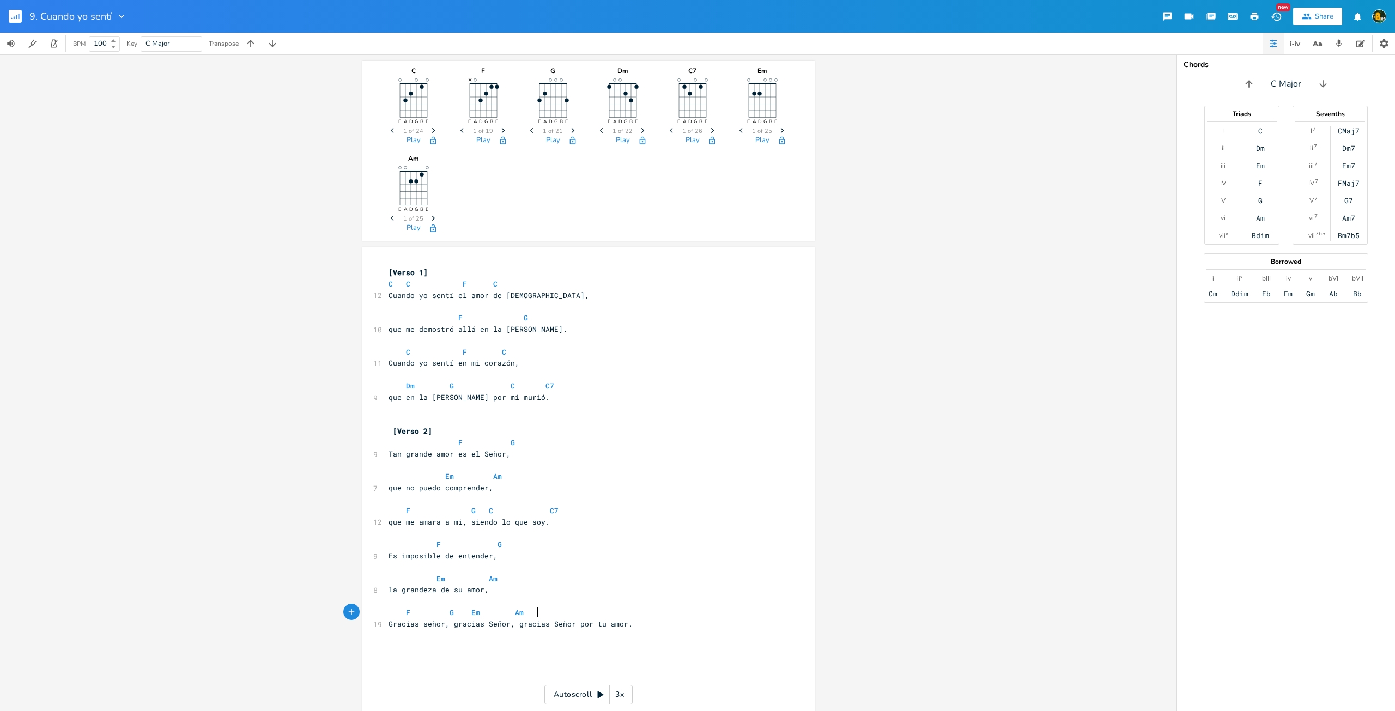
scroll to position [0, 77]
type textarea "G"
type textarea "F G C"
click at [17, 20] on rect "button" at bounding box center [15, 16] width 13 height 13
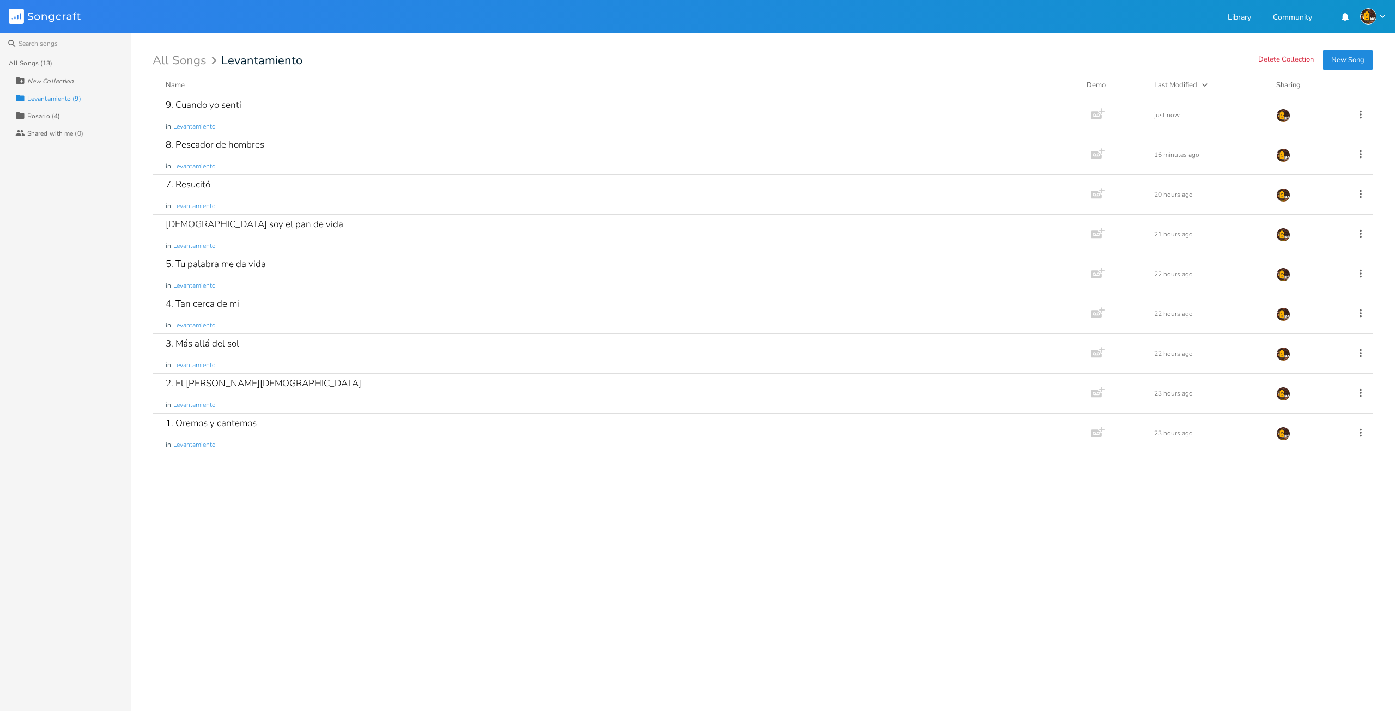
click at [1356, 58] on button "New Song" at bounding box center [1347, 60] width 51 height 20
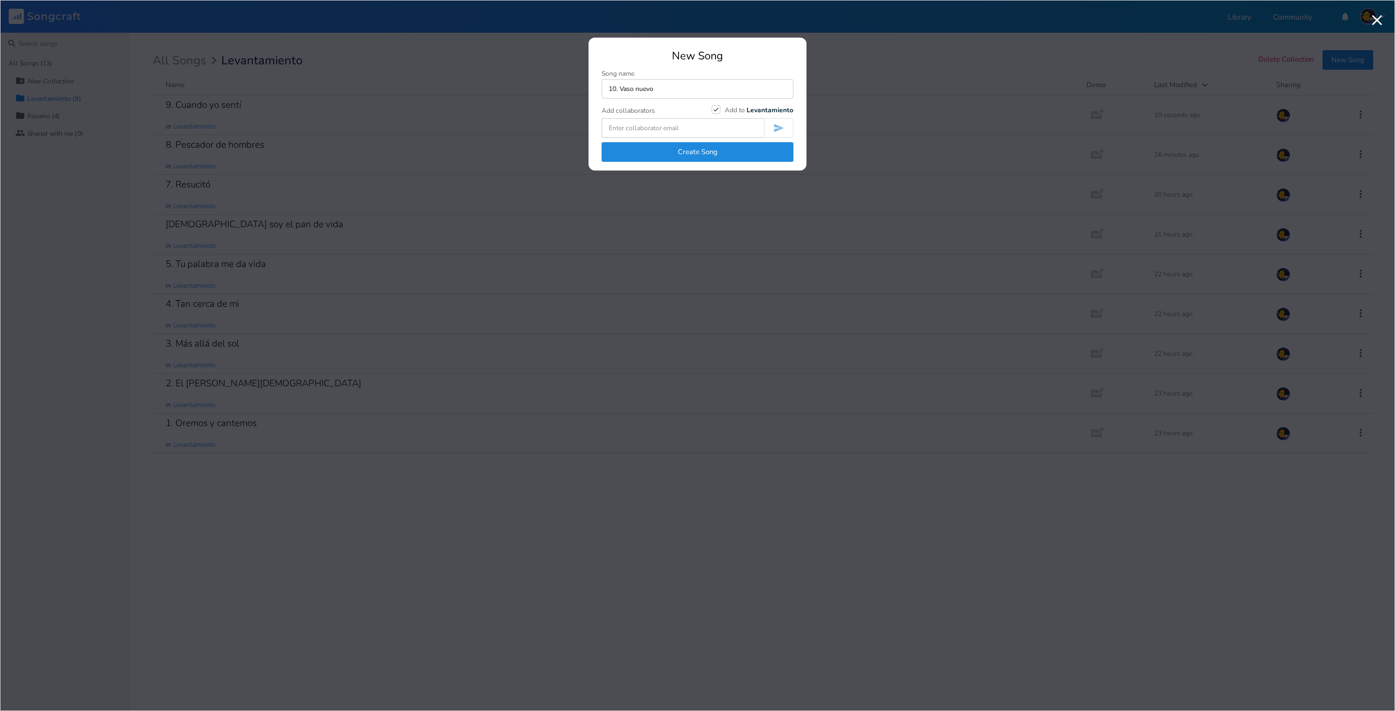
type input "10. Vaso nuevo"
